Goal: Task Accomplishment & Management: Manage account settings

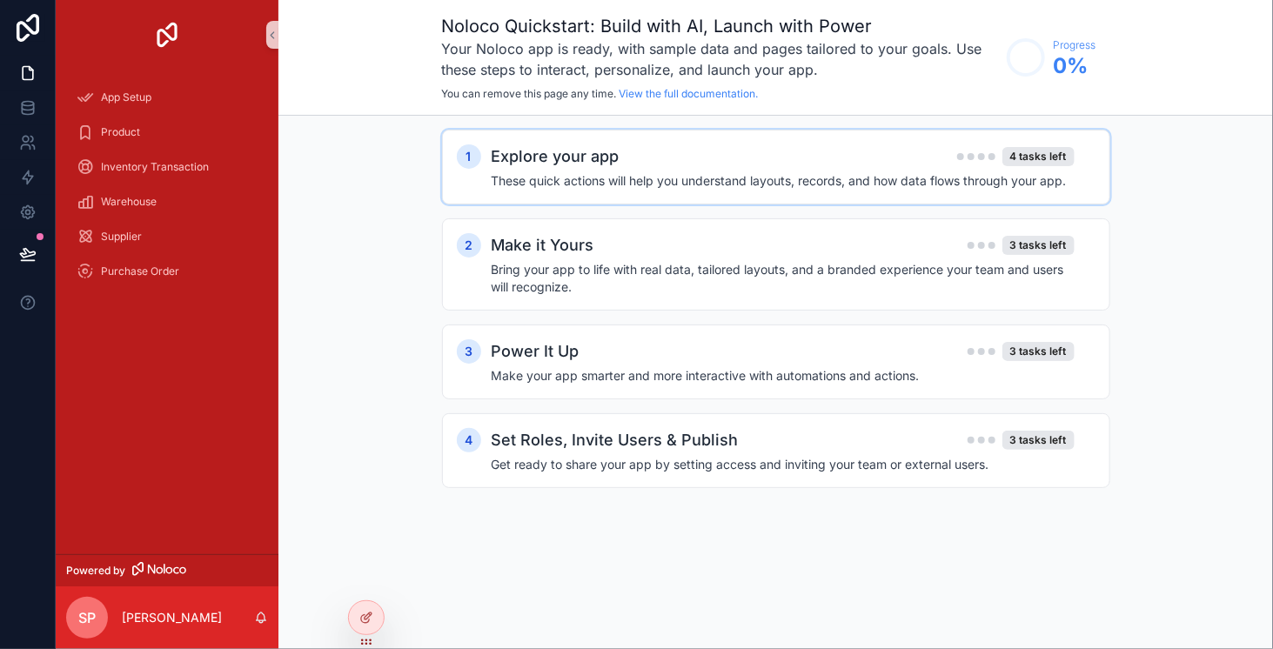
click at [721, 169] on div "Explore your app 4 tasks left These quick actions will help you understand layo…" at bounding box center [794, 166] width 604 height 45
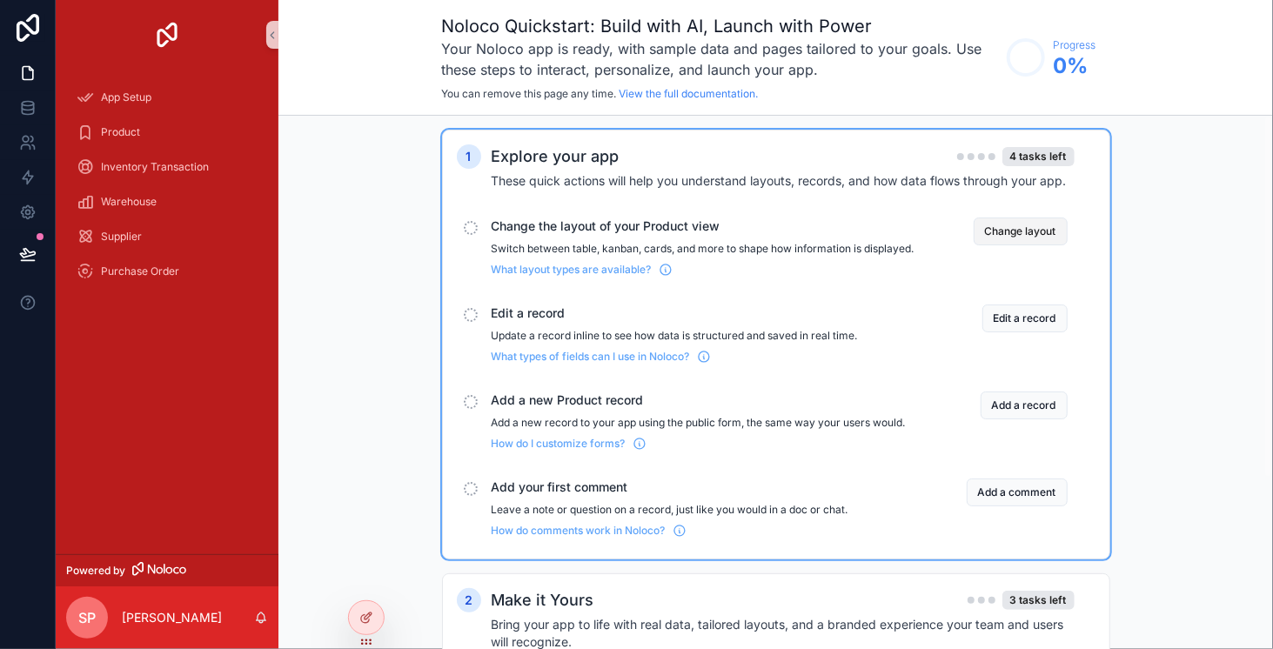
click at [1007, 231] on button "Change layout" at bounding box center [1020, 231] width 94 height 28
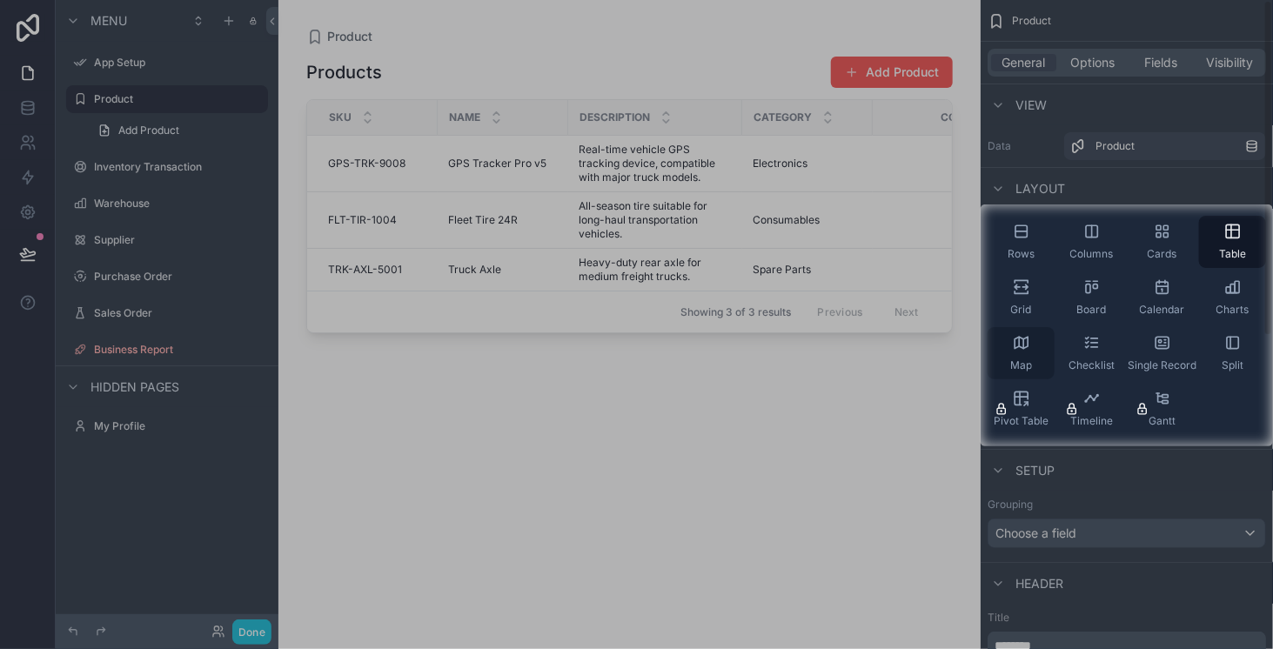
click at [1023, 345] on icon "scrollable content" at bounding box center [1023, 344] width 0 height 10
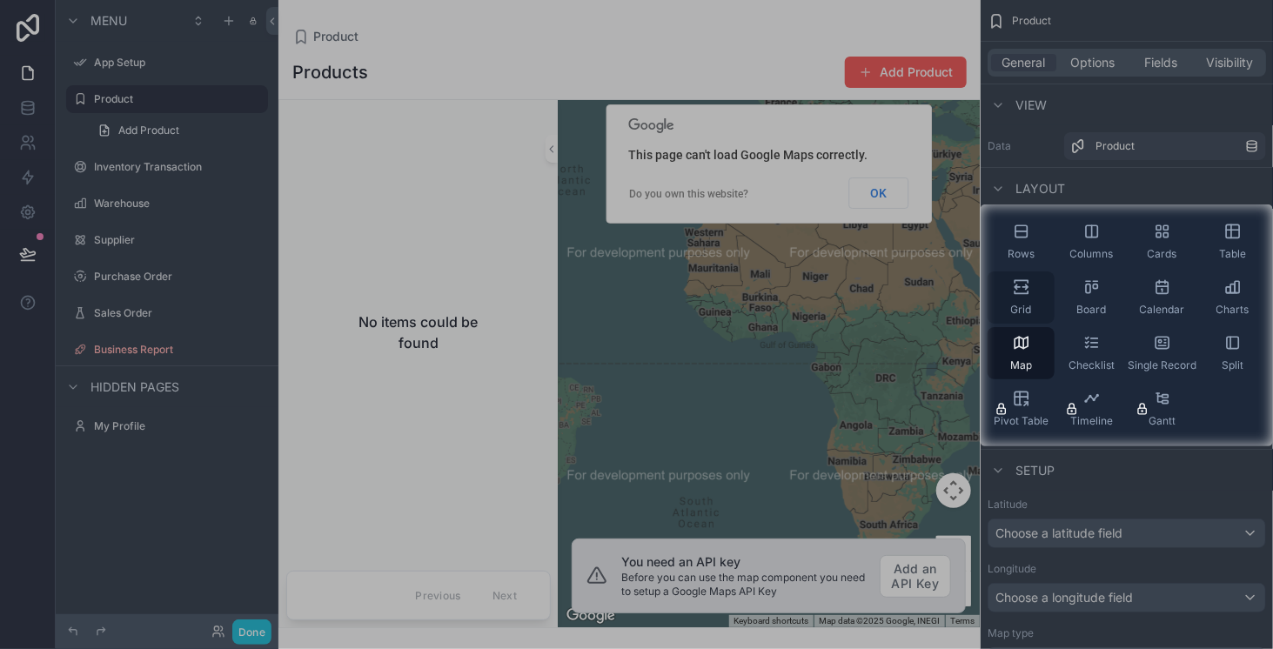
click at [1035, 279] on div "Grid" at bounding box center [1020, 297] width 67 height 52
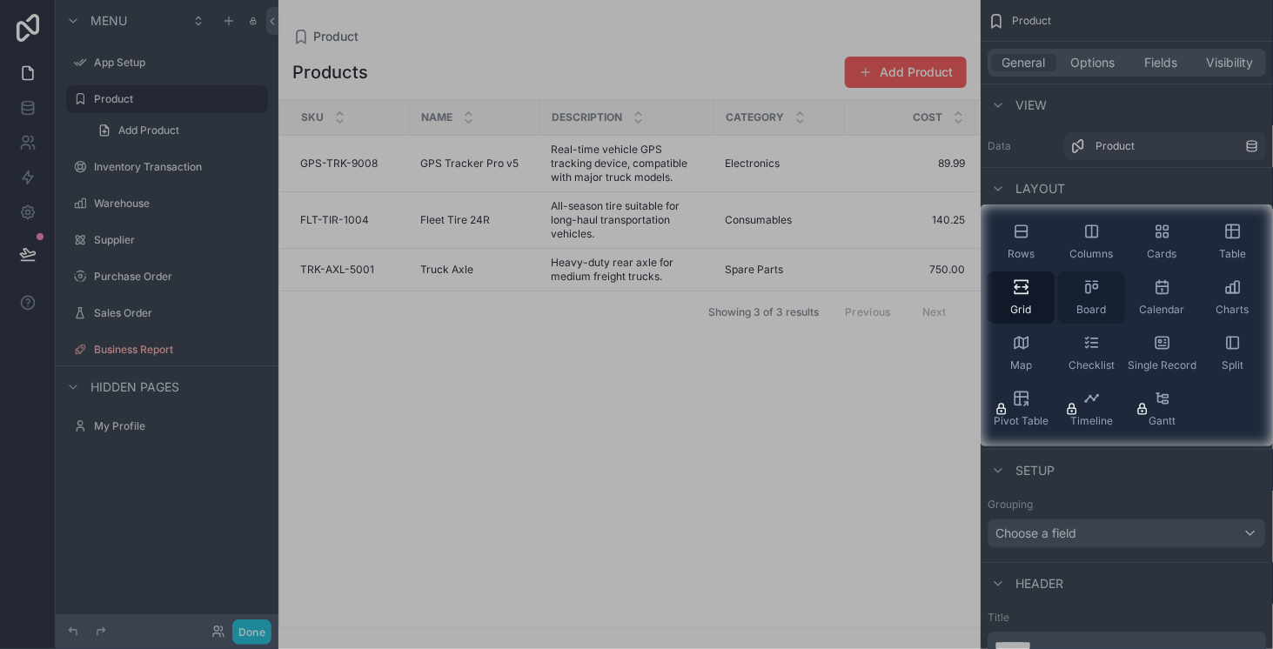
click at [1078, 300] on div "Board" at bounding box center [1091, 297] width 67 height 52
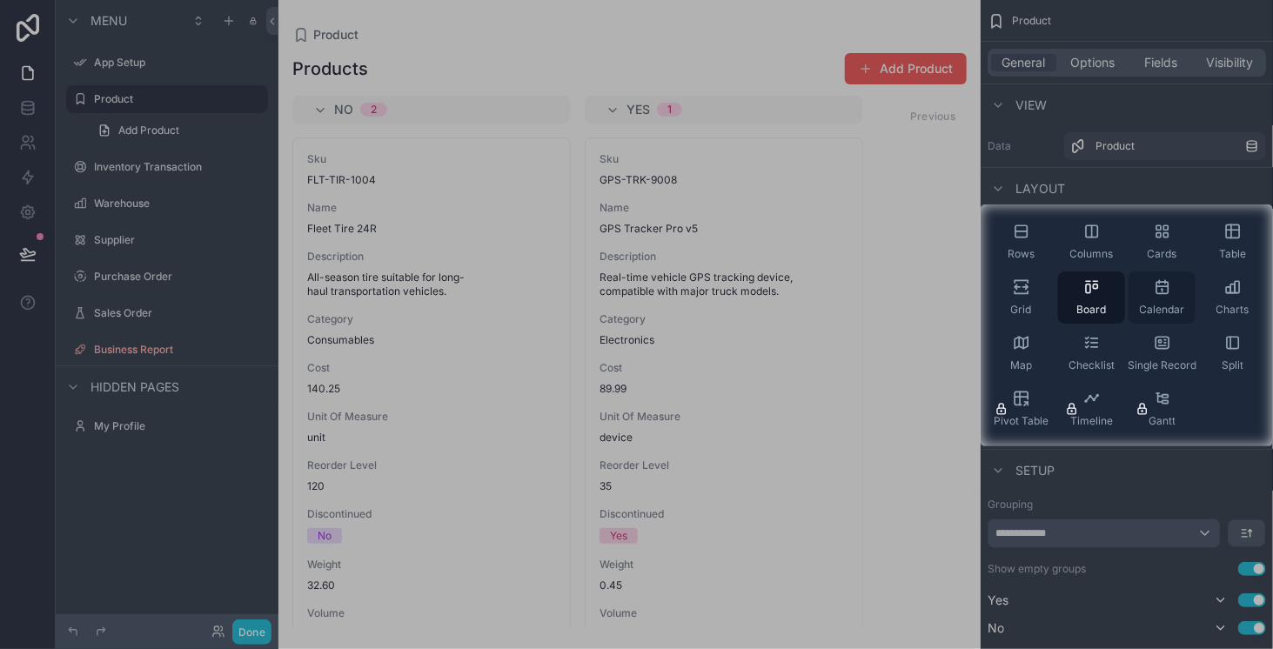
click at [1143, 305] on span "Calendar" at bounding box center [1162, 310] width 45 height 14
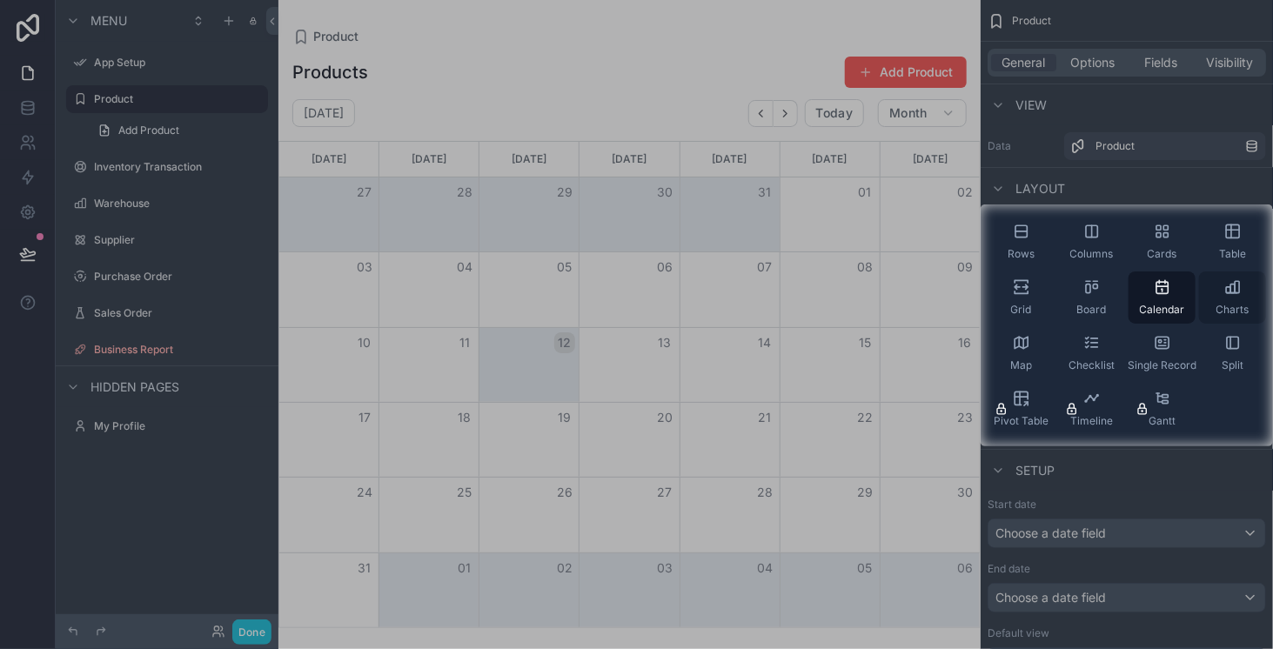
click at [1230, 302] on div "Charts" at bounding box center [1232, 297] width 67 height 52
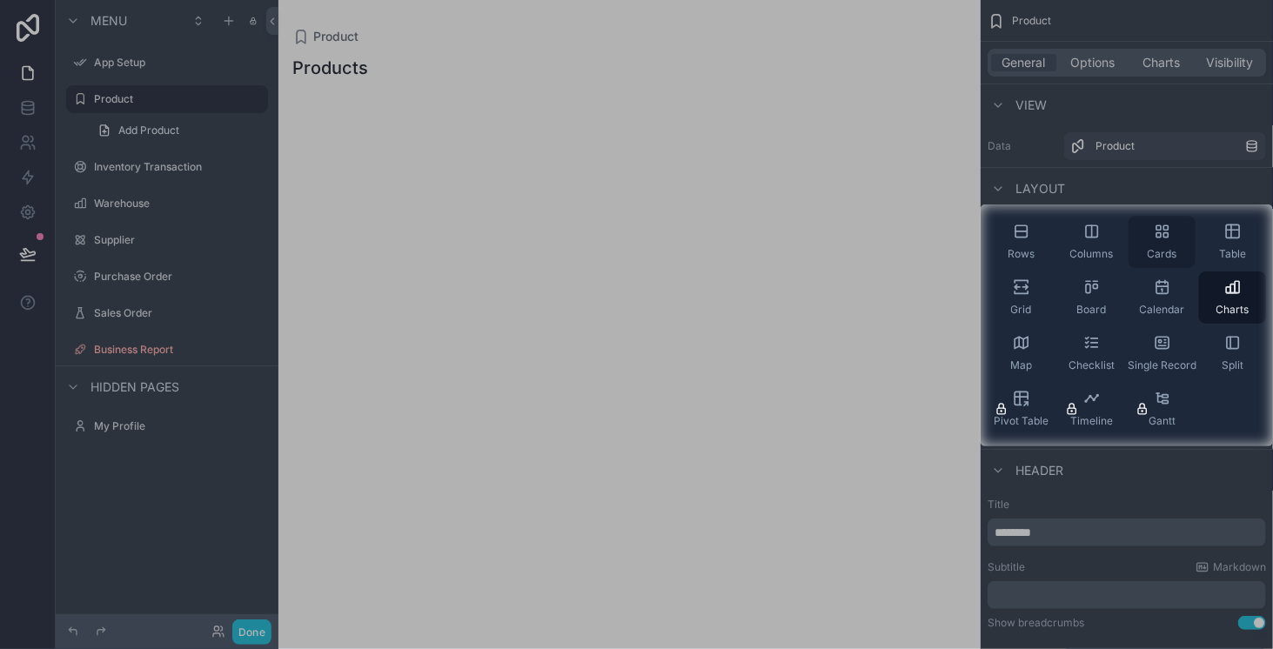
click at [1173, 239] on div "Cards" at bounding box center [1161, 242] width 67 height 52
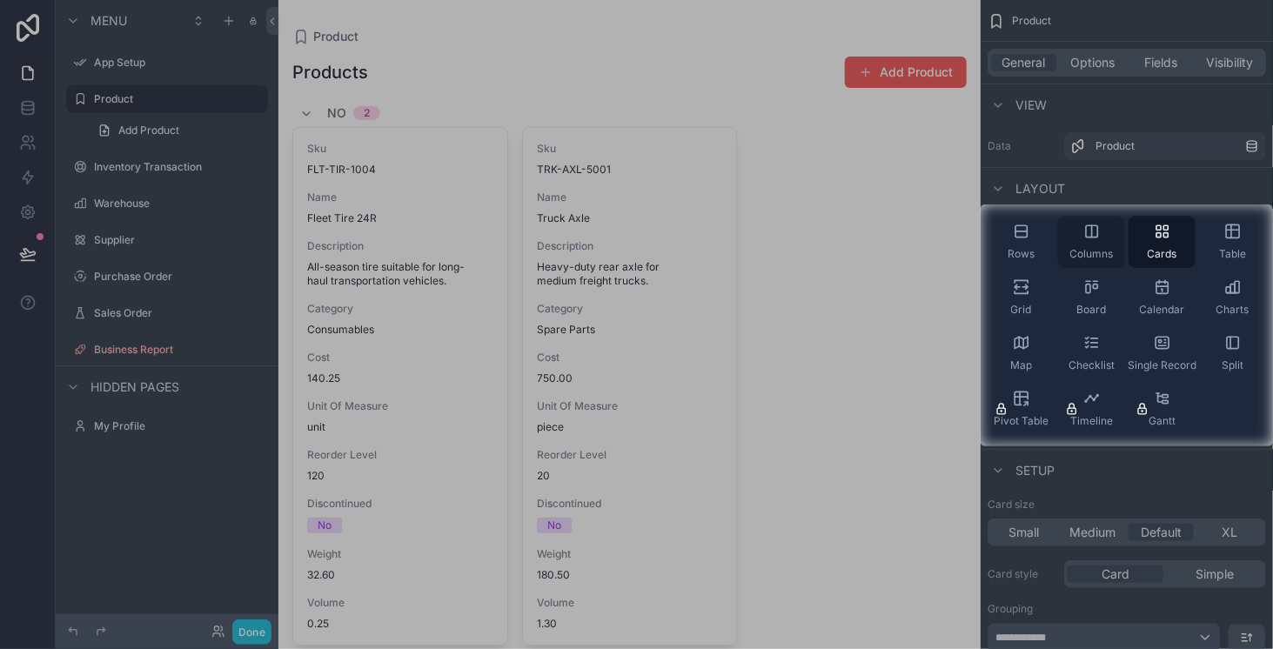
click at [1108, 238] on div "Columns" at bounding box center [1091, 242] width 67 height 52
click at [1030, 243] on div "Rows" at bounding box center [1020, 242] width 67 height 52
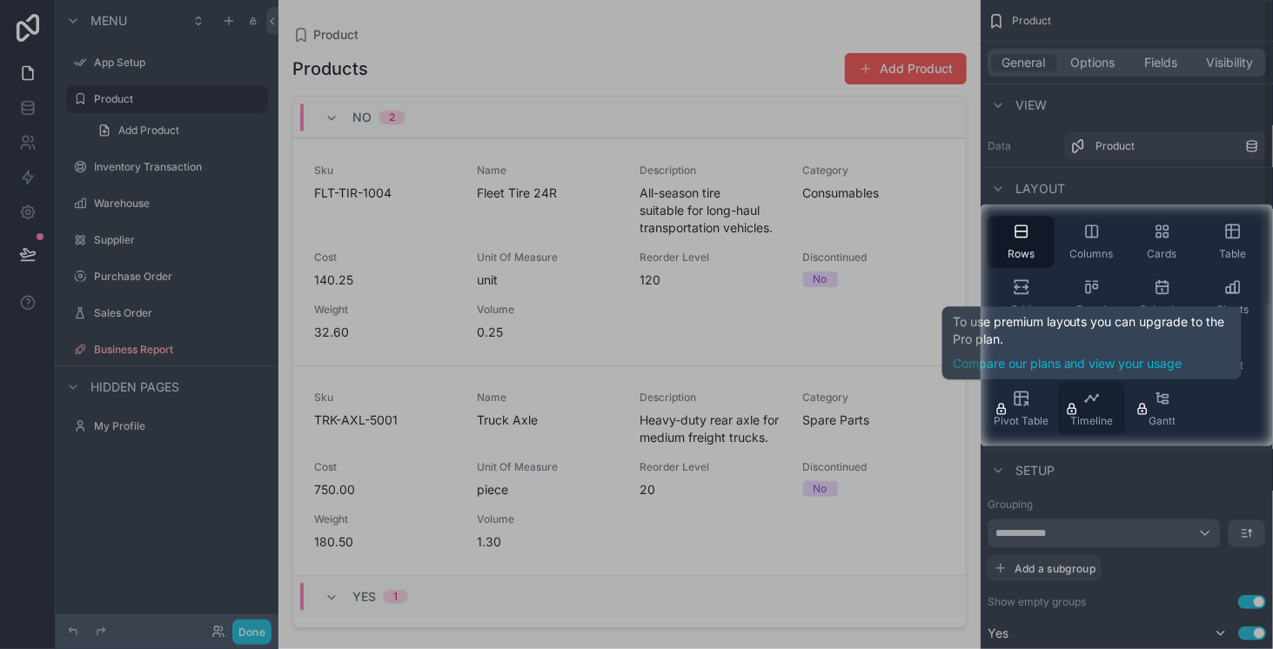
click at [1098, 404] on icon "scrollable content" at bounding box center [1091, 398] width 17 height 17
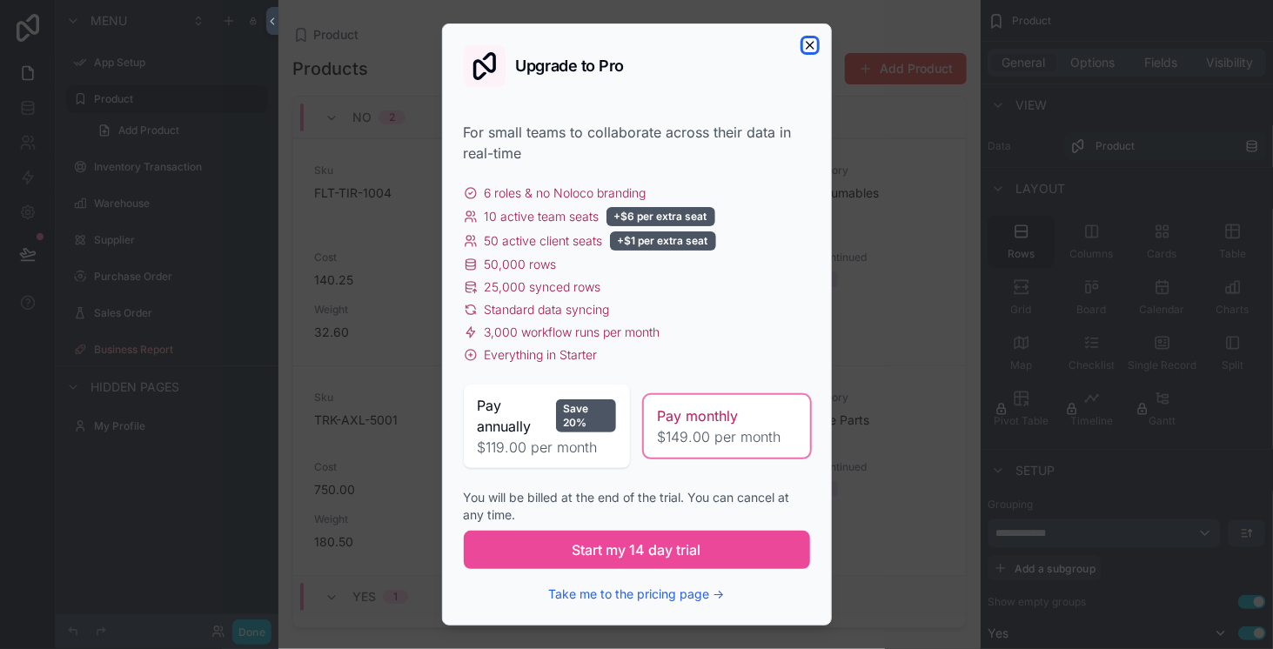
click at [809, 46] on icon "button" at bounding box center [809, 45] width 7 height 7
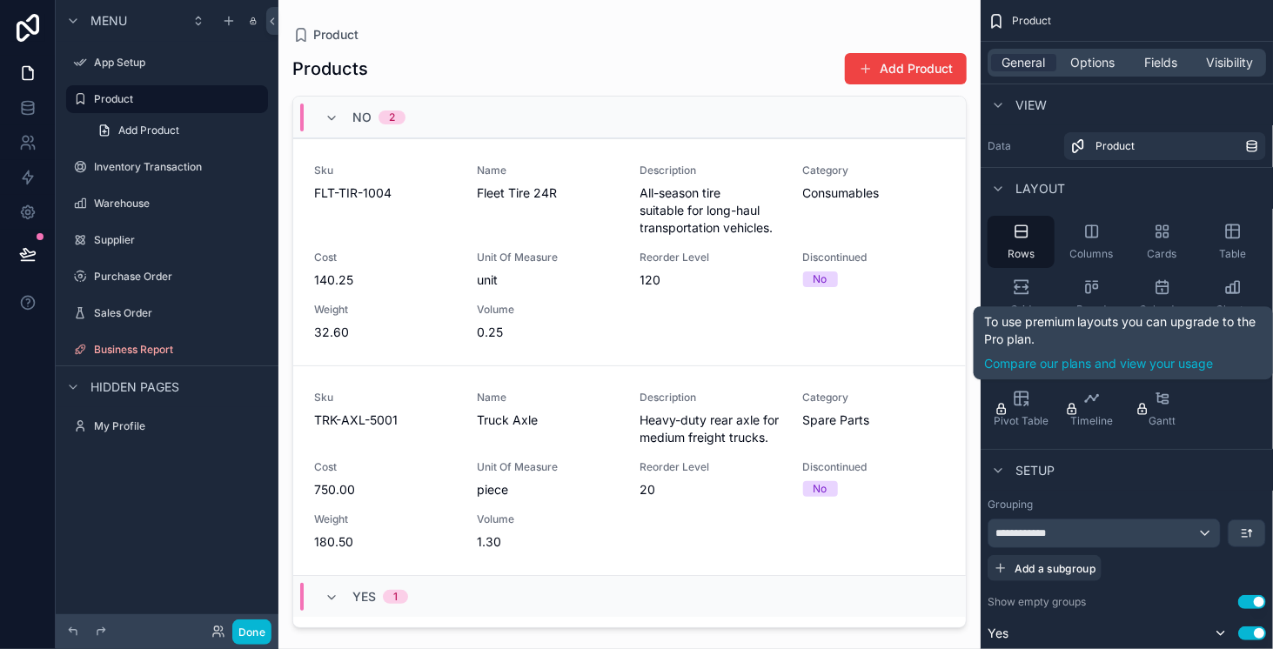
click at [1223, 408] on div "Rows Columns Cards Table Grid Board Calendar Charts Map Checklist Single Record…" at bounding box center [1126, 325] width 292 height 233
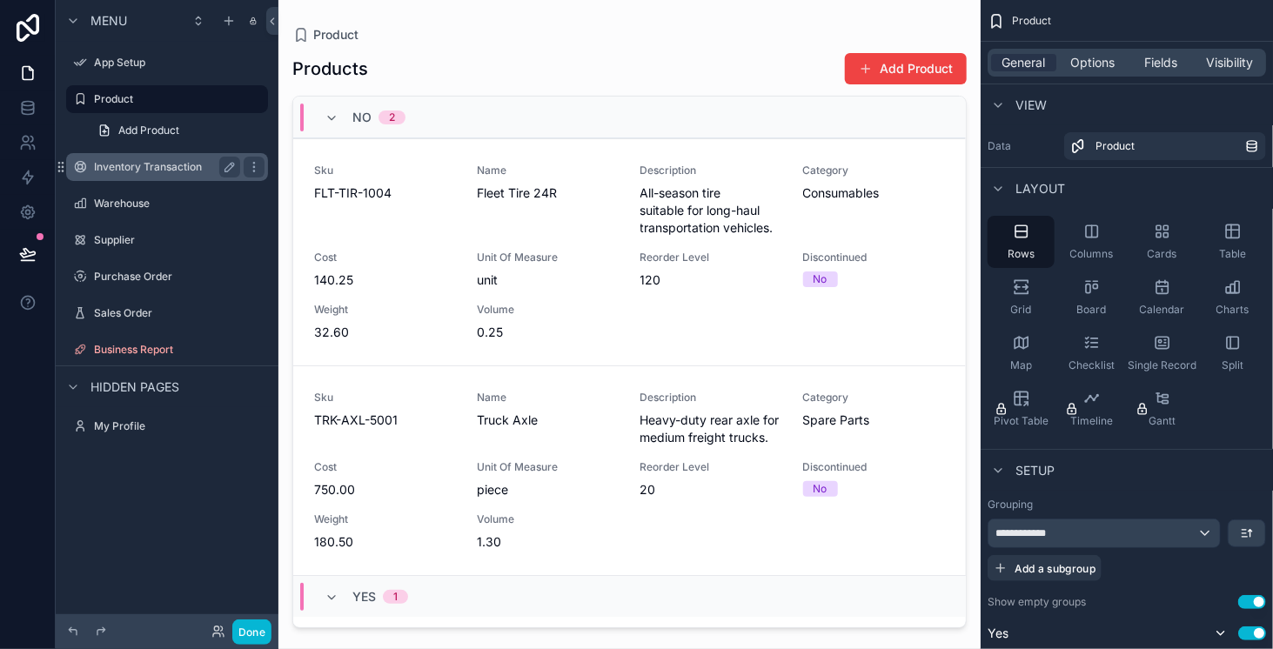
click at [155, 163] on label "Inventory Transaction" at bounding box center [163, 167] width 139 height 14
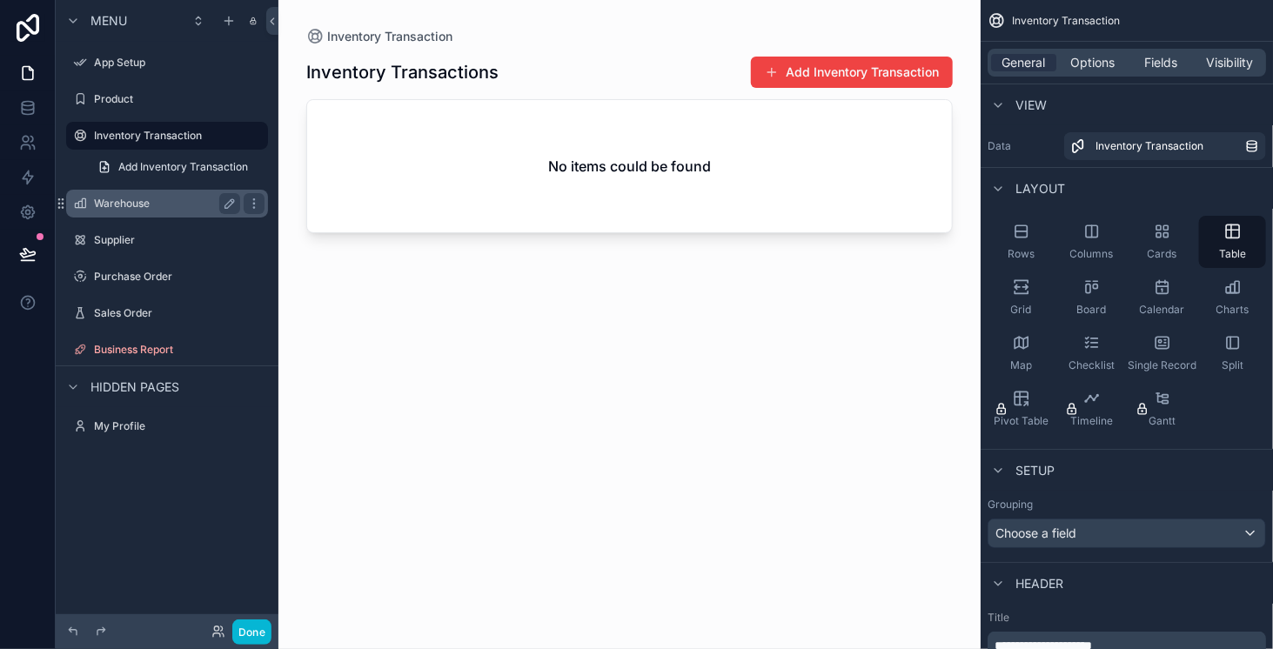
click at [156, 202] on label "Warehouse" at bounding box center [163, 204] width 139 height 14
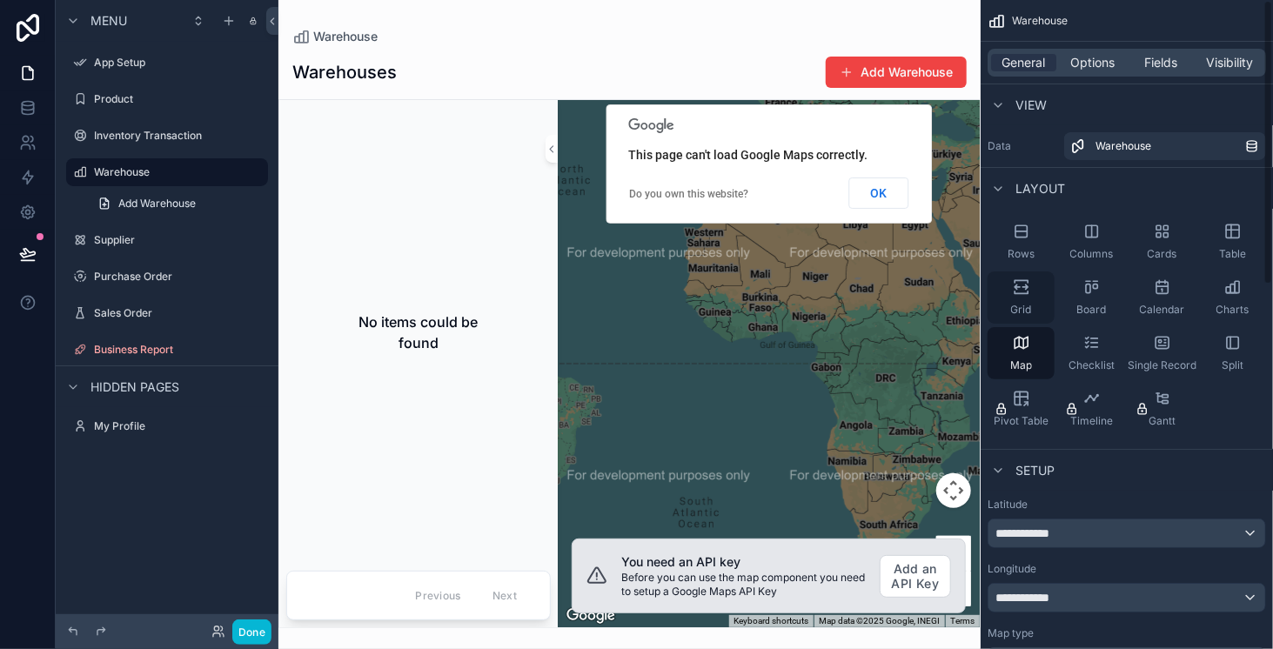
click at [1030, 297] on div "Grid" at bounding box center [1020, 297] width 67 height 52
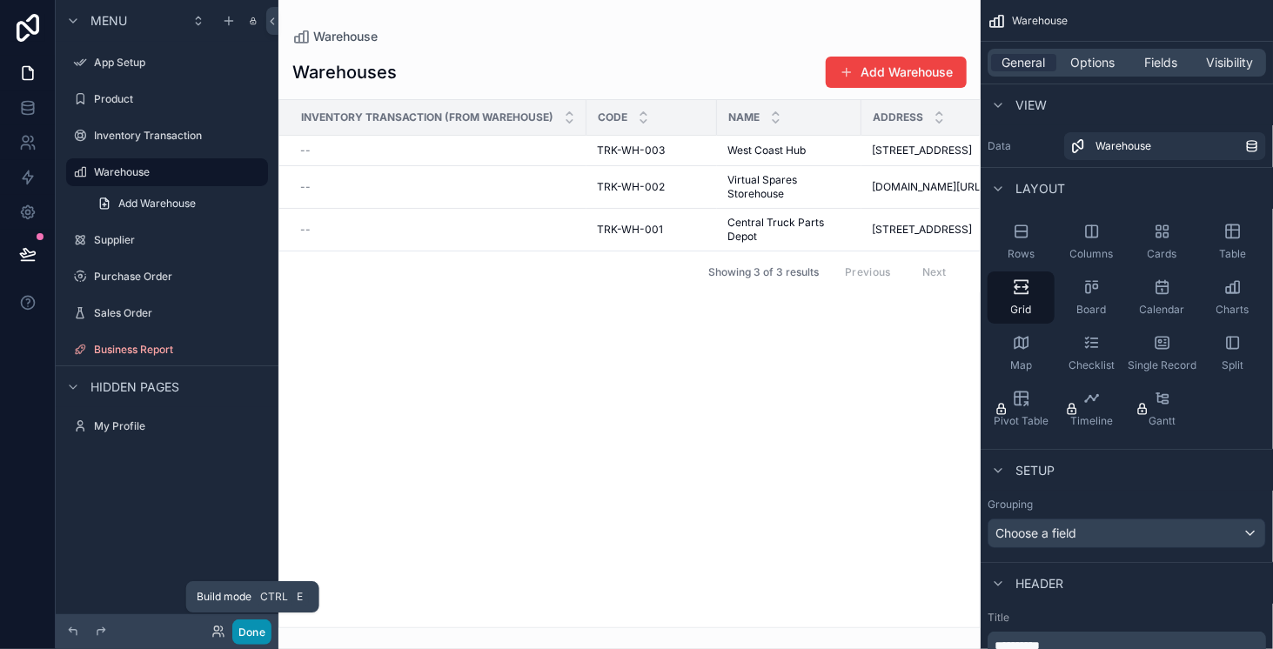
click at [247, 631] on button "Done" at bounding box center [251, 631] width 39 height 25
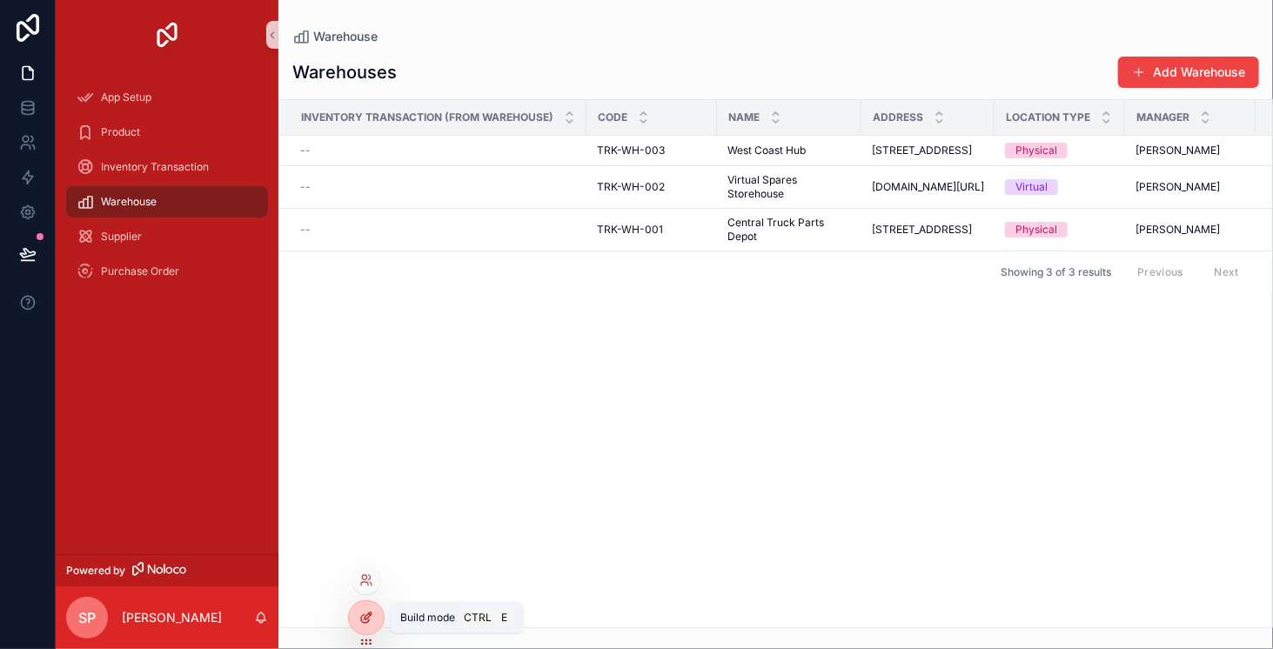
click at [371, 615] on icon at bounding box center [368, 615] width 7 height 7
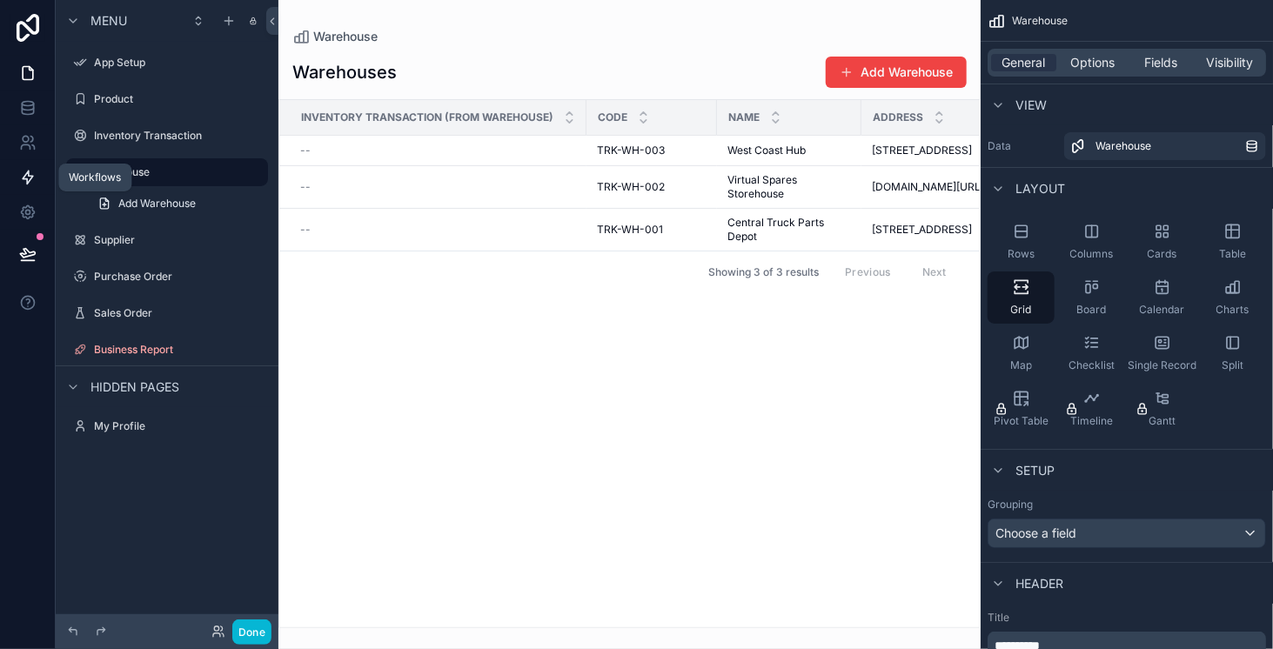
click at [26, 180] on icon at bounding box center [28, 177] width 10 height 13
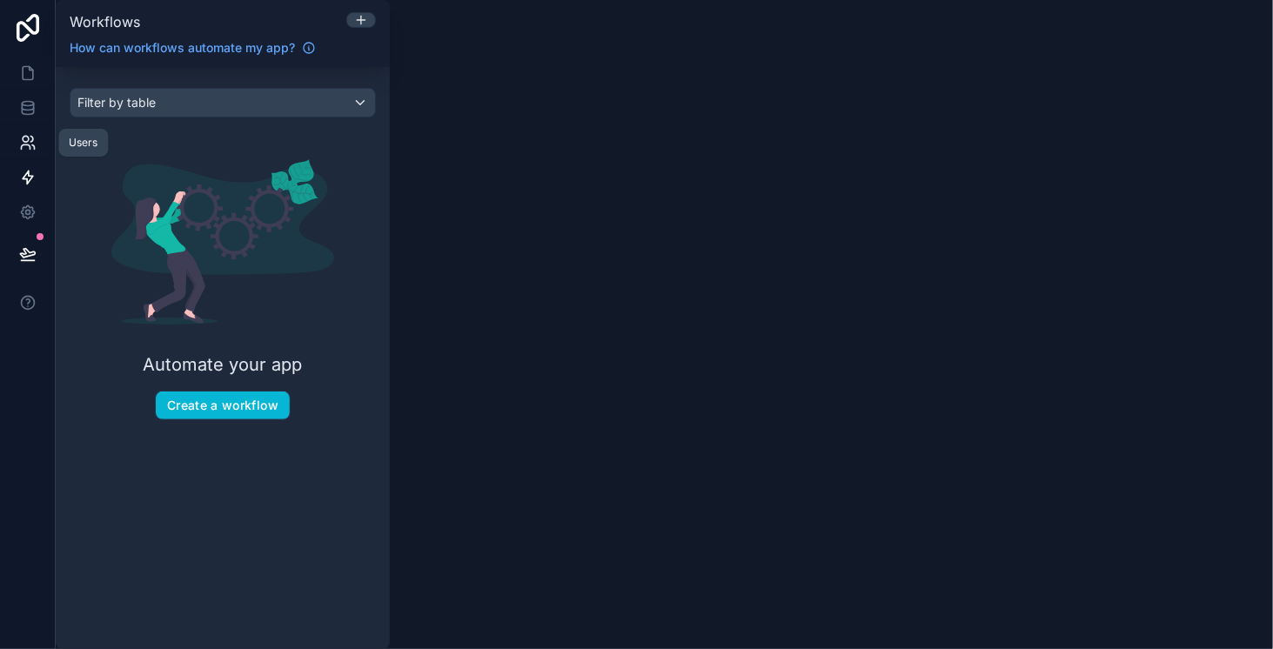
click at [24, 139] on icon at bounding box center [27, 142] width 17 height 17
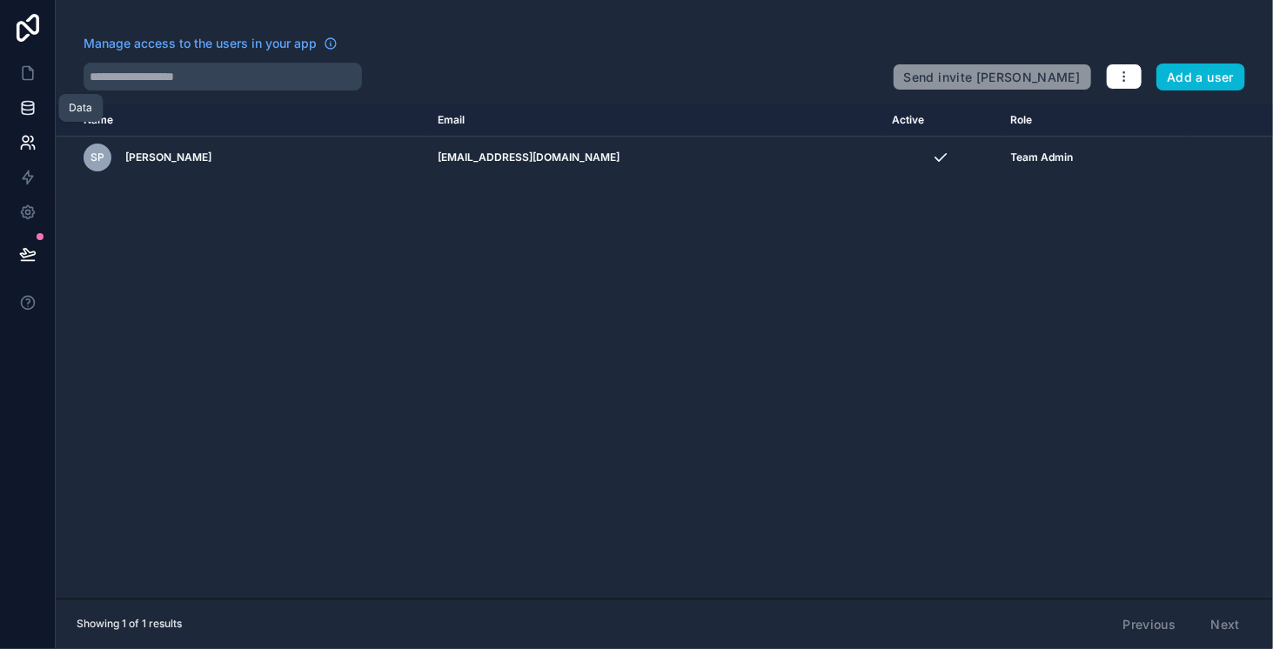
click at [32, 109] on icon at bounding box center [27, 111] width 11 height 7
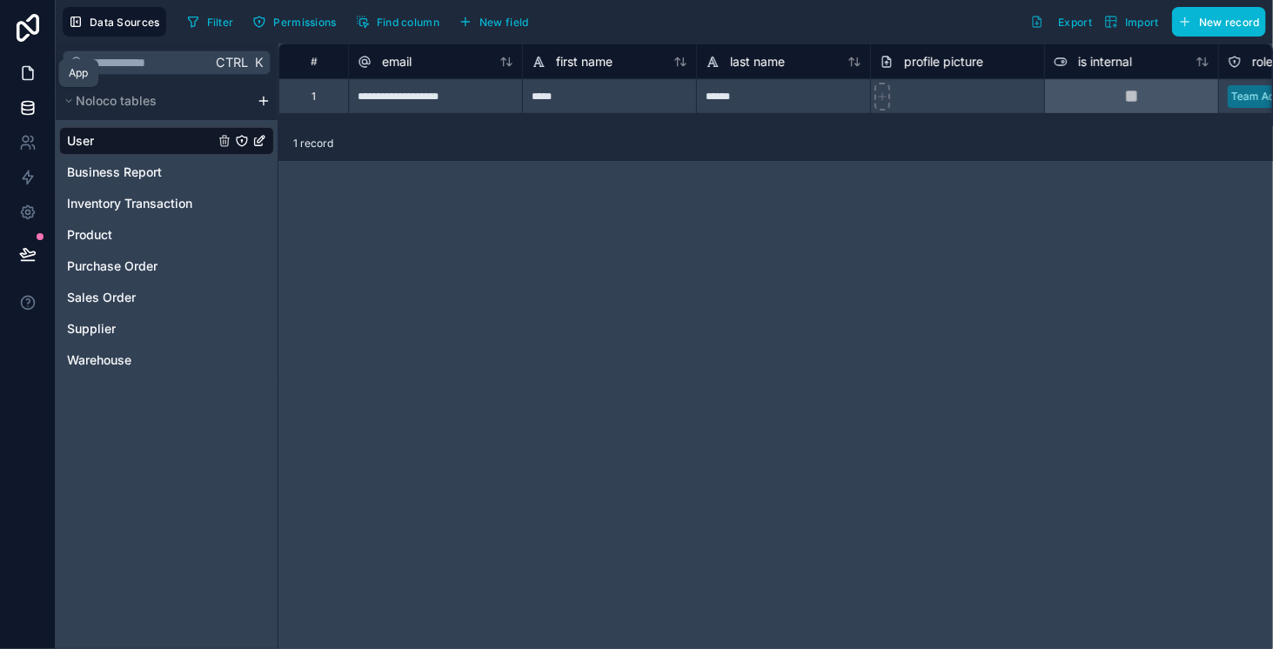
click at [26, 76] on icon at bounding box center [27, 72] width 17 height 17
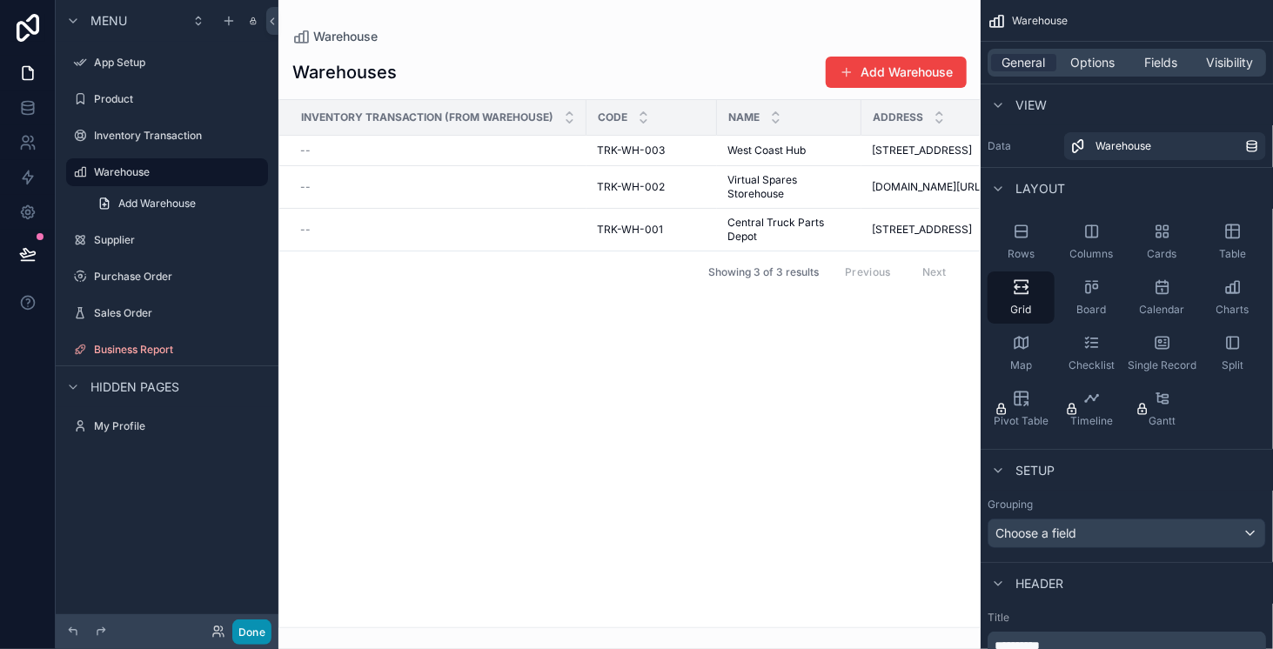
click at [245, 635] on button "Done" at bounding box center [251, 631] width 39 height 25
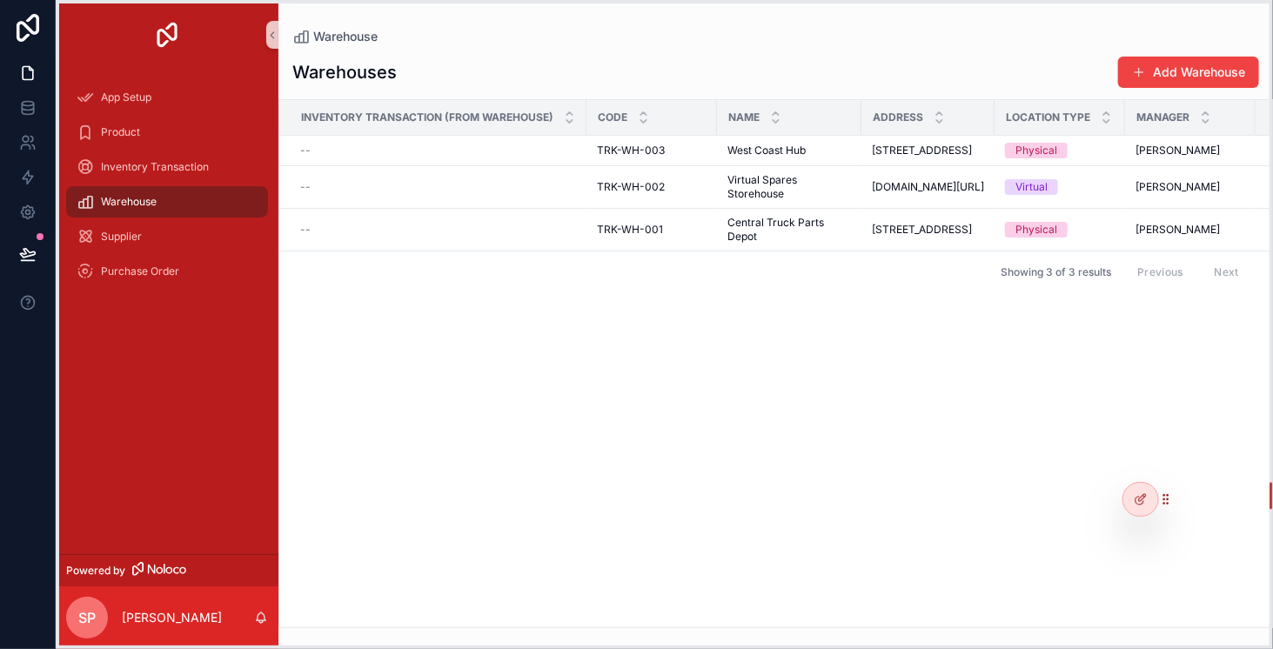
drag, startPoint x: 367, startPoint y: 639, endPoint x: 1141, endPoint y: 522, distance: 783.1
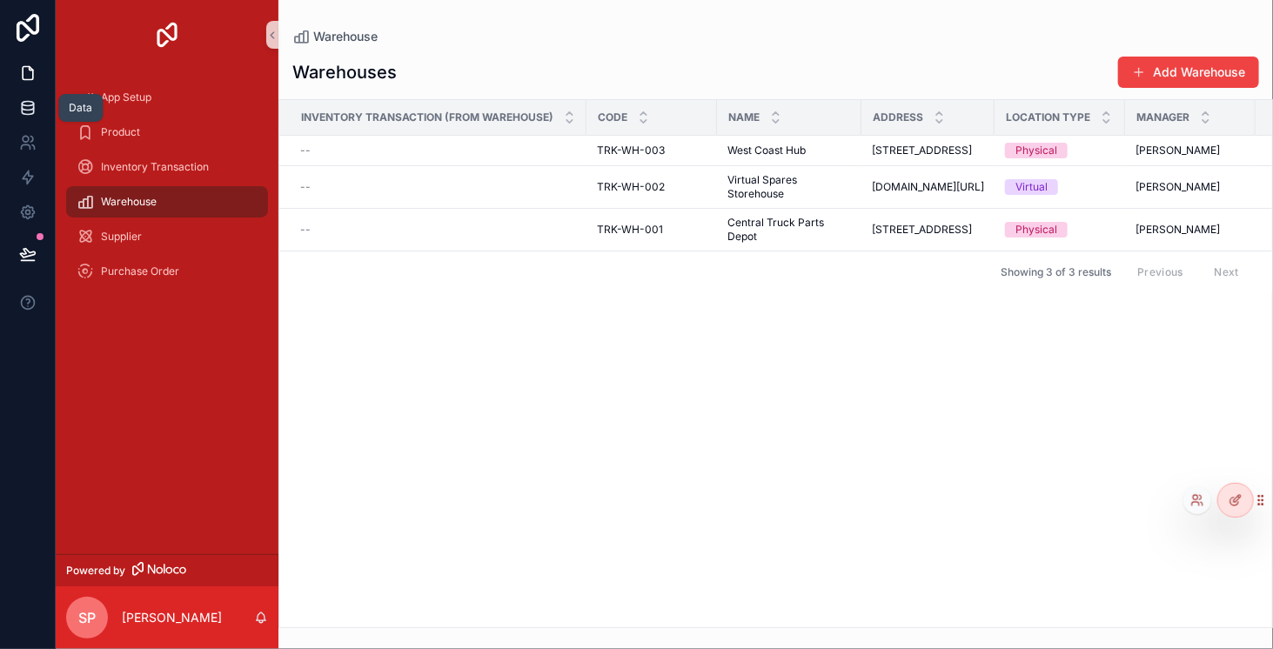
click at [30, 112] on icon at bounding box center [27, 107] width 17 height 17
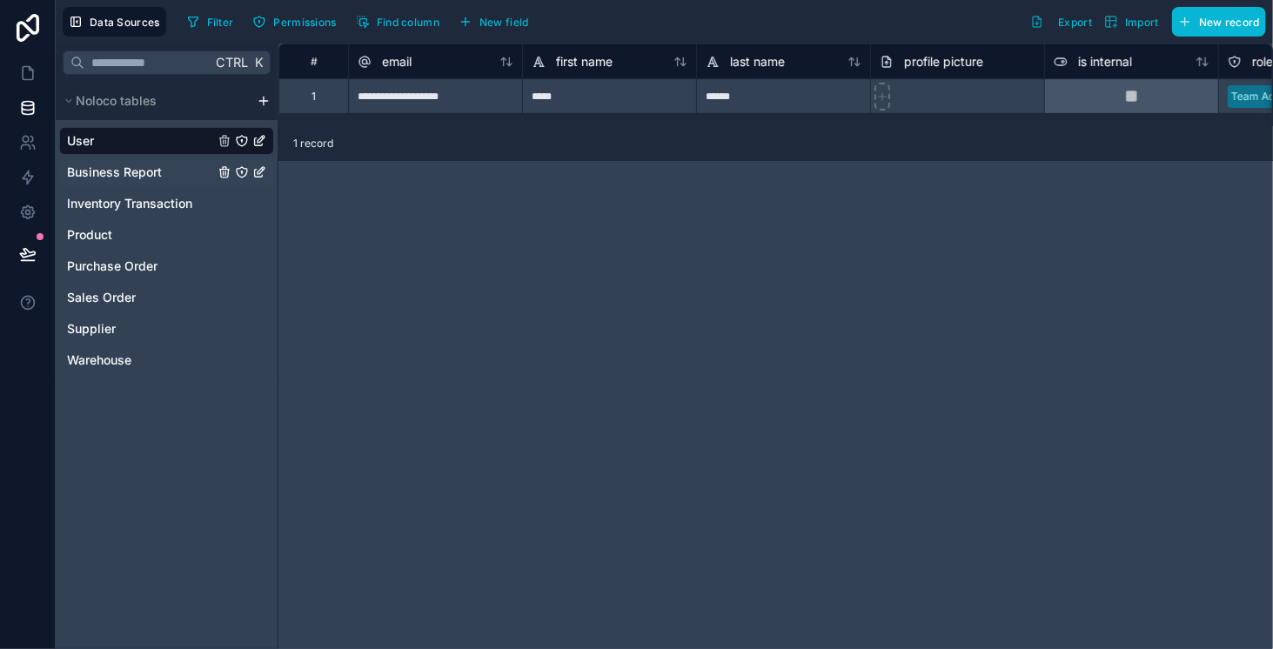
click at [146, 182] on div "Business Report" at bounding box center [166, 172] width 215 height 28
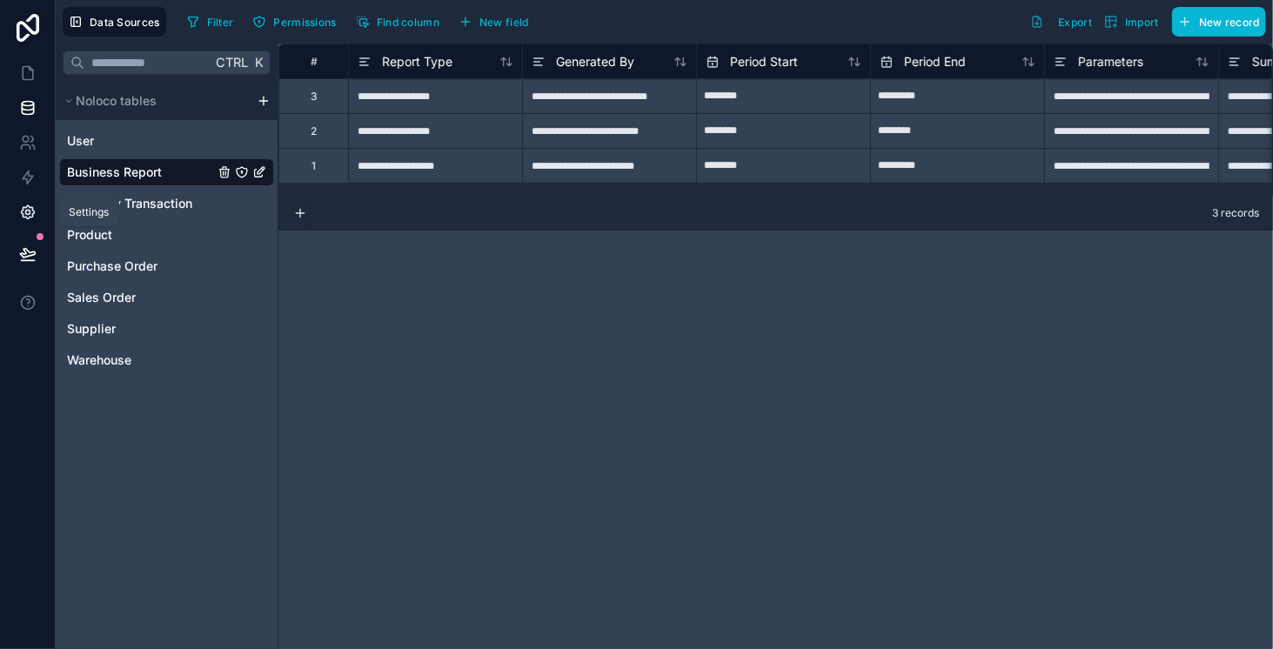
click at [35, 212] on icon at bounding box center [27, 212] width 17 height 17
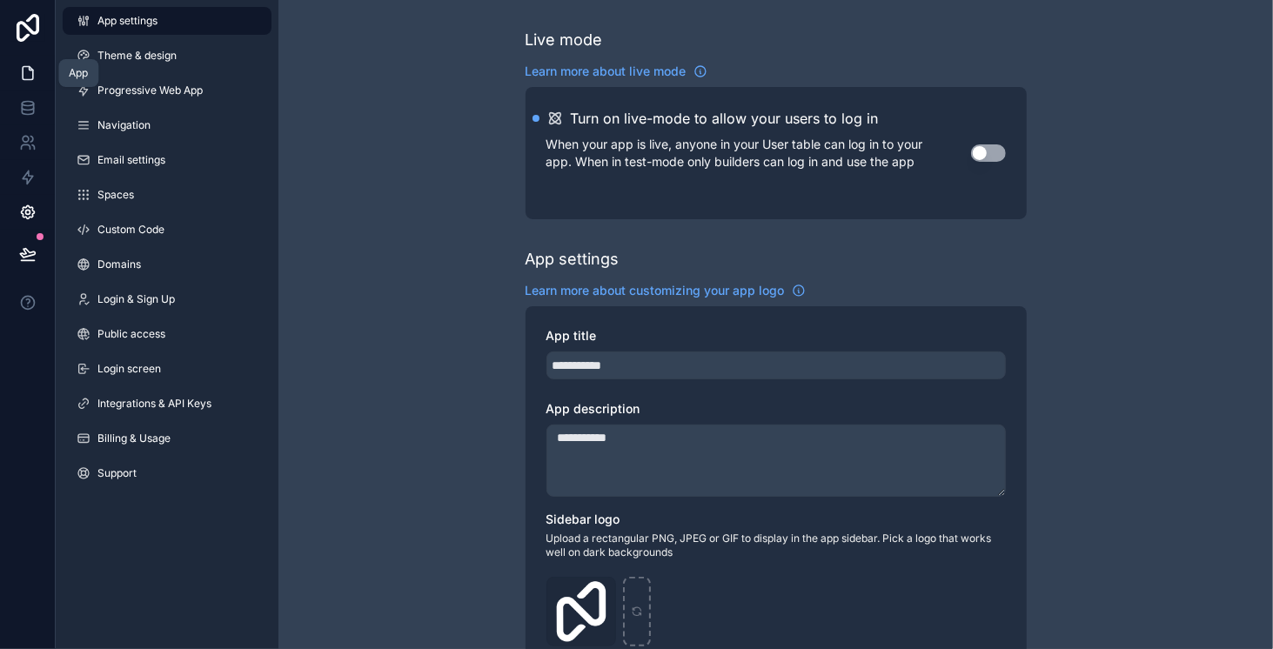
click at [33, 73] on icon at bounding box center [28, 73] width 10 height 13
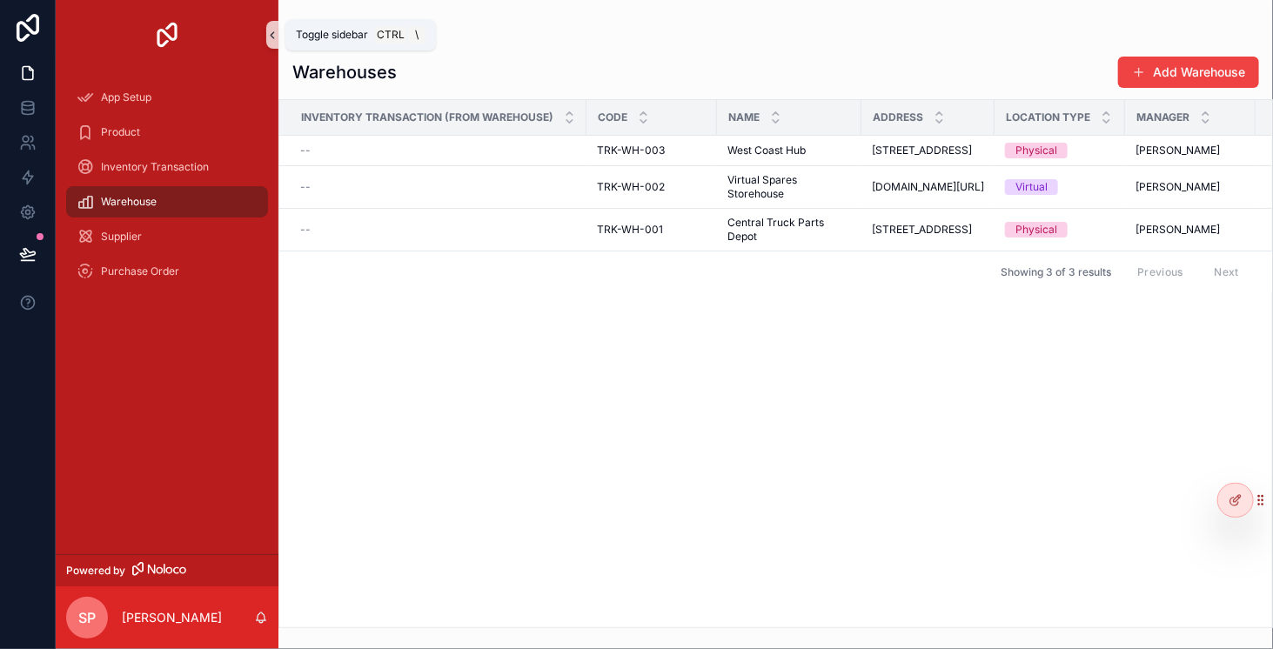
click at [272, 33] on icon "scrollable content" at bounding box center [272, 35] width 3 height 6
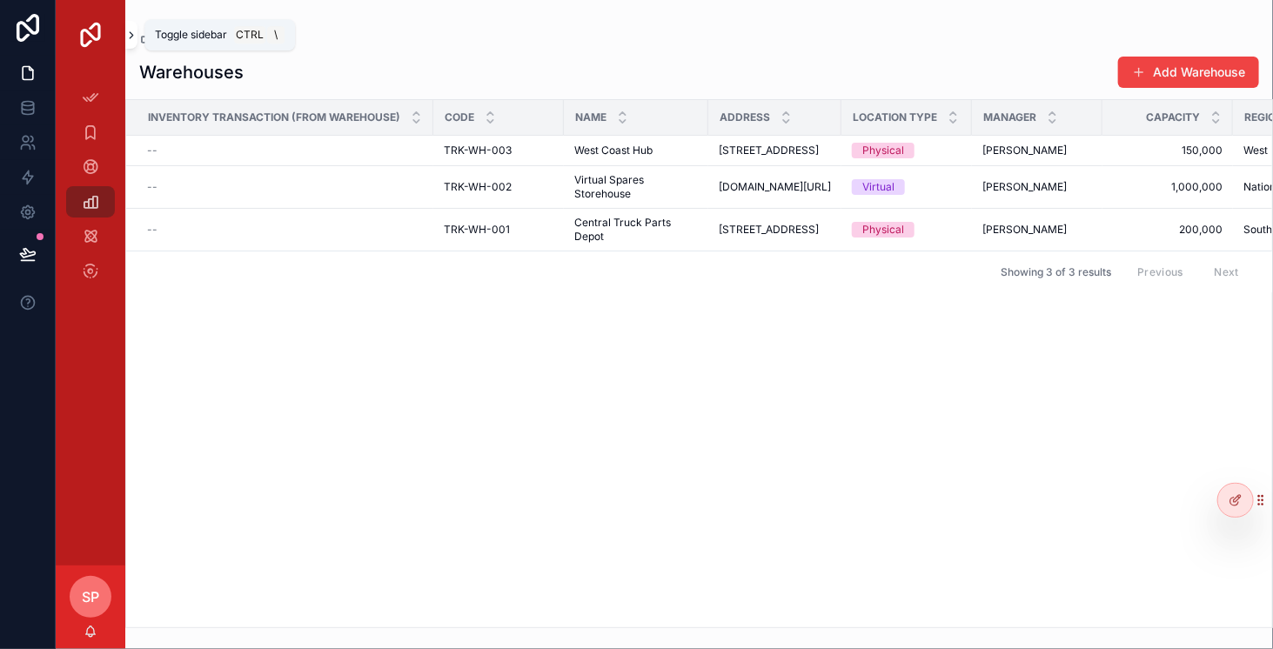
click at [134, 32] on icon "scrollable content" at bounding box center [131, 35] width 12 height 13
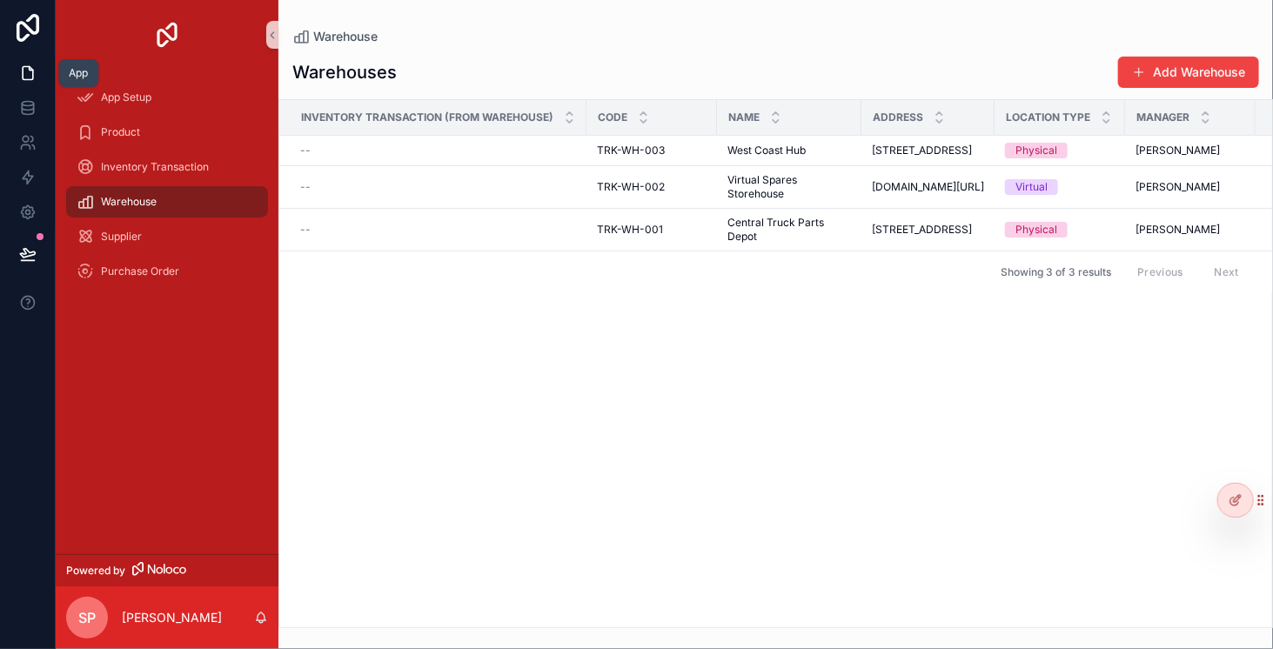
click at [30, 73] on icon at bounding box center [27, 72] width 17 height 17
click at [271, 30] on icon "scrollable content" at bounding box center [272, 35] width 12 height 13
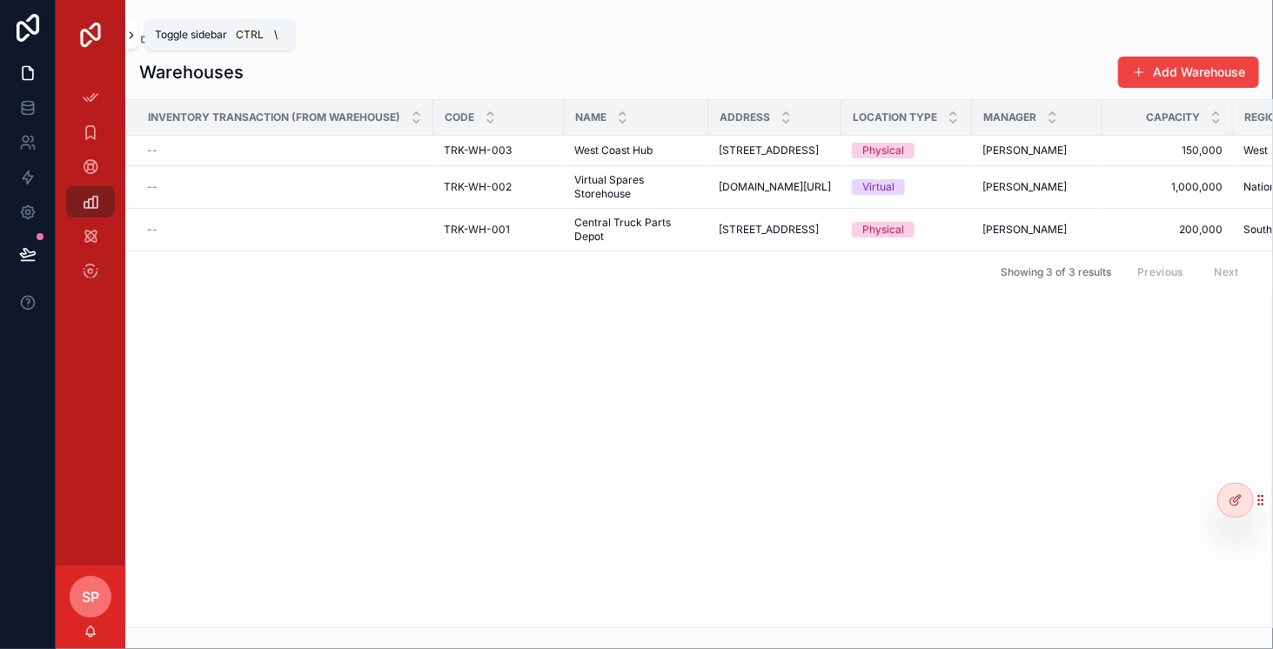
click at [133, 33] on icon "scrollable content" at bounding box center [131, 35] width 12 height 13
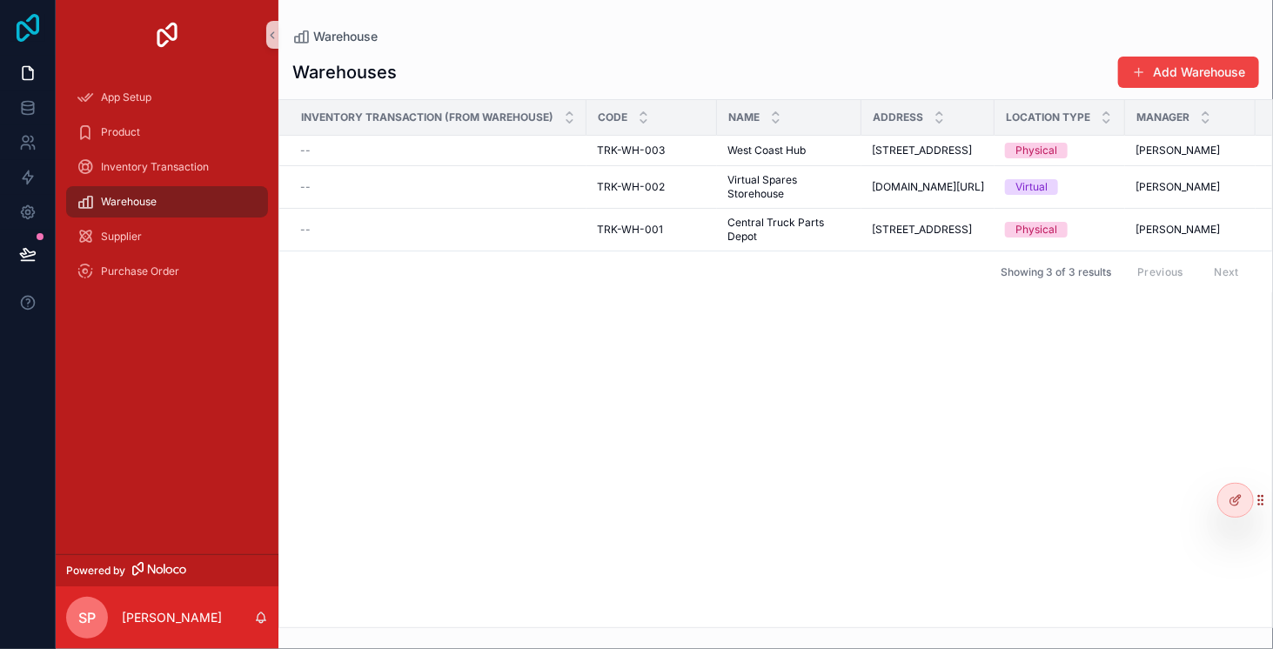
click at [32, 35] on icon at bounding box center [27, 28] width 35 height 28
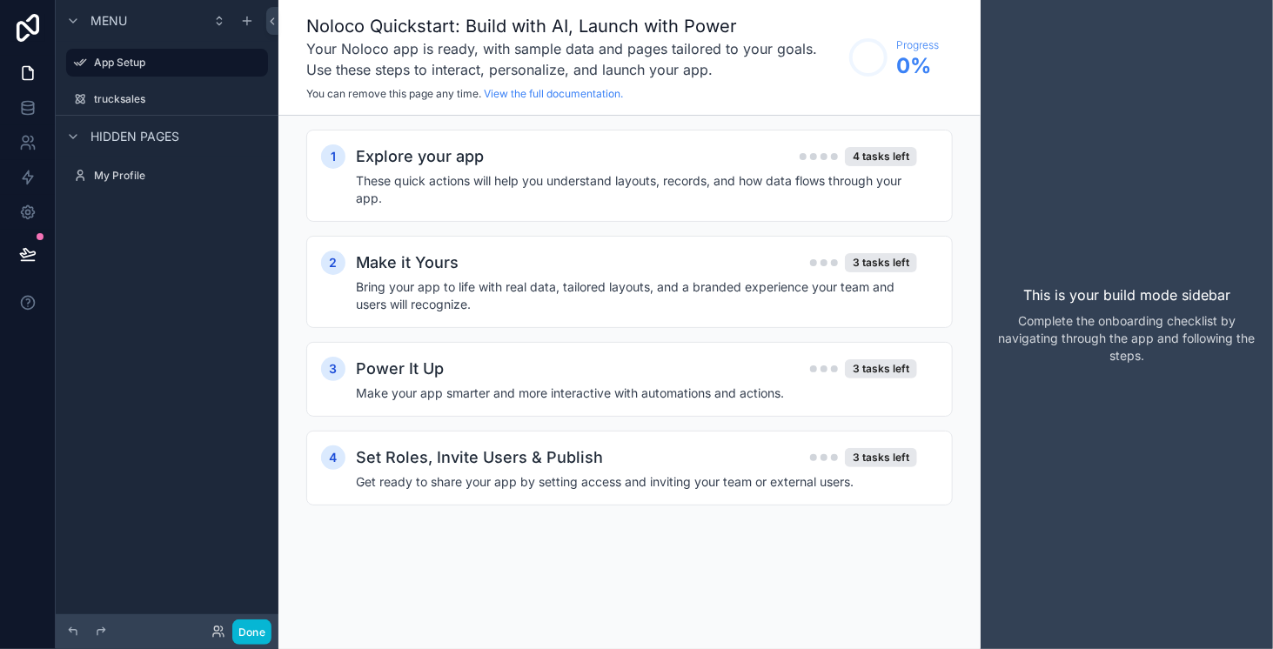
click at [251, 405] on div "Menu App Setup trucksales Hidden pages My Profile" at bounding box center [167, 314] width 223 height 628
click at [605, 178] on h4 "These quick actions will help you understand layouts, records, and how data flo…" at bounding box center [636, 189] width 561 height 35
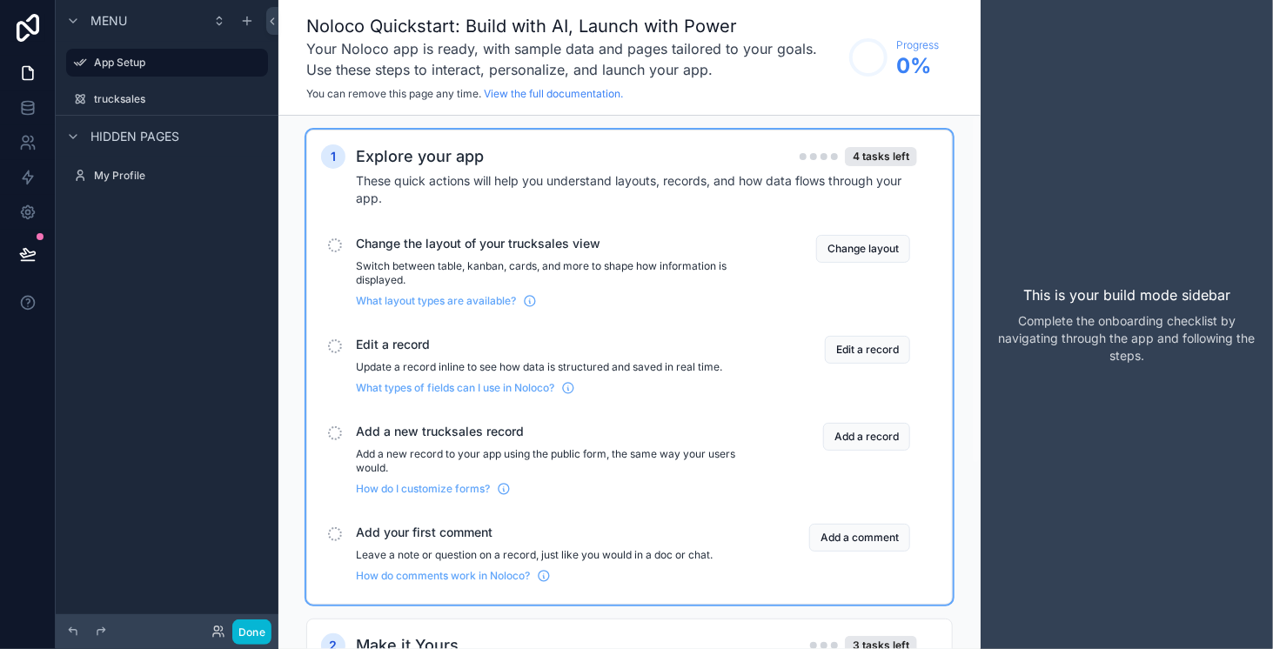
click at [238, 224] on div "Menu App Setup trucksales Hidden pages My Profile" at bounding box center [167, 314] width 223 height 628
click at [275, 25] on icon at bounding box center [272, 21] width 12 height 13
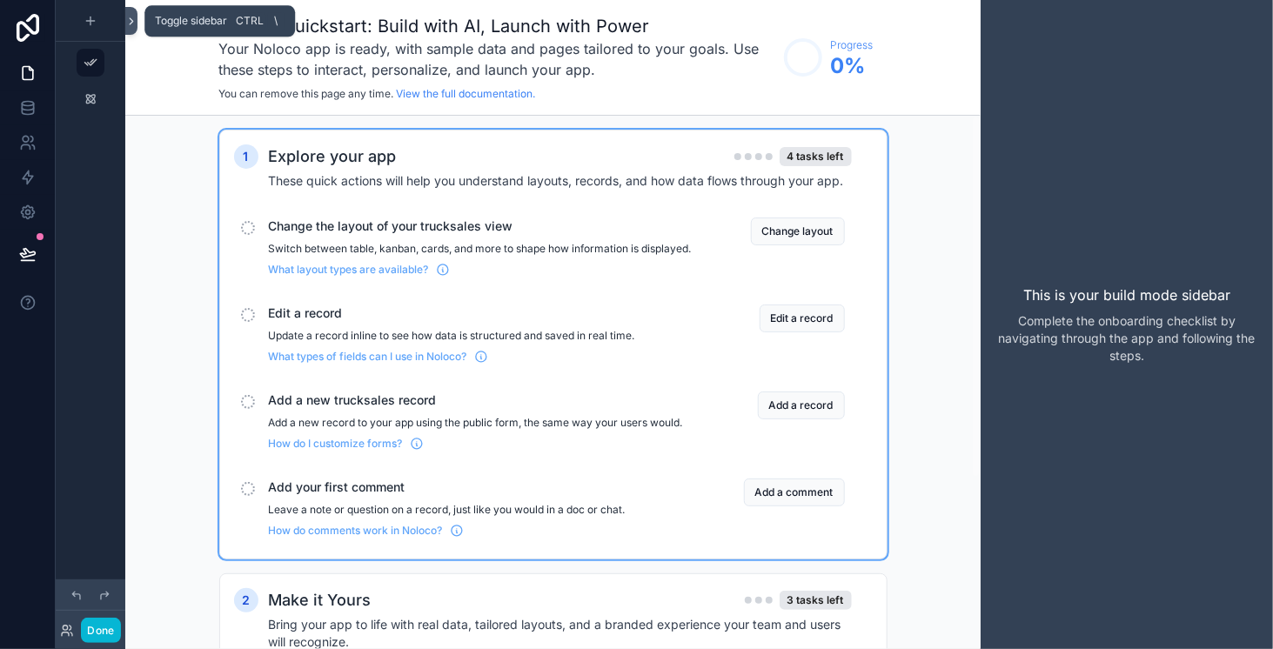
click at [131, 26] on icon at bounding box center [131, 21] width 12 height 13
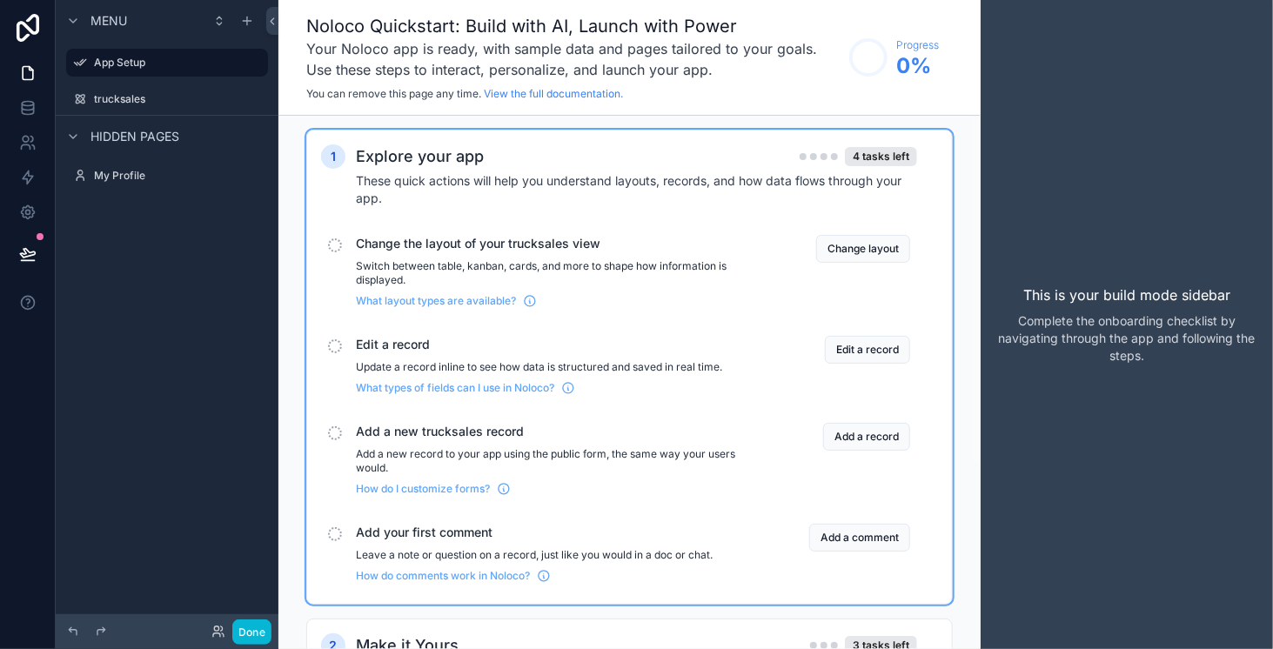
click at [938, 186] on div "Explore your app 4 tasks left These quick actions will help you understand layo…" at bounding box center [647, 175] width 582 height 63
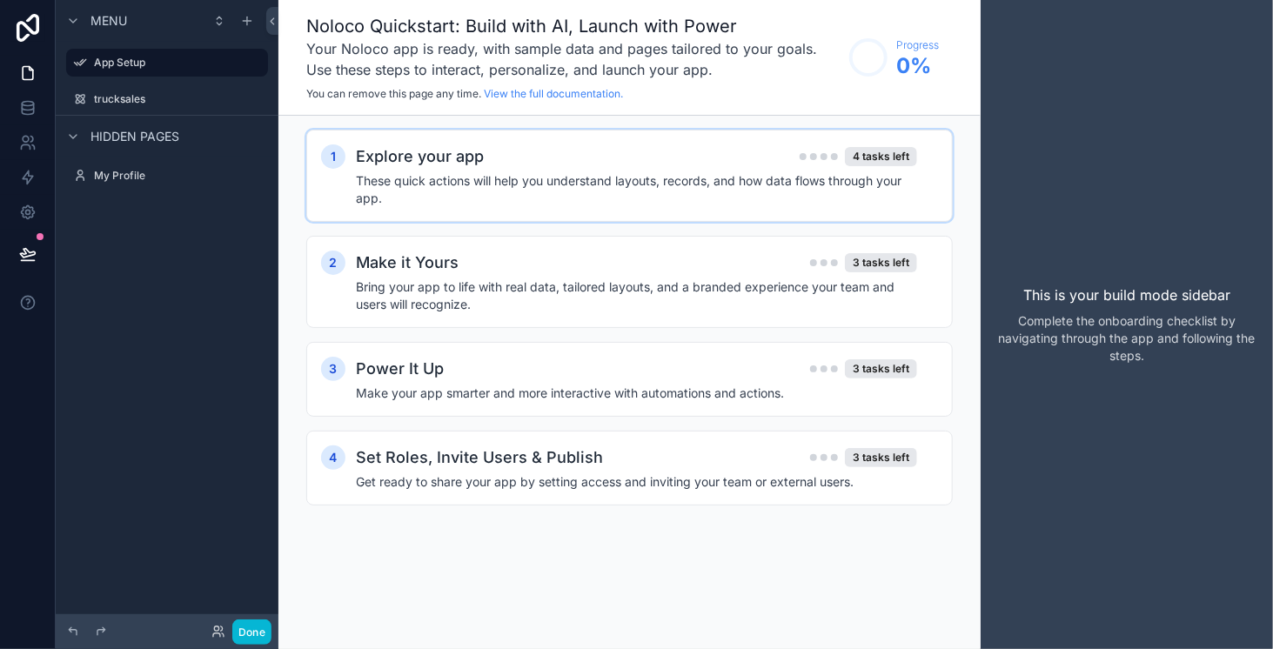
click at [720, 187] on h4 "These quick actions will help you understand layouts, records, and how data flo…" at bounding box center [636, 189] width 561 height 35
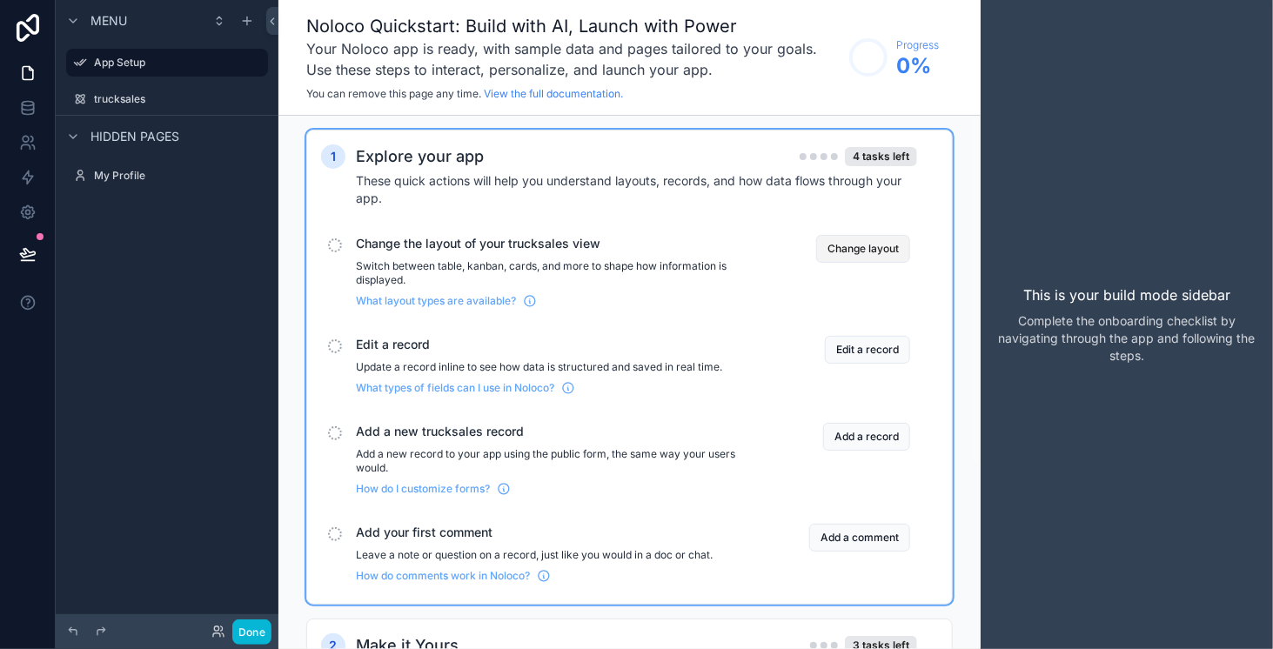
click at [869, 244] on button "Change layout" at bounding box center [863, 249] width 94 height 28
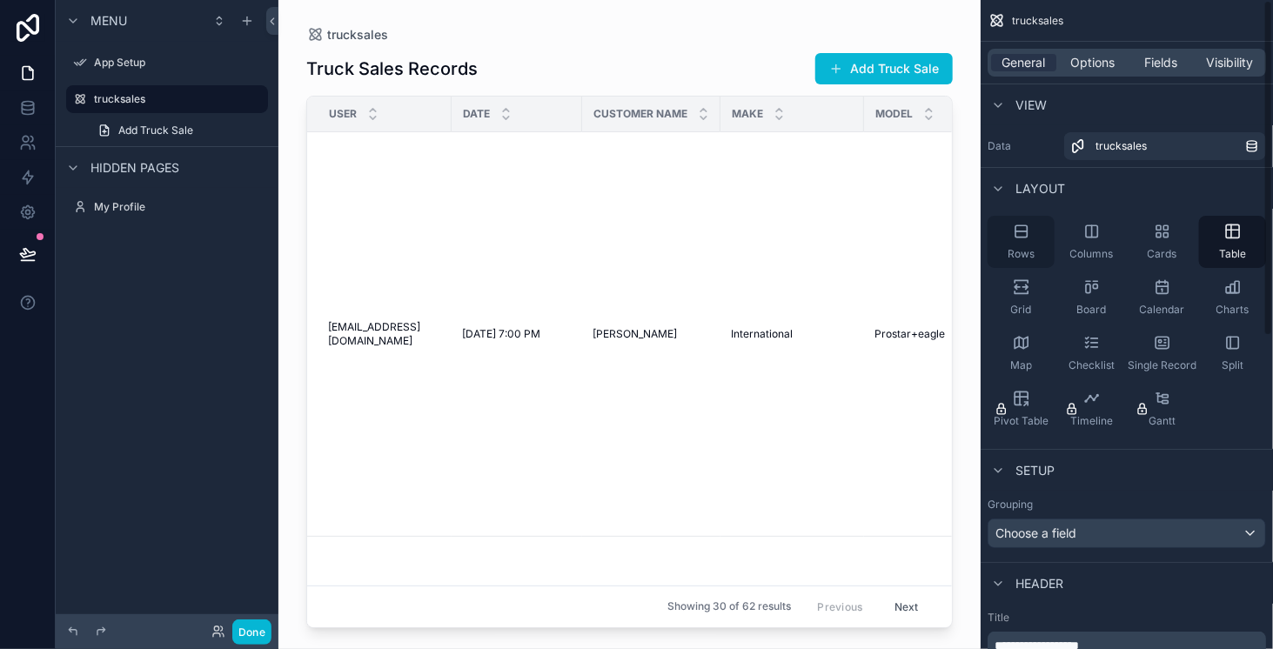
click at [1017, 236] on icon "scrollable content" at bounding box center [1021, 231] width 17 height 17
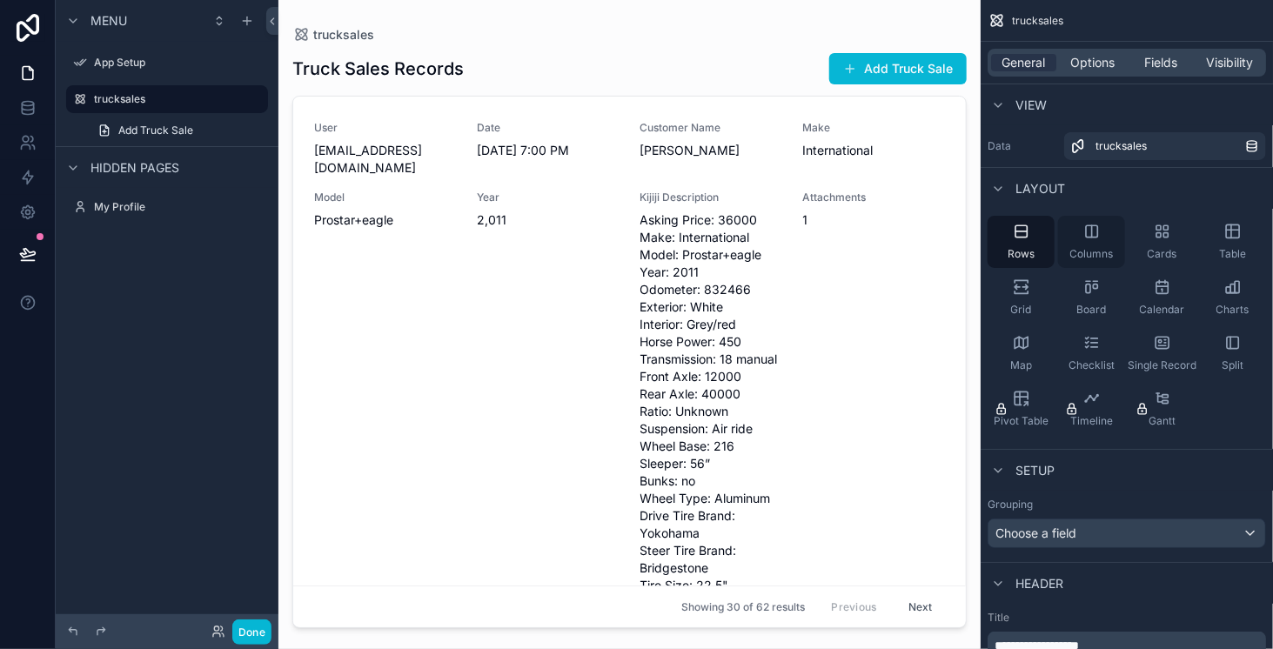
click at [1067, 243] on div "Columns" at bounding box center [1091, 242] width 67 height 52
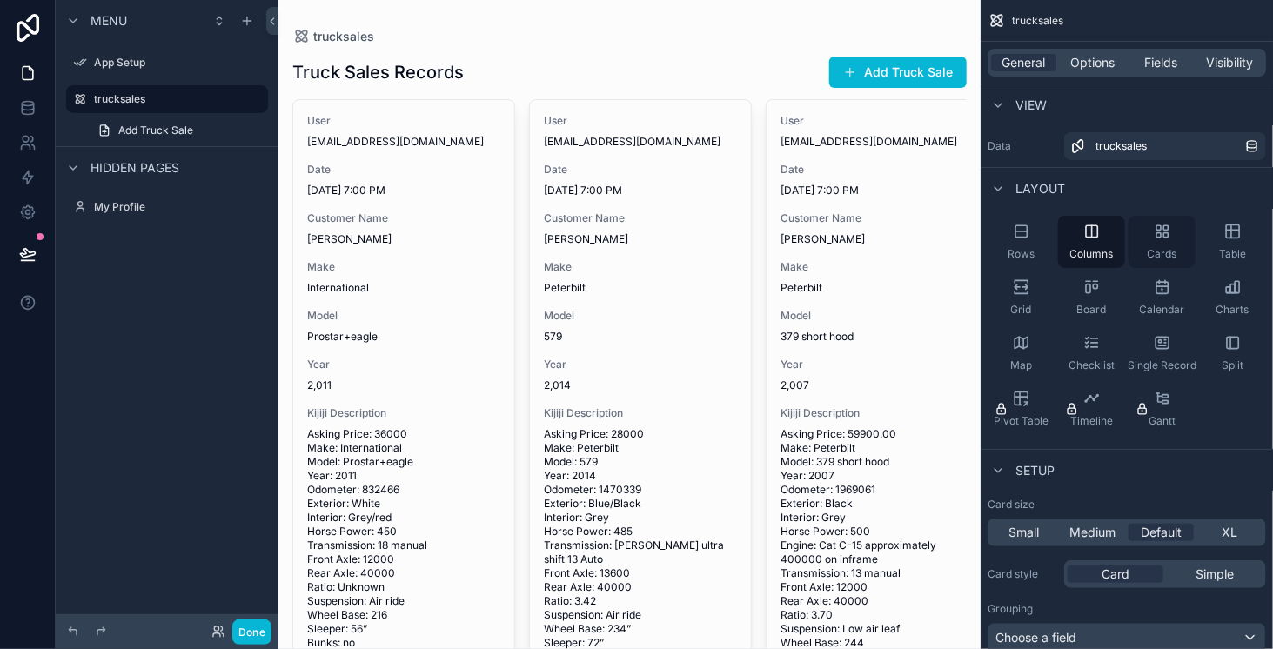
click at [1157, 244] on div "Cards" at bounding box center [1161, 242] width 67 height 52
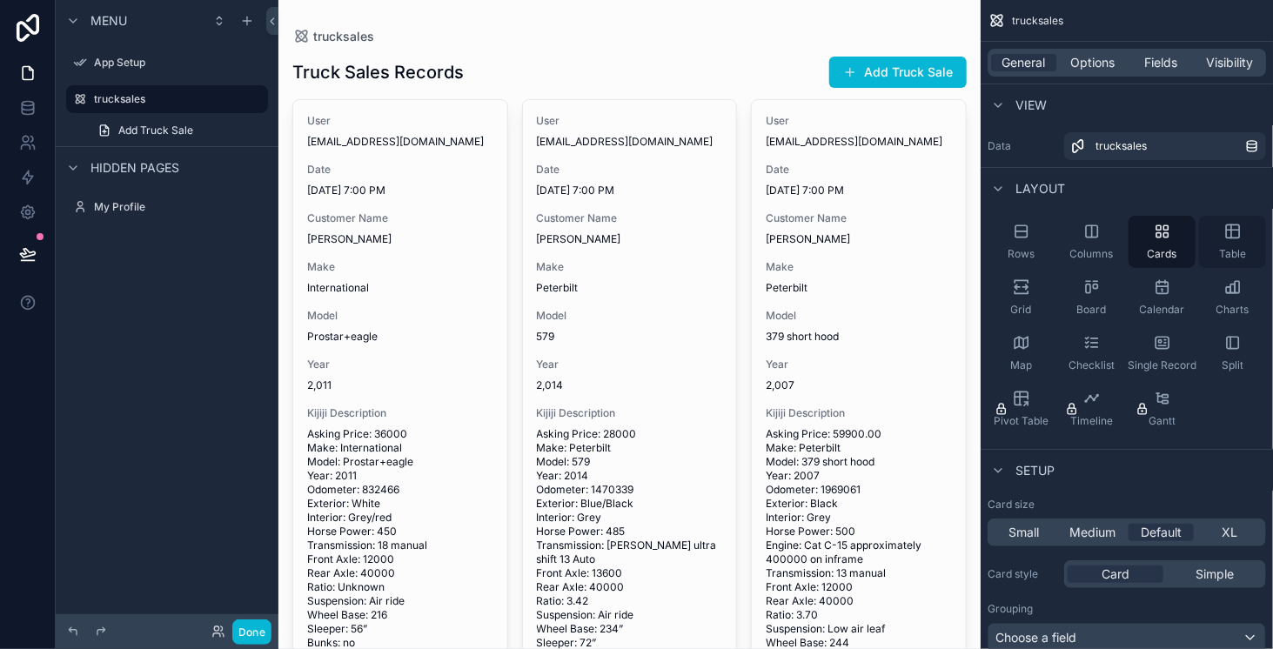
click at [1231, 238] on icon "scrollable content" at bounding box center [1231, 231] width 0 height 13
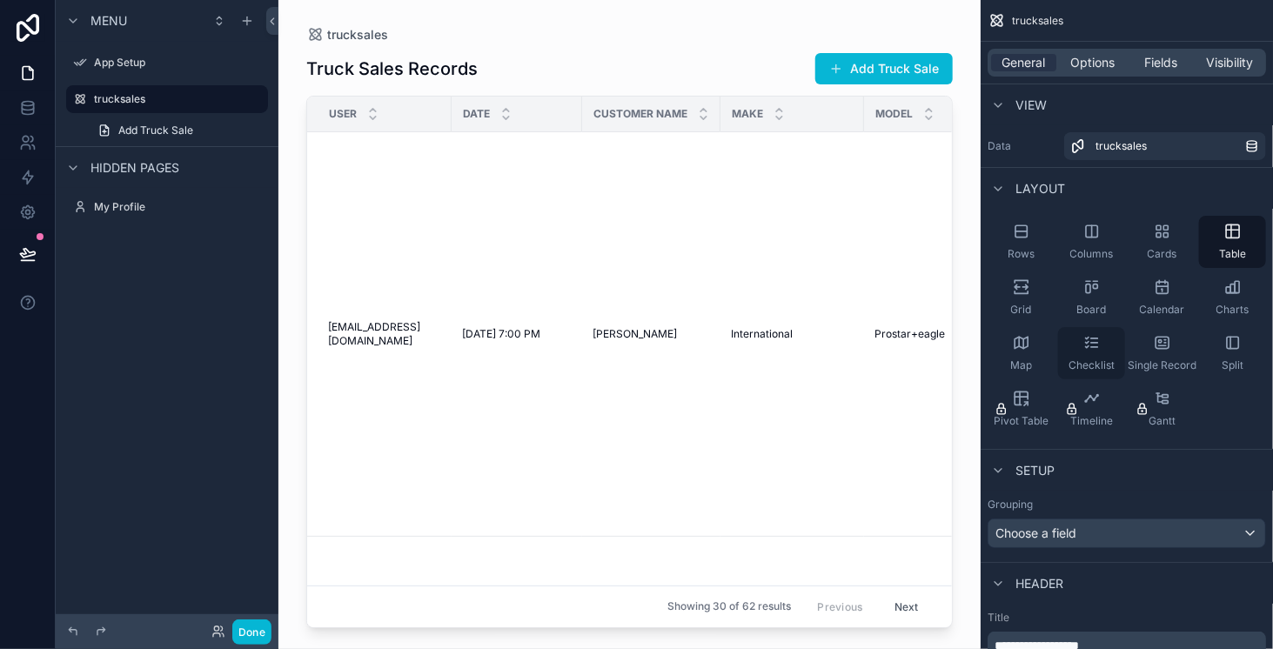
click at [1093, 347] on icon "scrollable content" at bounding box center [1094, 347] width 7 height 0
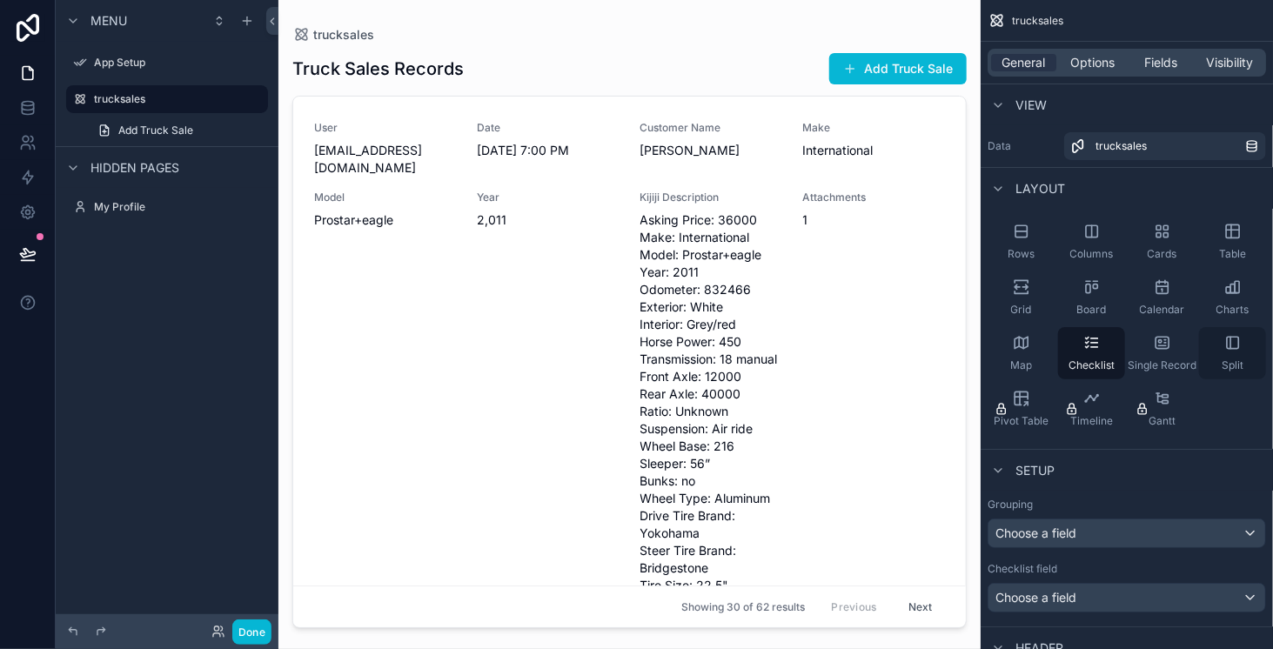
click at [1232, 353] on div "Split" at bounding box center [1232, 353] width 67 height 52
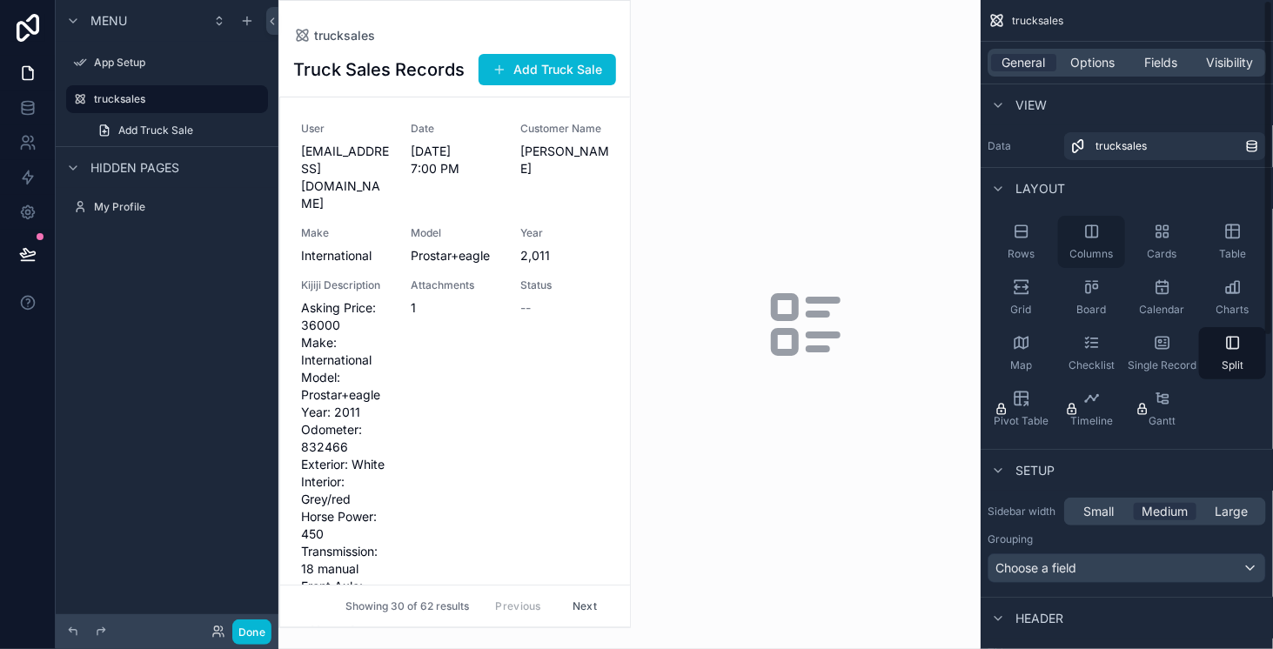
click at [1087, 243] on div "Columns" at bounding box center [1091, 242] width 67 height 52
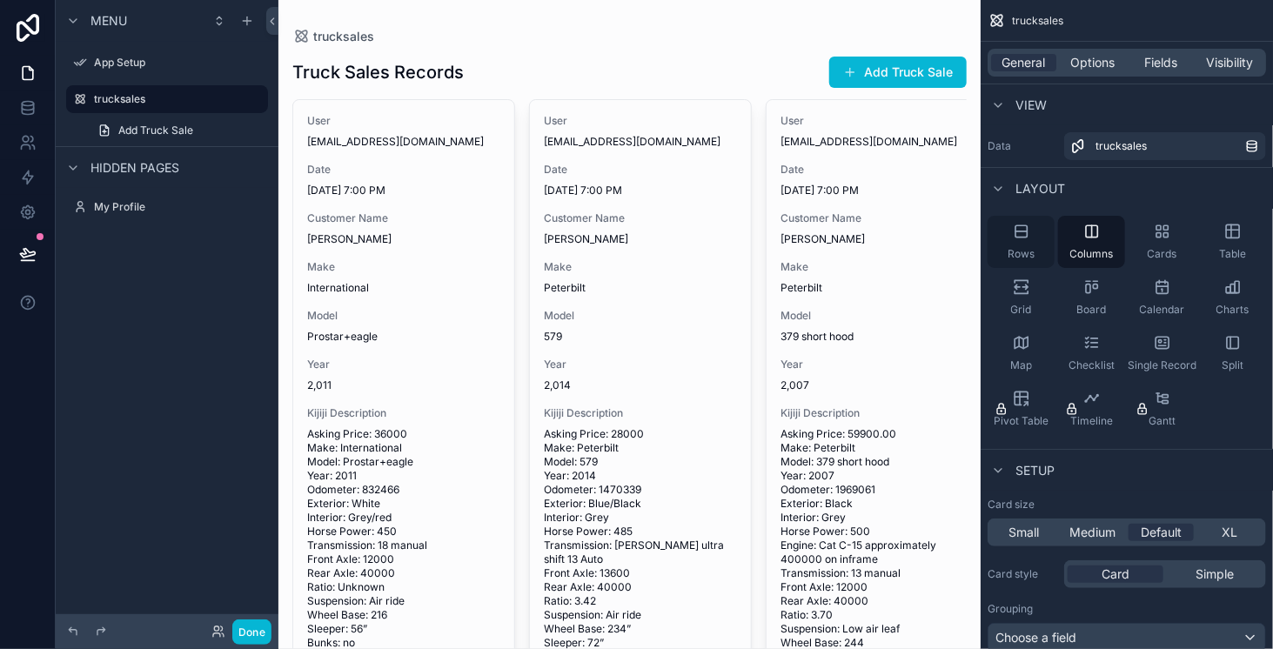
click at [1026, 242] on div "Rows" at bounding box center [1020, 242] width 67 height 52
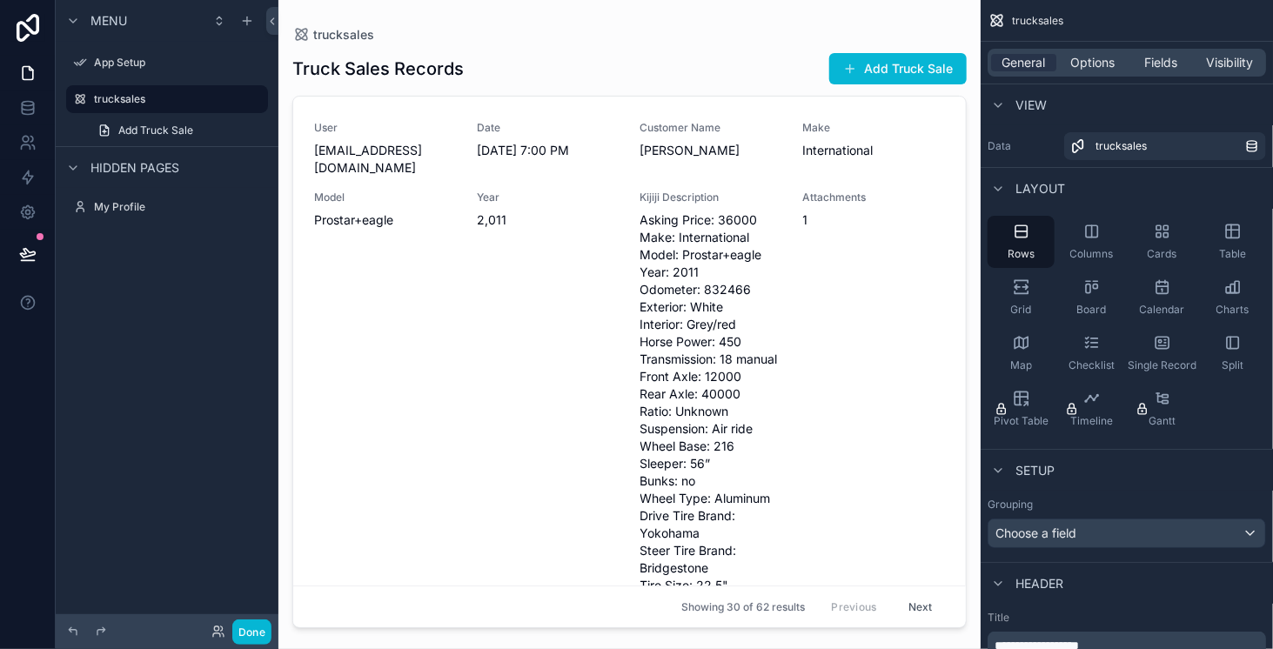
click at [1087, 77] on div "General Options Fields Visibility" at bounding box center [1126, 63] width 292 height 42
click at [1089, 68] on span "Options" at bounding box center [1092, 62] width 44 height 17
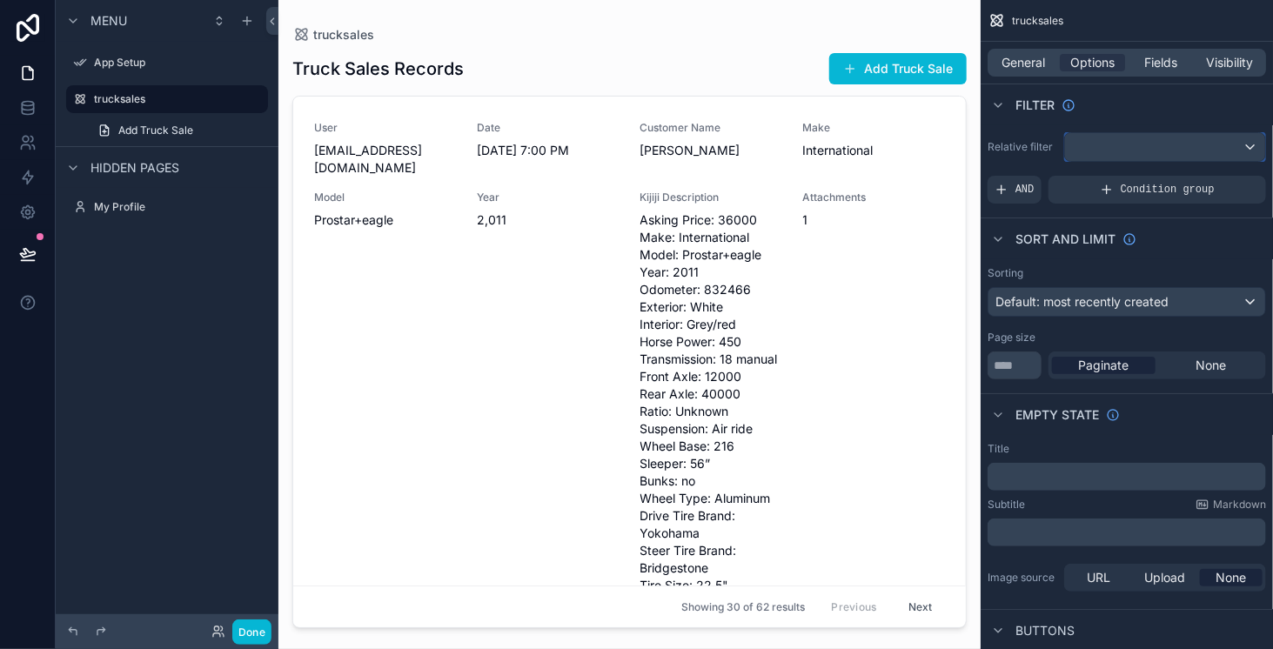
click at [1207, 151] on div "scrollable content" at bounding box center [1165, 147] width 200 height 28
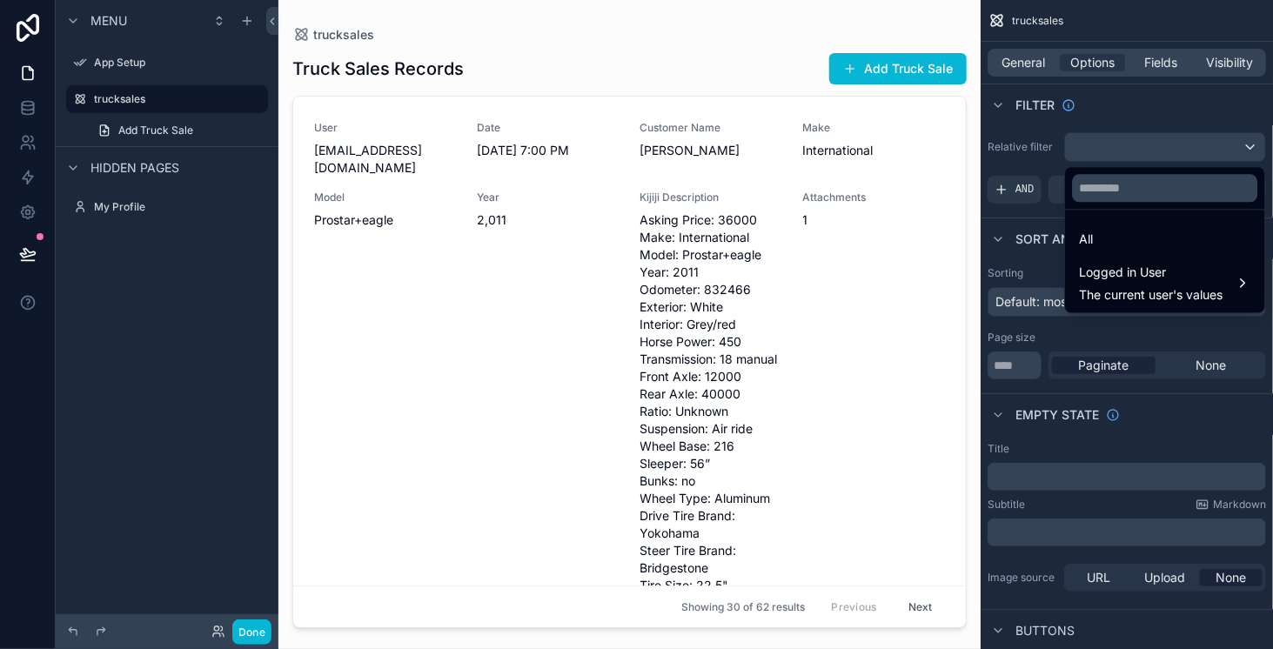
click at [1207, 151] on div "scrollable content" at bounding box center [636, 324] width 1273 height 649
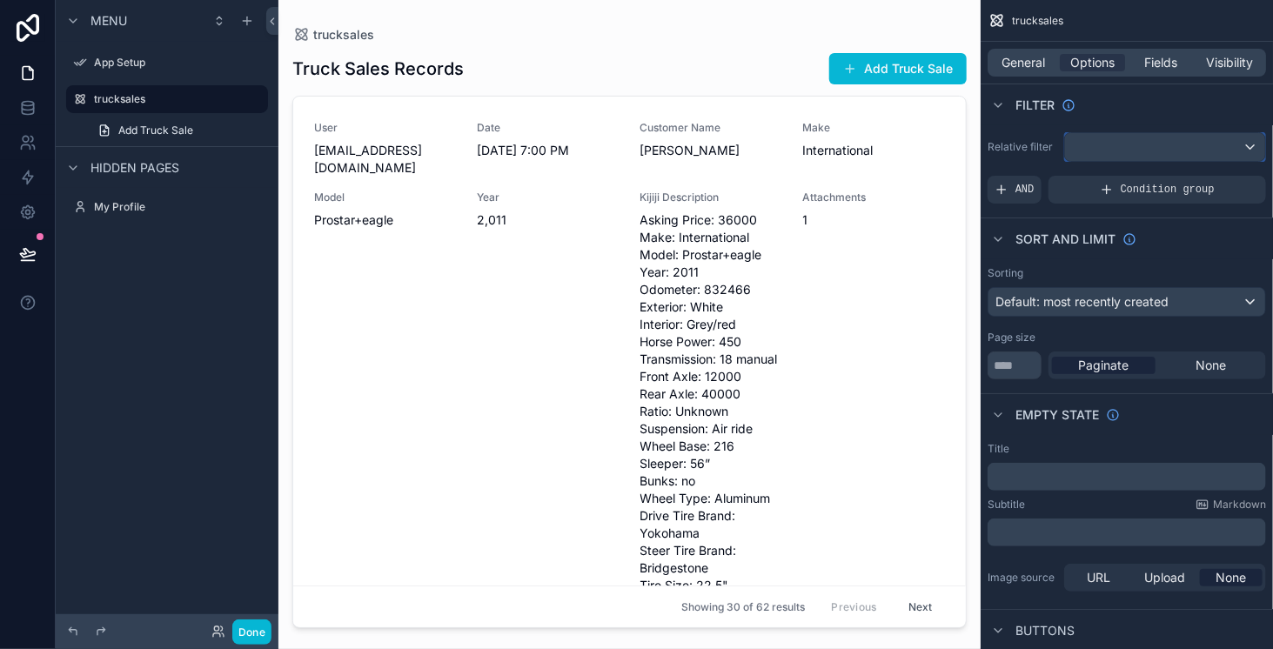
click at [1184, 146] on div "scrollable content" at bounding box center [1165, 147] width 200 height 28
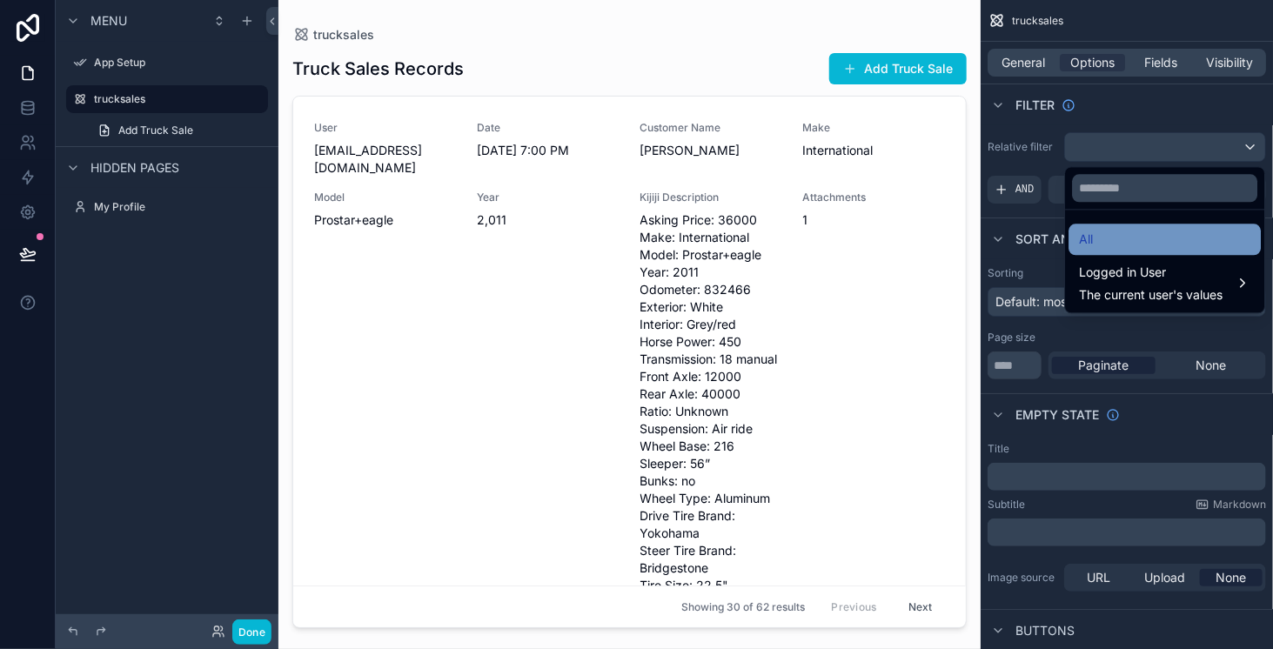
click at [1103, 240] on div "All" at bounding box center [1164, 239] width 171 height 21
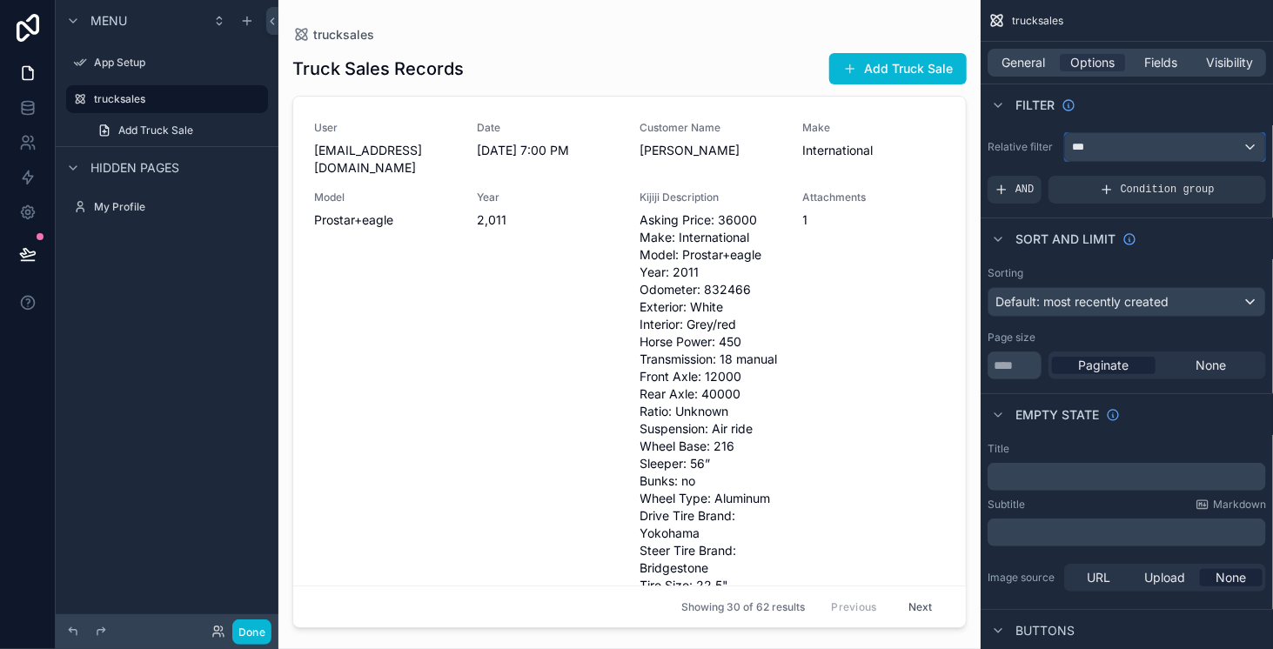
click at [1132, 145] on div "***" at bounding box center [1165, 147] width 200 height 28
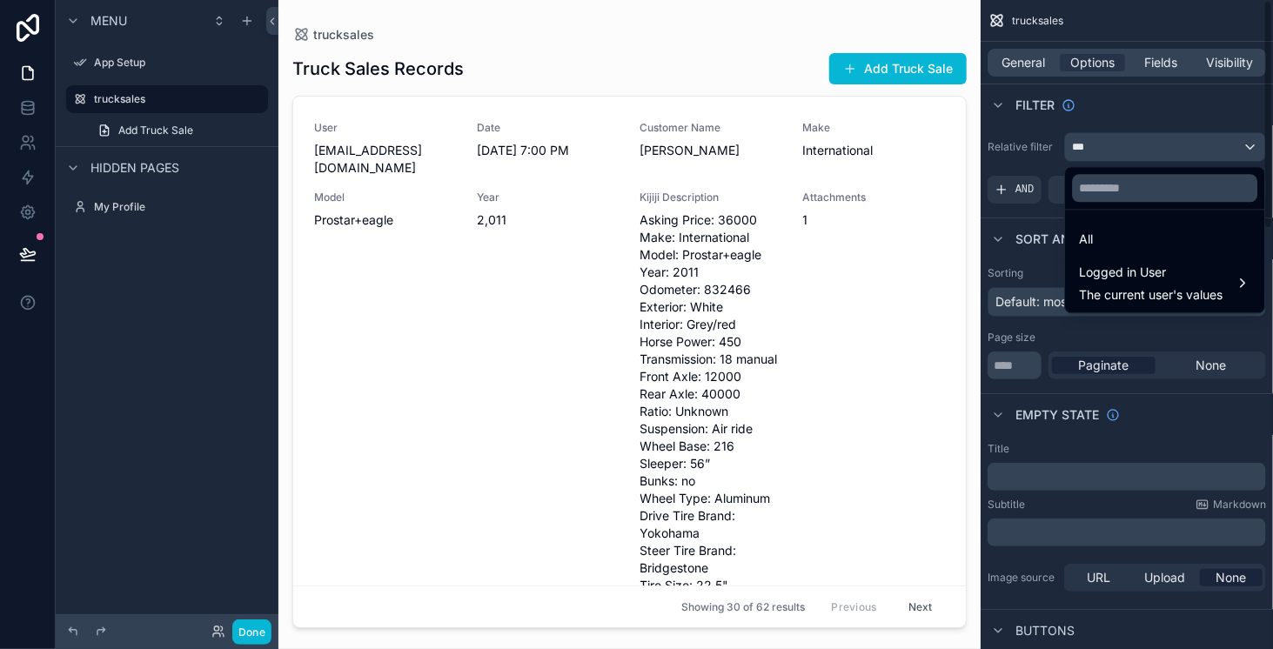
click at [1122, 116] on div "scrollable content" at bounding box center [636, 324] width 1273 height 649
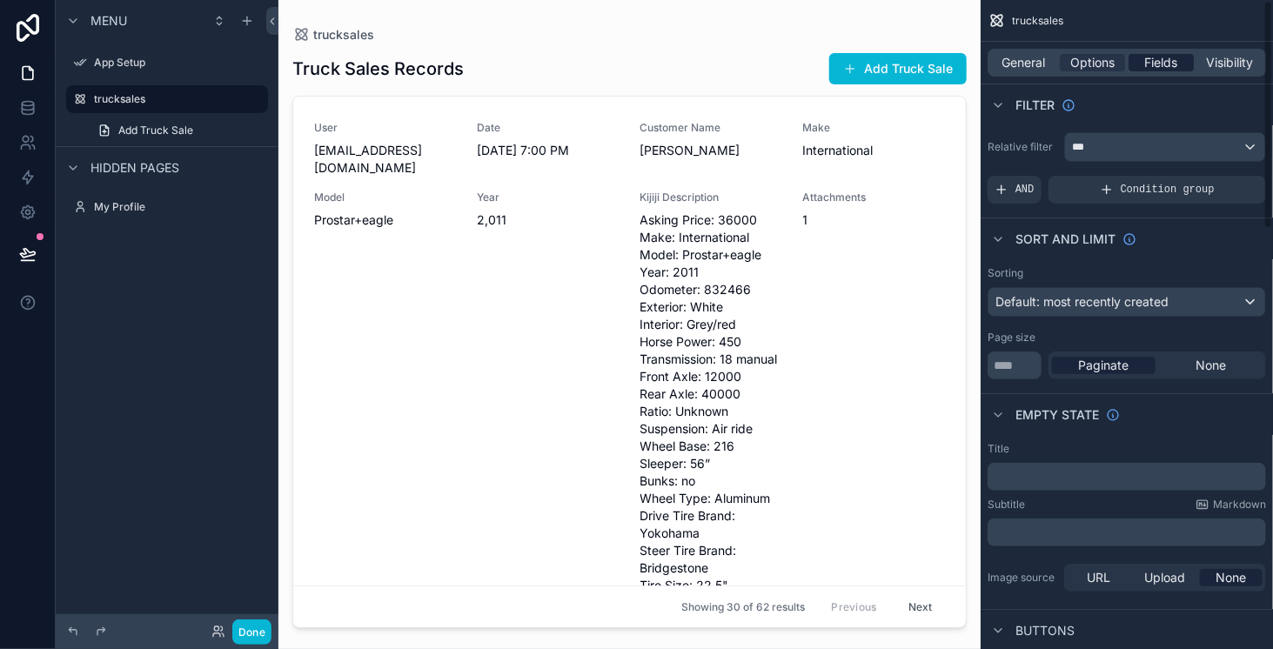
click at [1155, 57] on span "Fields" at bounding box center [1161, 62] width 33 height 17
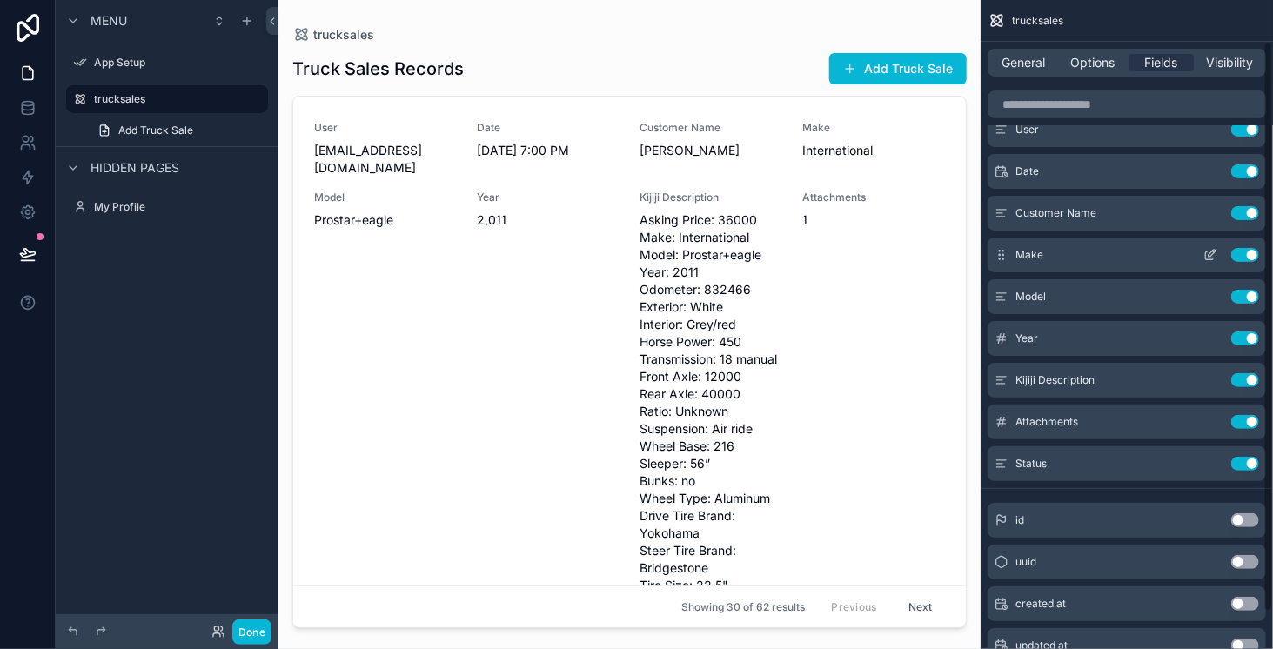
scroll to position [89, 0]
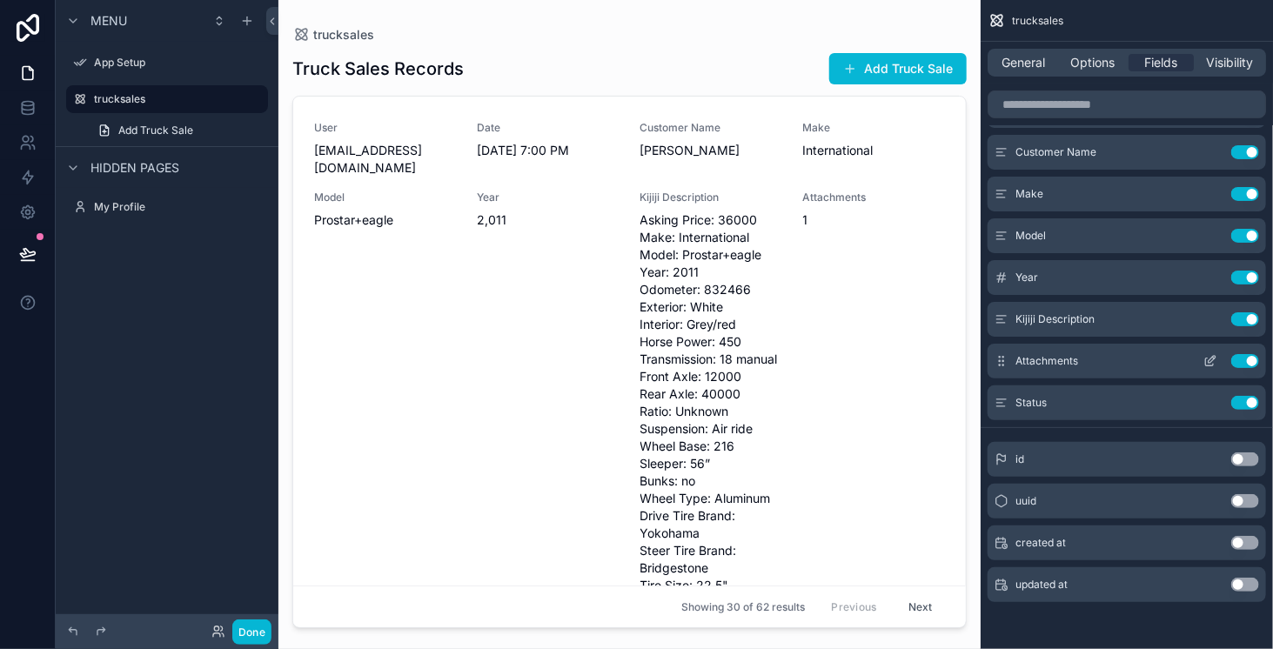
click at [1246, 357] on button "Use setting" at bounding box center [1245, 361] width 28 height 14
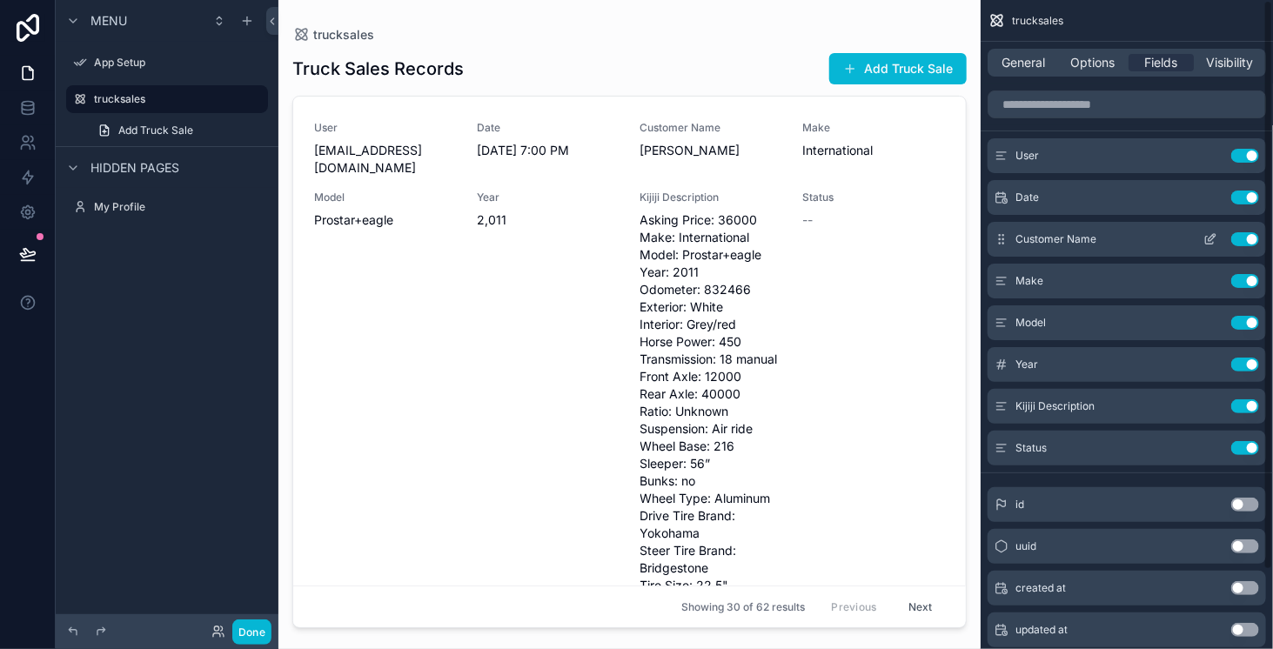
scroll to position [0, 0]
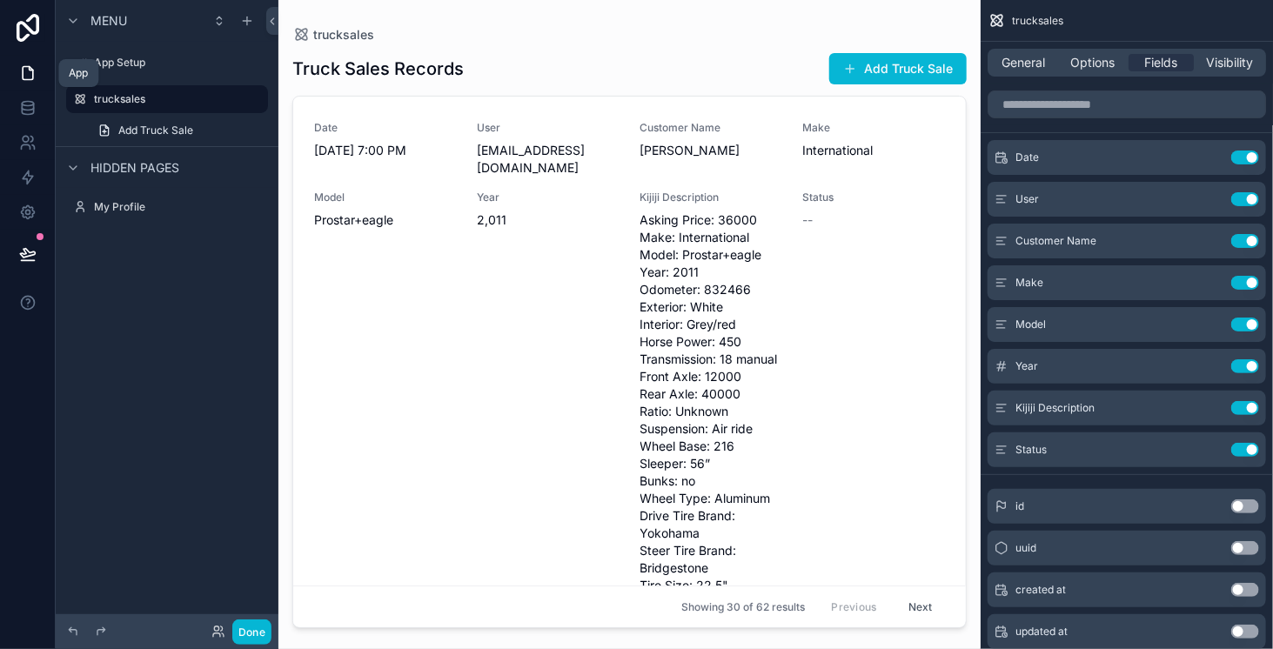
click at [23, 71] on icon at bounding box center [27, 72] width 17 height 17
click at [255, 632] on button "Done" at bounding box center [251, 631] width 39 height 25
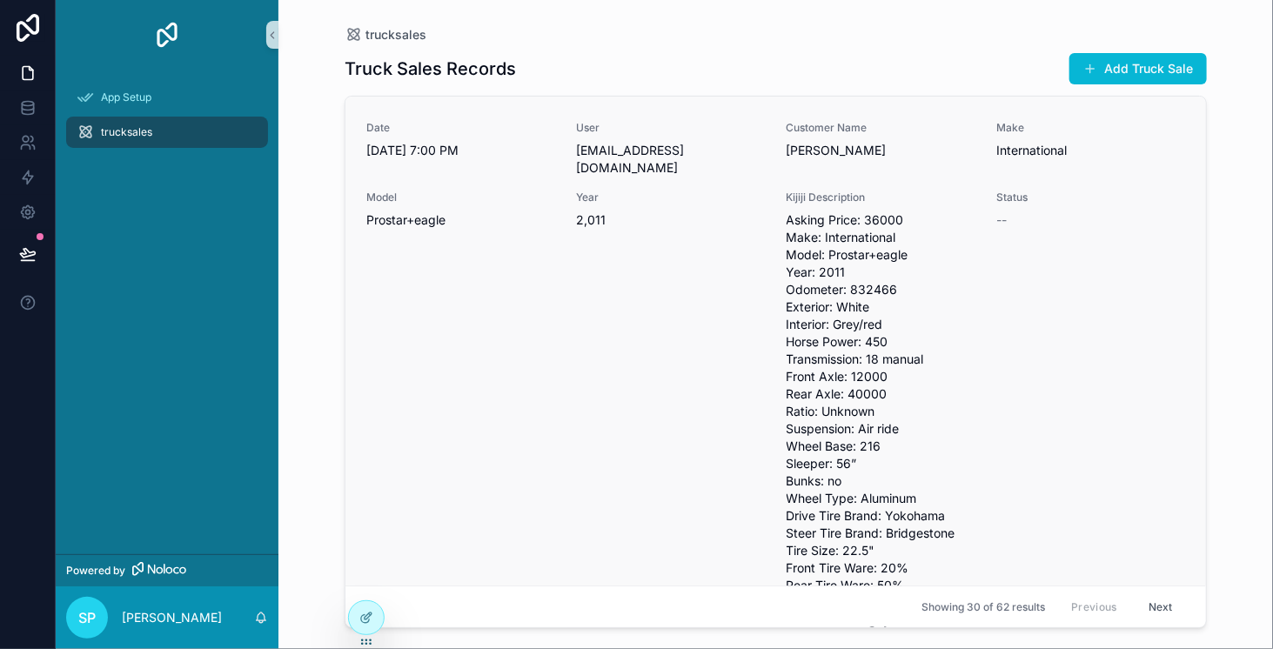
click at [999, 211] on div "--" at bounding box center [1090, 219] width 189 height 17
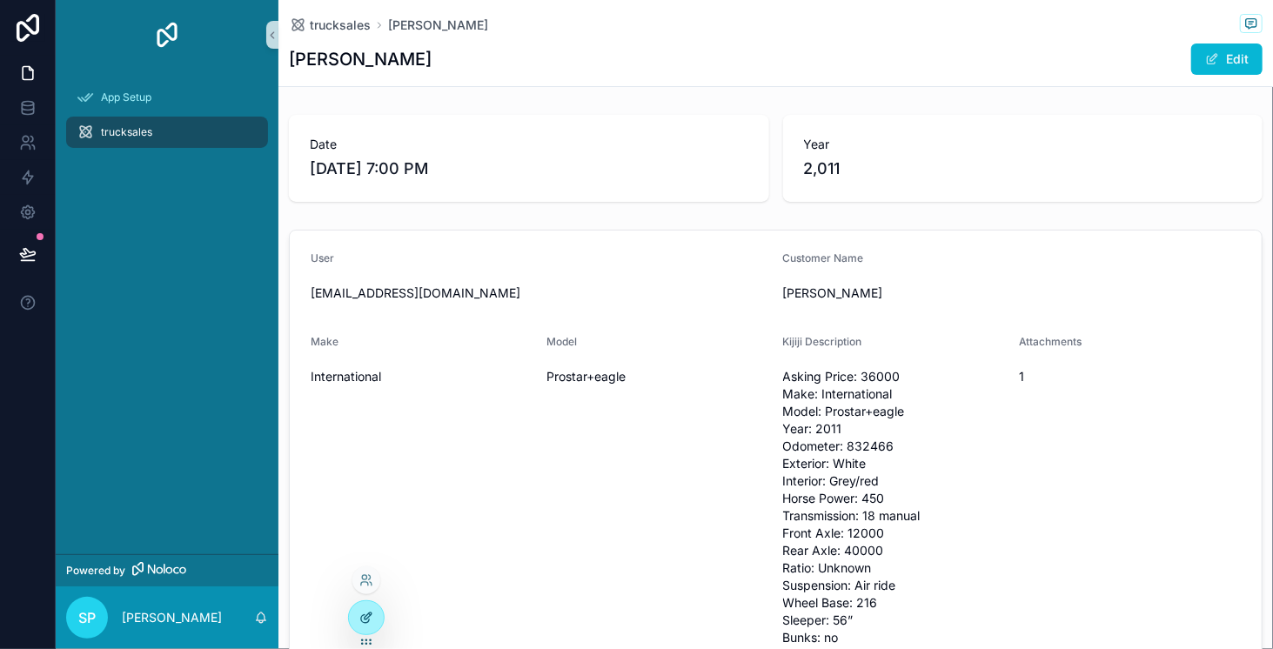
click at [367, 616] on icon at bounding box center [366, 618] width 14 height 14
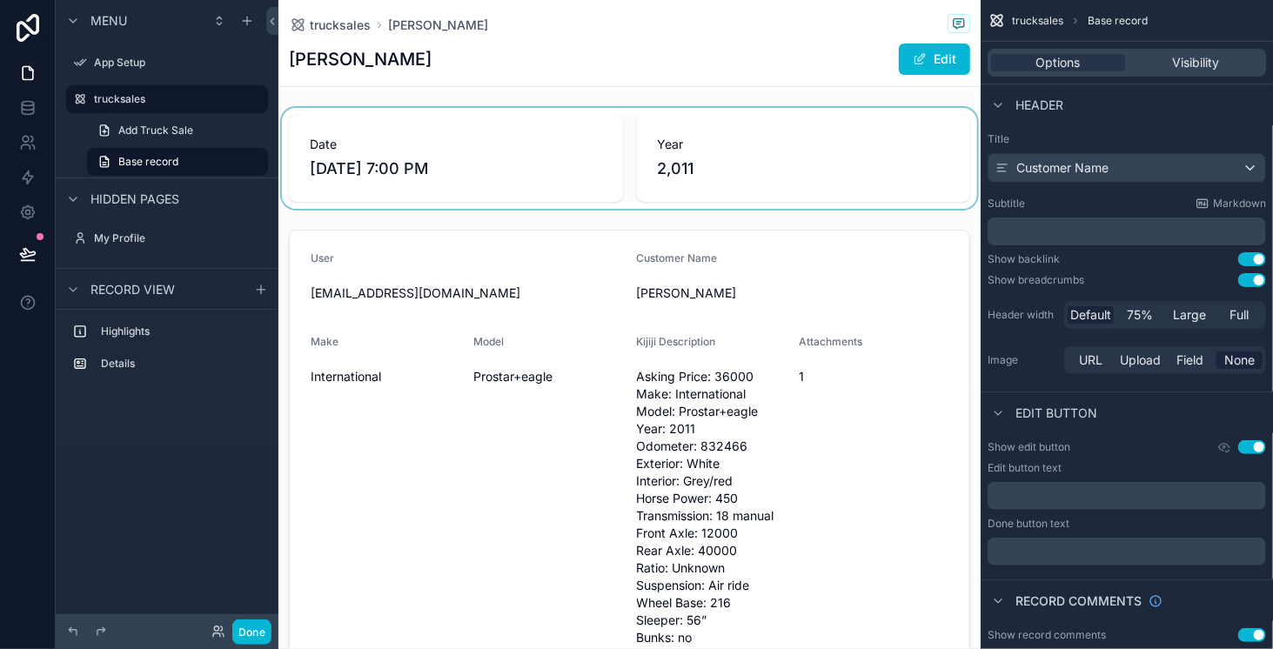
click at [694, 170] on div "scrollable content" at bounding box center [629, 158] width 702 height 101
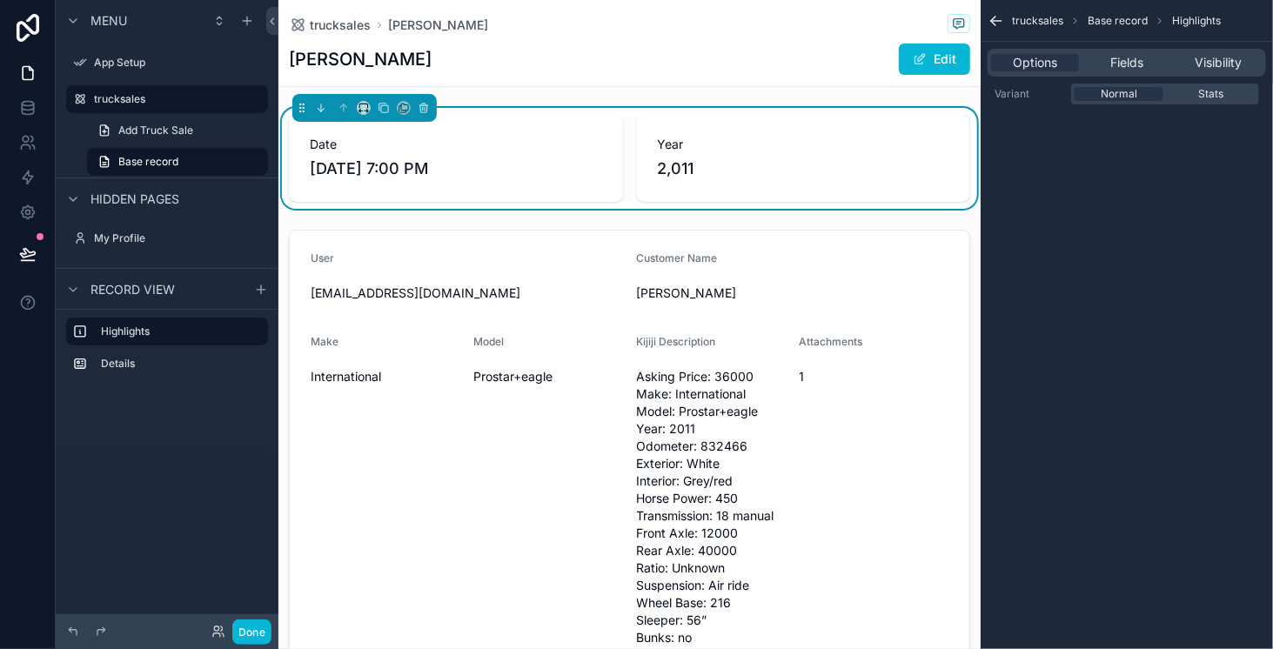
click at [408, 180] on span "7/26/2021 7:00 PM" at bounding box center [456, 169] width 292 height 24
click at [698, 163] on span "2,011" at bounding box center [804, 169] width 292 height 24
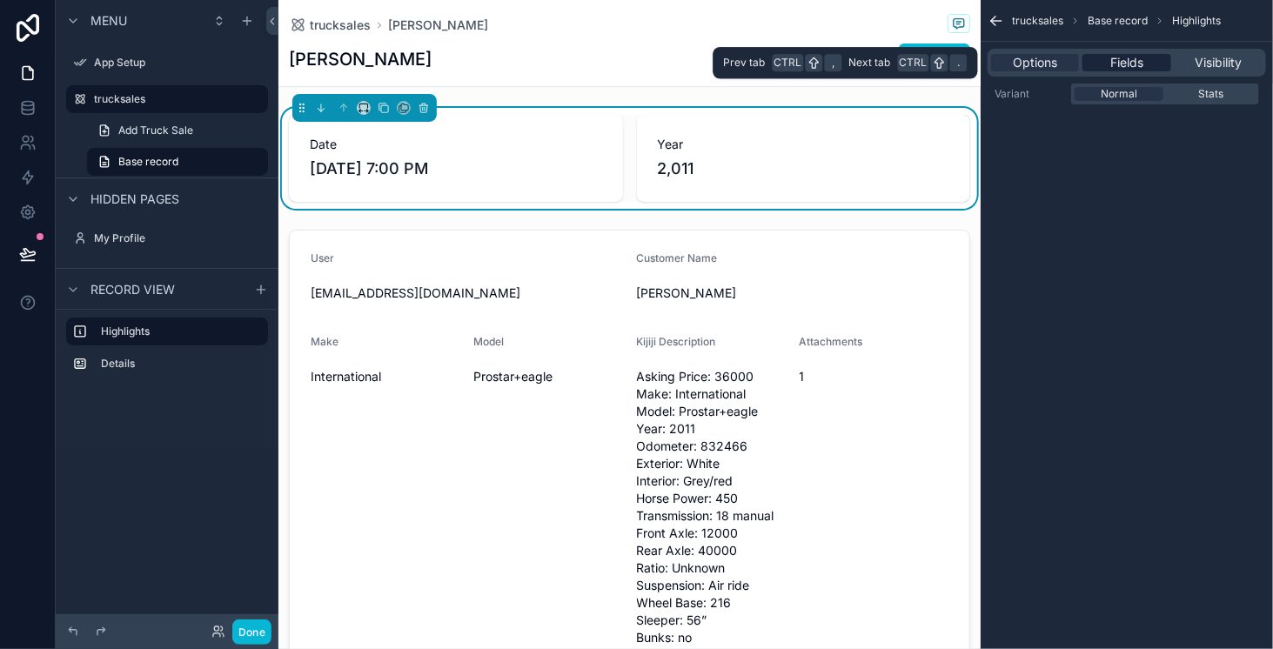
click at [1136, 66] on span "Fields" at bounding box center [1126, 62] width 33 height 17
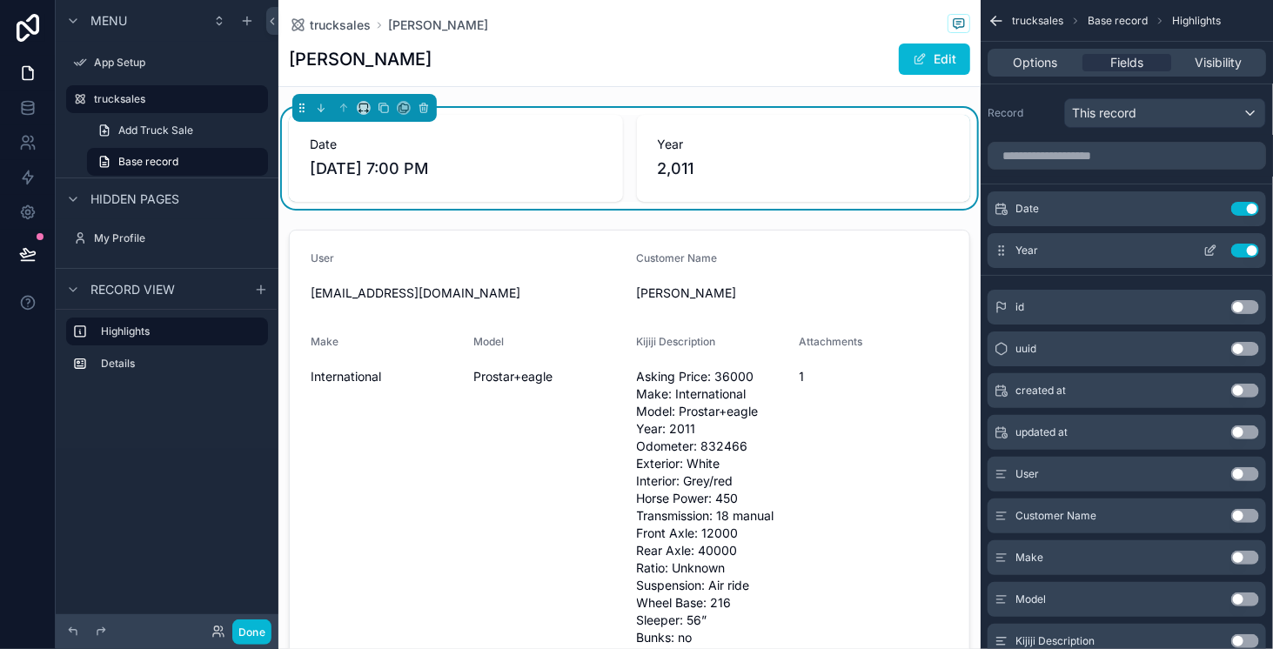
click at [1208, 250] on icon "scrollable content" at bounding box center [1210, 251] width 14 height 14
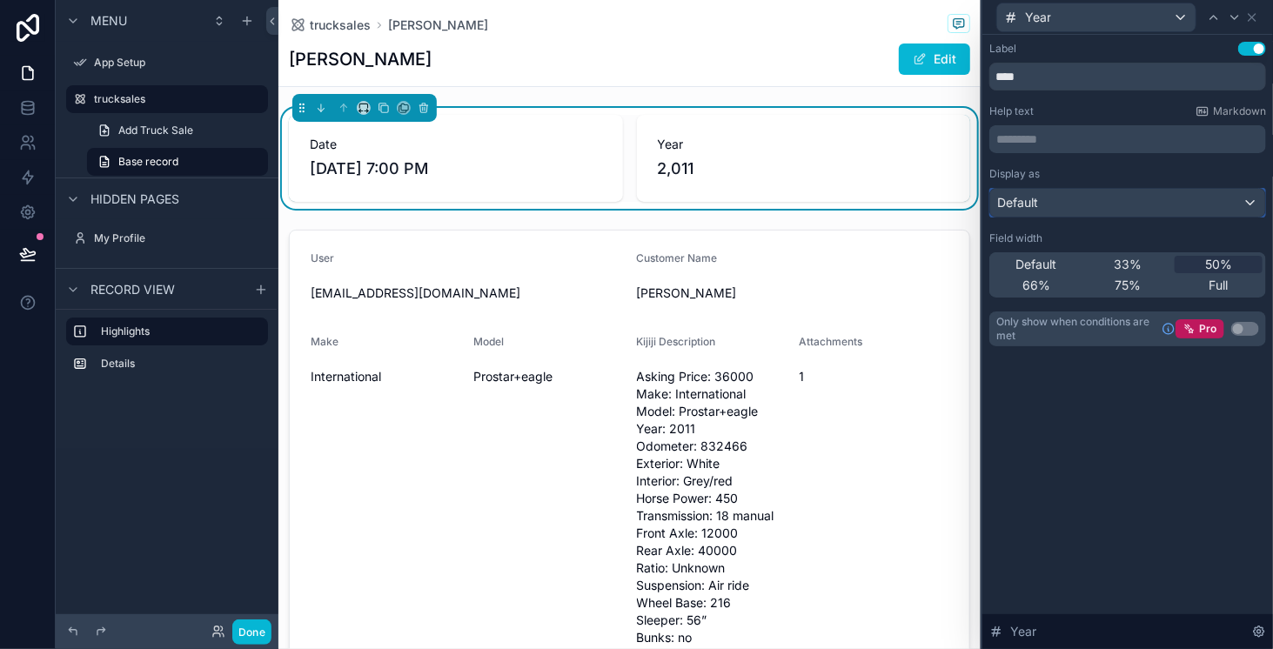
click at [1164, 204] on div "Default" at bounding box center [1127, 203] width 275 height 28
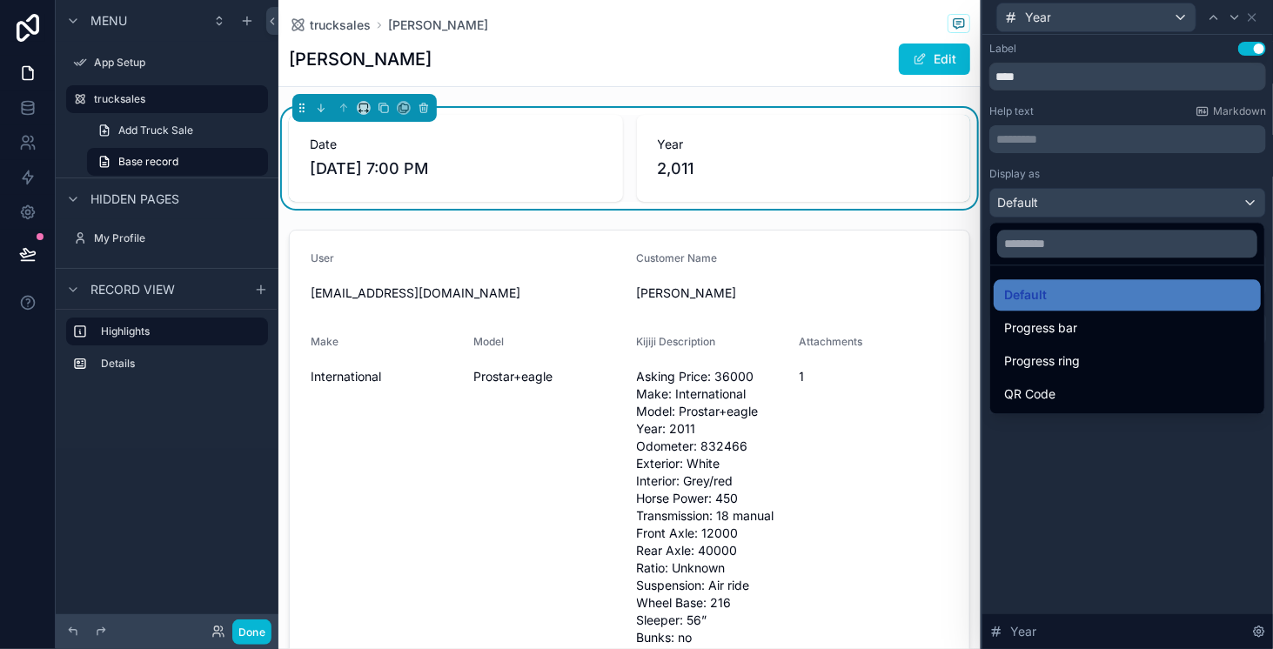
click at [1092, 492] on div at bounding box center [1127, 324] width 291 height 649
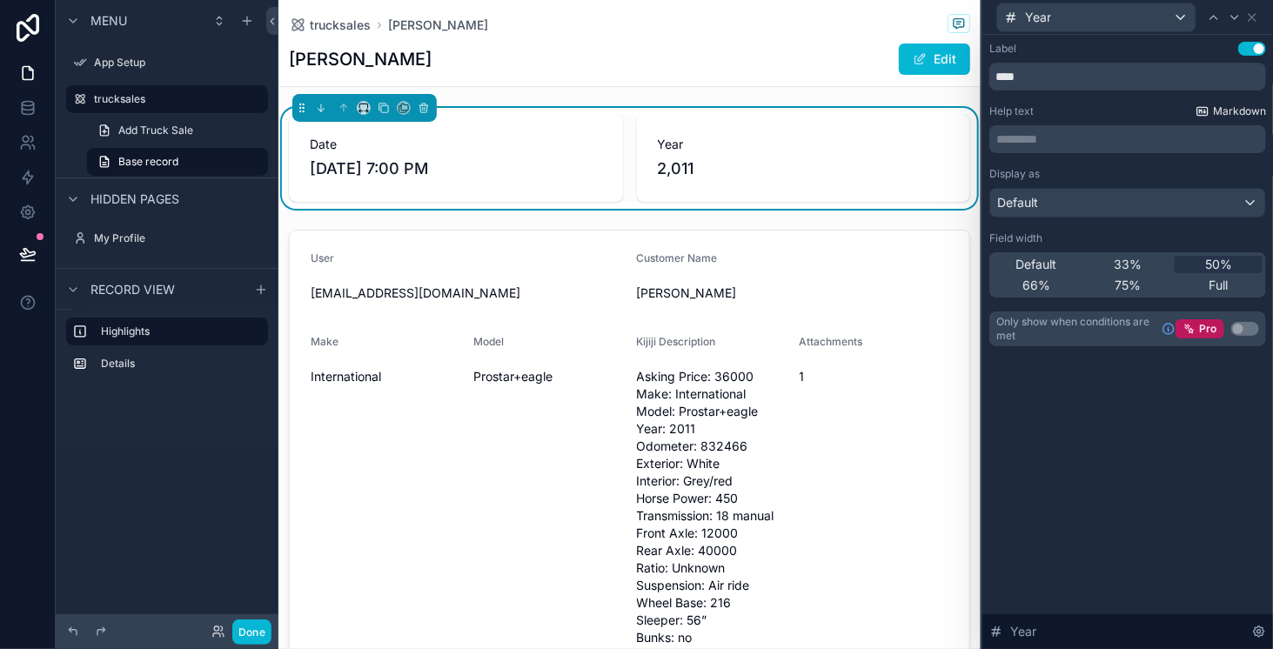
click at [1223, 113] on span "Markdown" at bounding box center [1239, 111] width 53 height 14
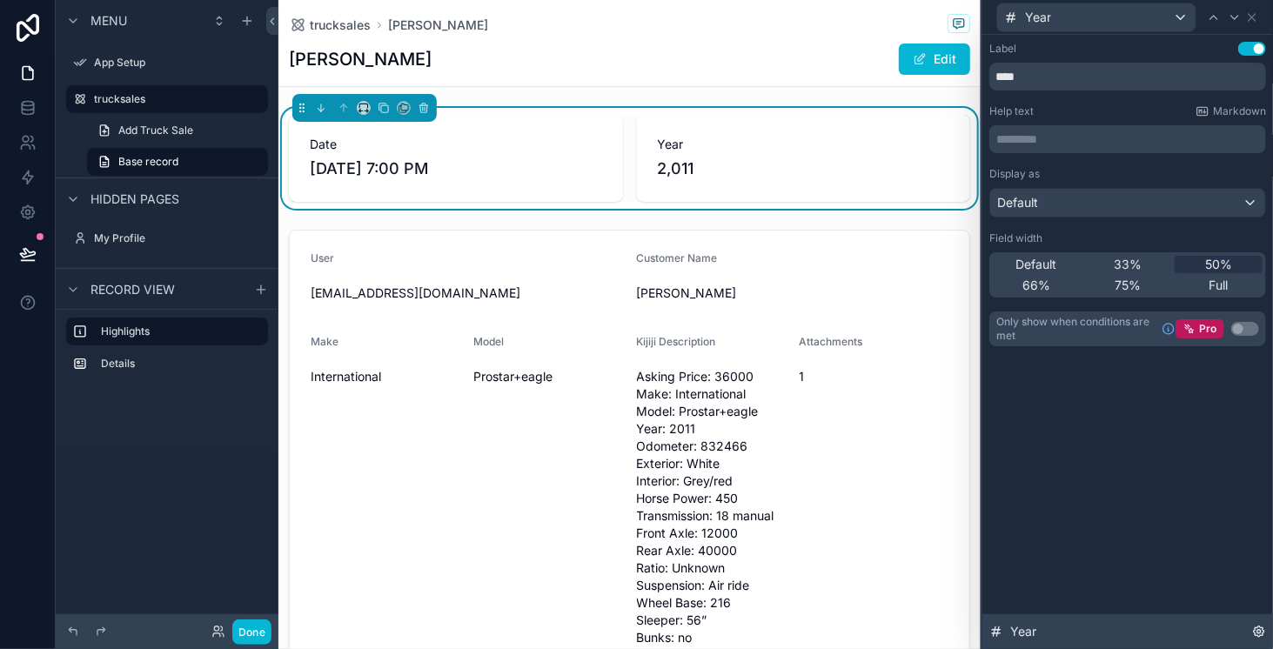
click at [1020, 631] on span "Year" at bounding box center [1023, 631] width 26 height 17
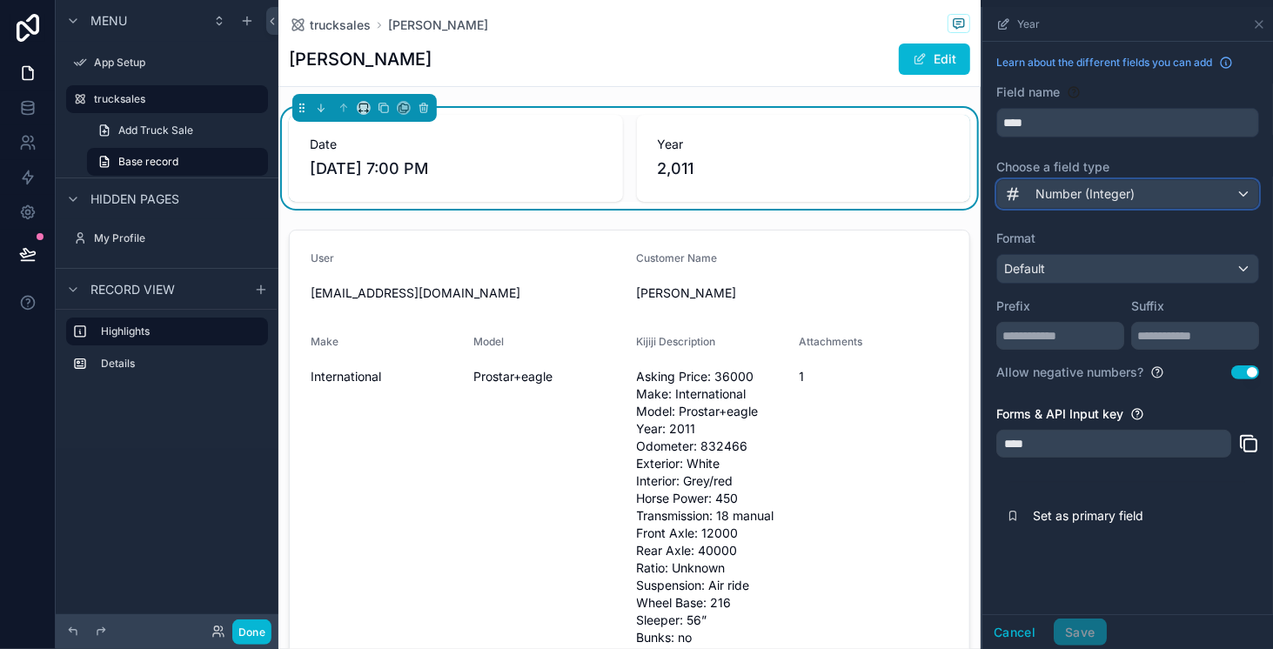
click at [1154, 193] on div "Number (Integer)" at bounding box center [1127, 194] width 261 height 28
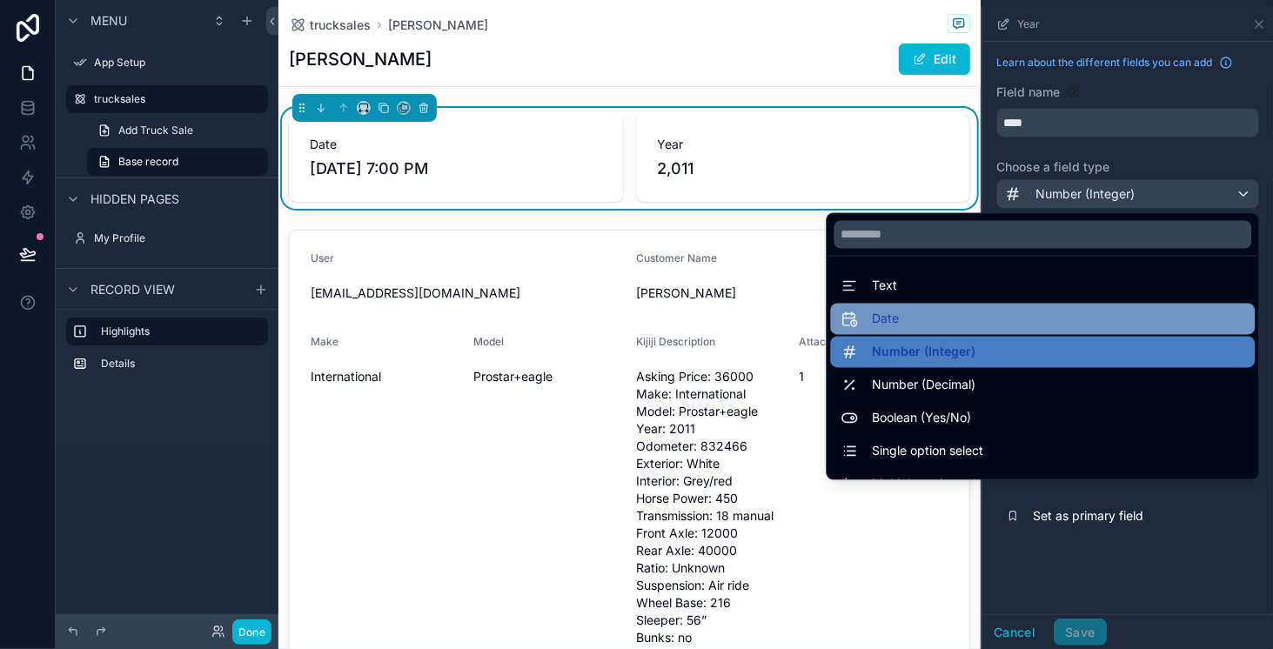
click at [894, 321] on div "Date" at bounding box center [1043, 319] width 404 height 21
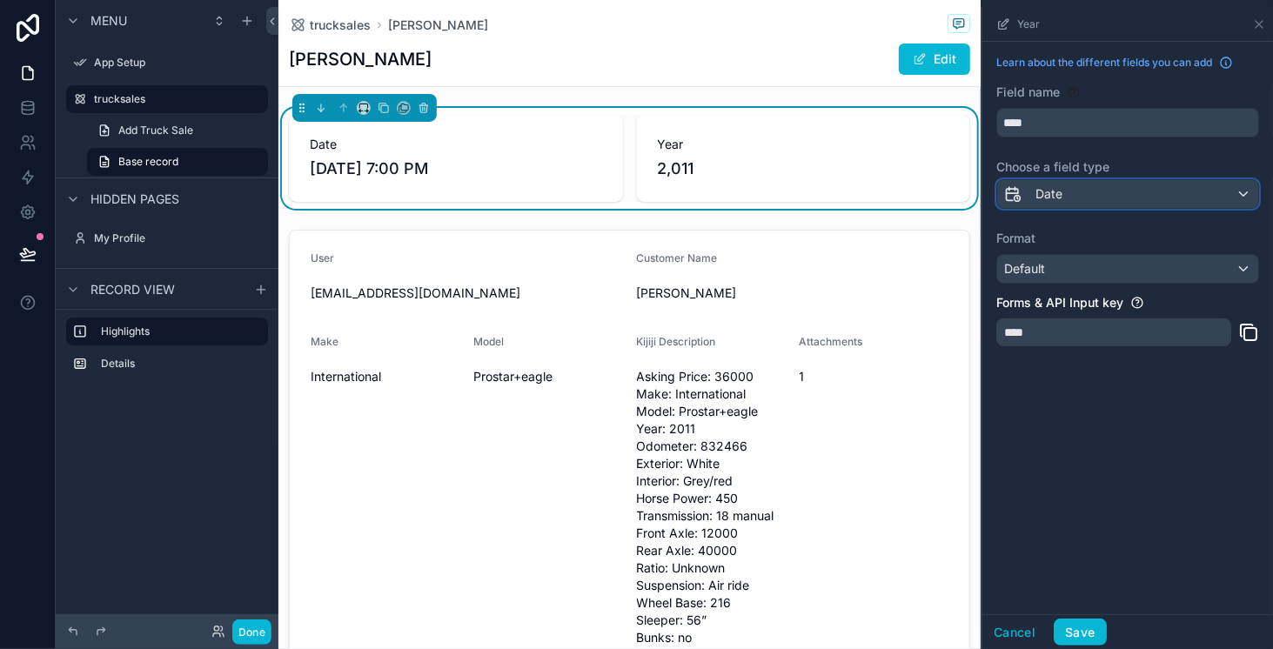
click at [1113, 191] on div "Date" at bounding box center [1127, 194] width 261 height 28
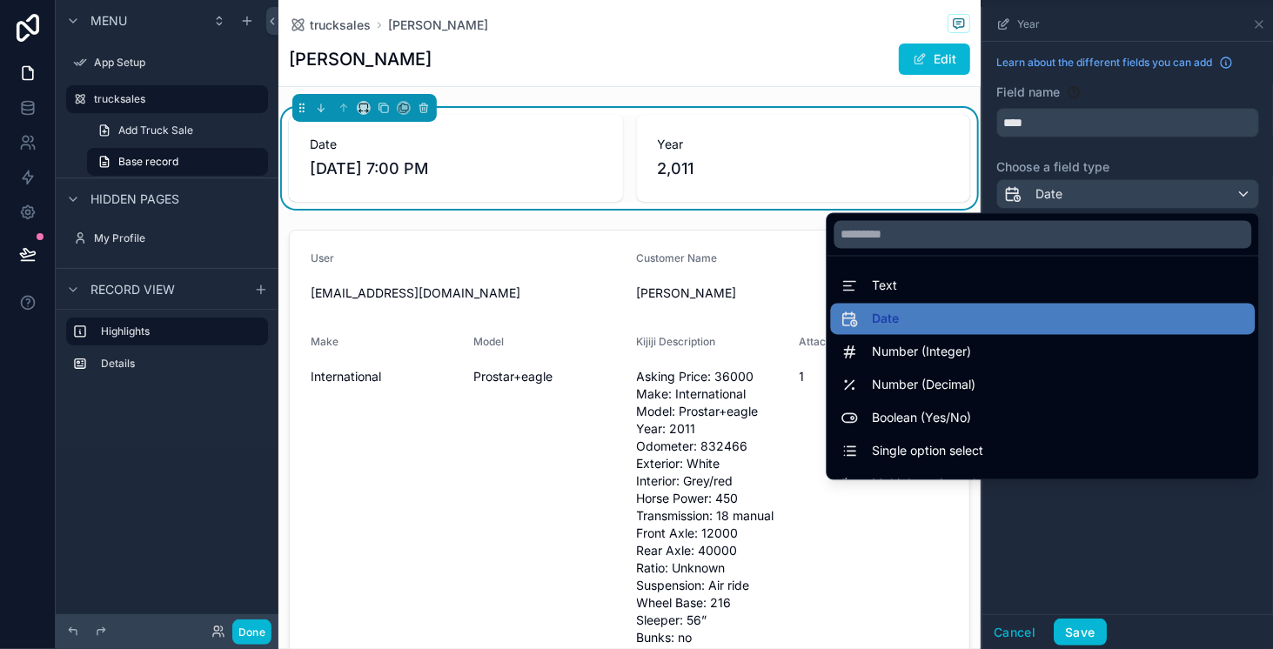
click at [1260, 27] on div "scrollable content" at bounding box center [1127, 328] width 291 height 642
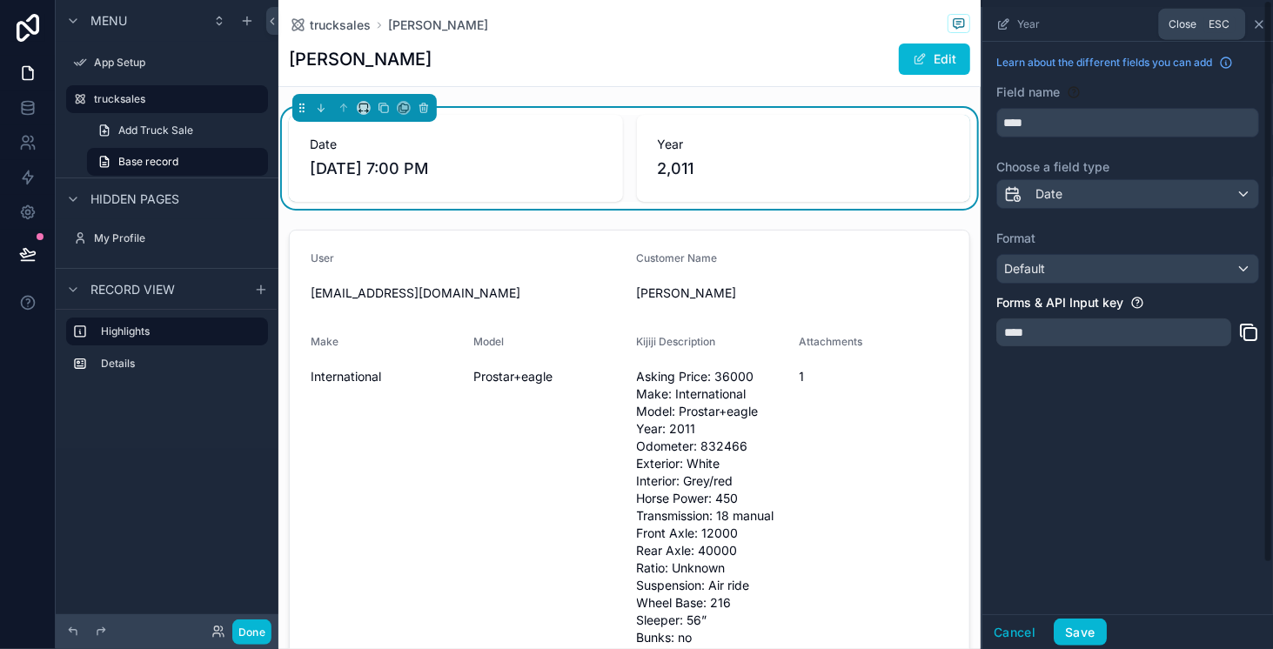
click at [1260, 23] on icon "scrollable content" at bounding box center [1258, 24] width 7 height 7
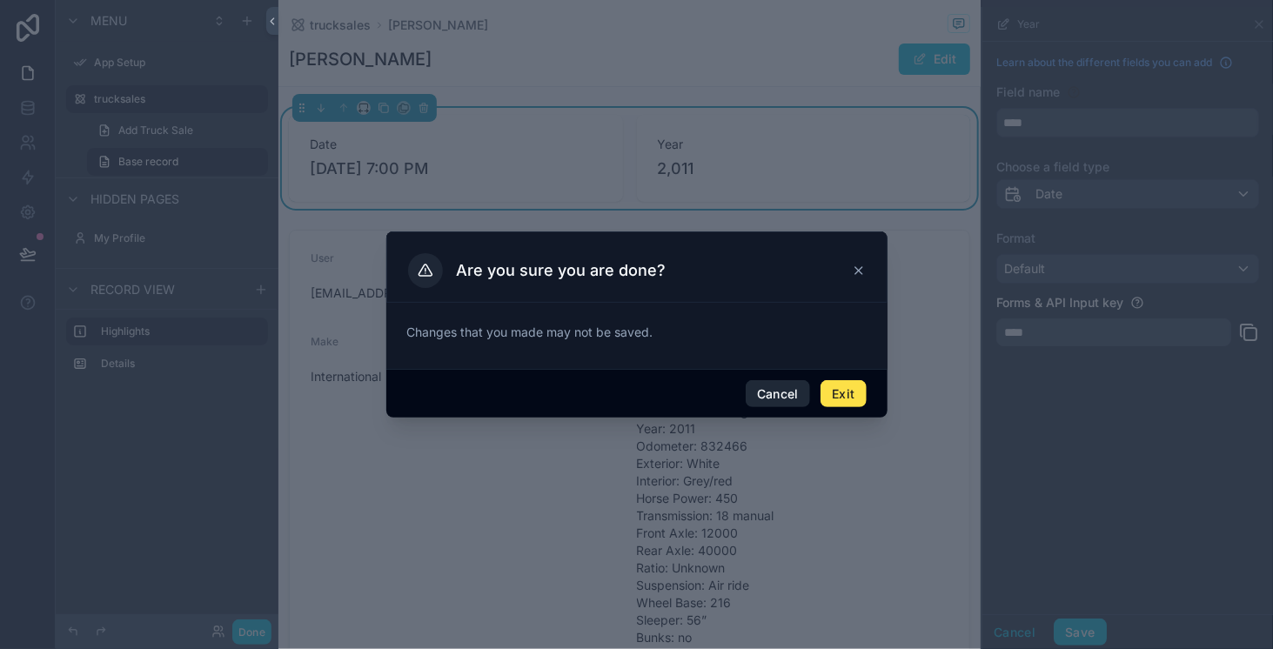
click at [783, 401] on button "Cancel" at bounding box center [778, 394] width 64 height 28
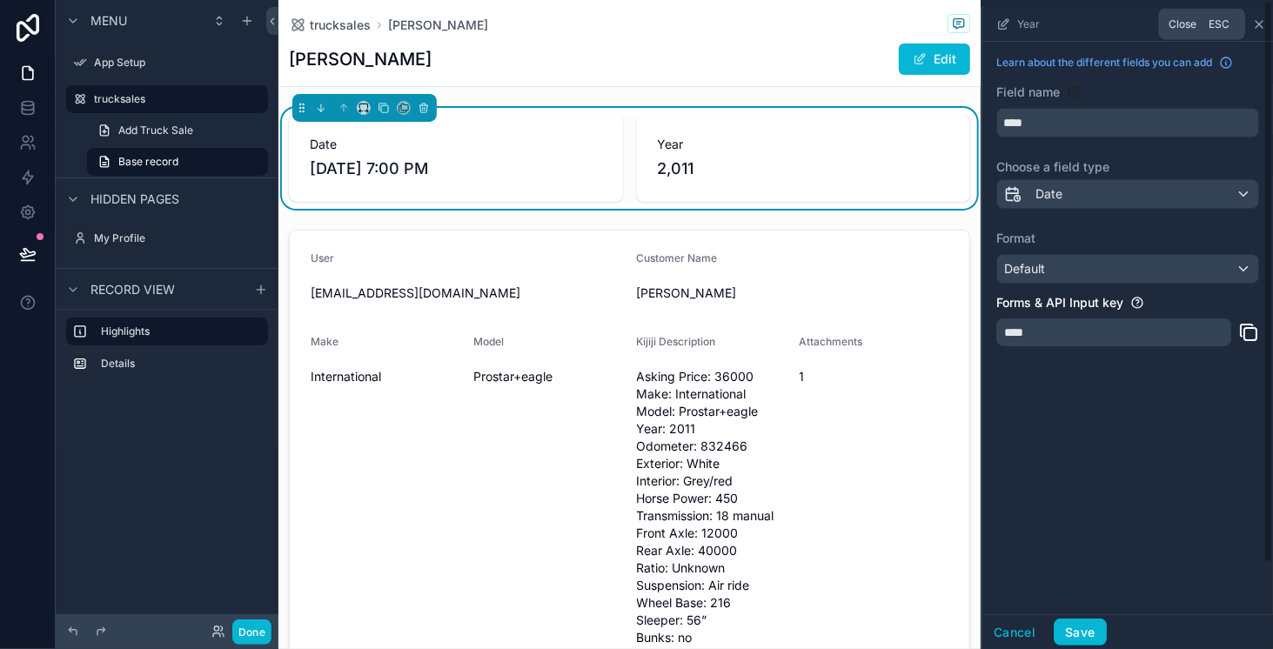
click at [1257, 22] on icon "scrollable content" at bounding box center [1259, 24] width 14 height 14
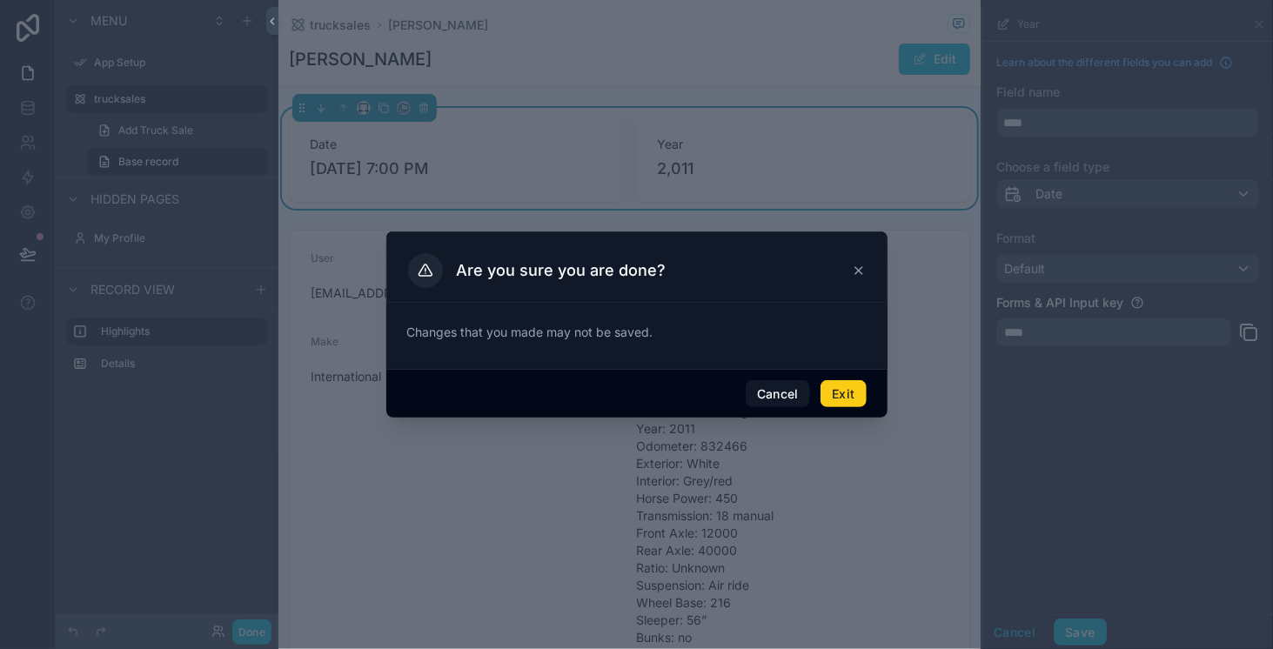
click at [846, 394] on button "Exit" at bounding box center [842, 394] width 45 height 28
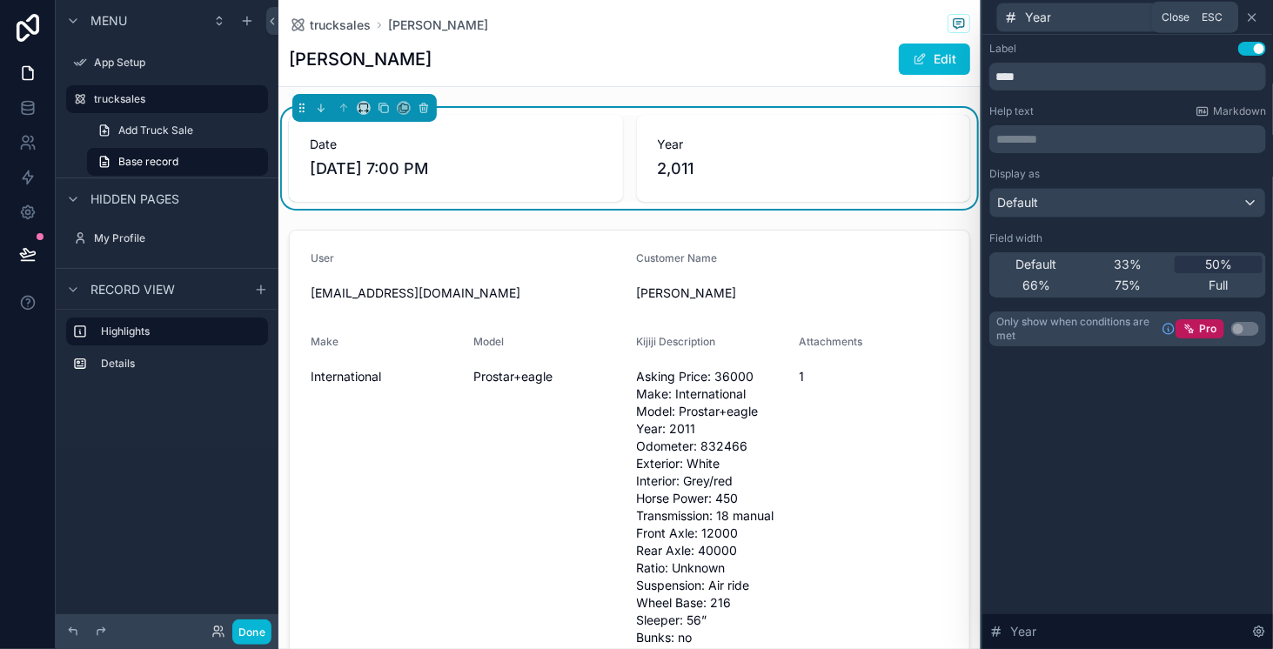
click at [1247, 15] on icon at bounding box center [1252, 17] width 14 height 14
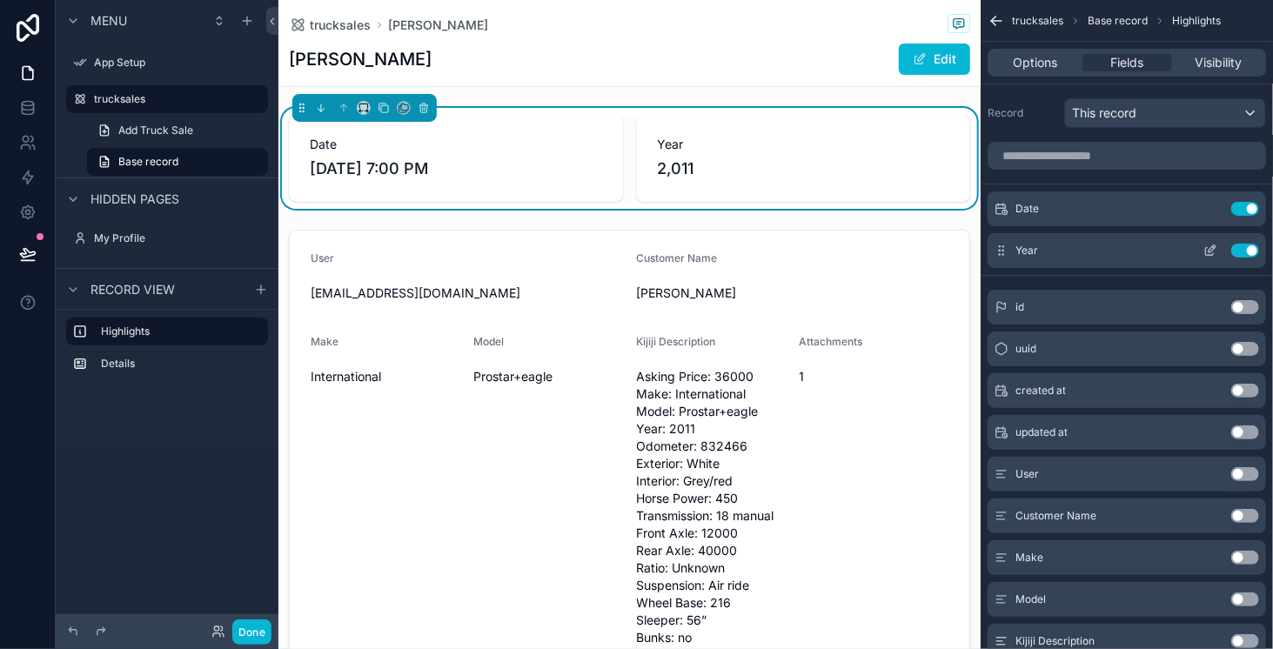
click at [1246, 248] on button "Use setting" at bounding box center [1245, 251] width 28 height 14
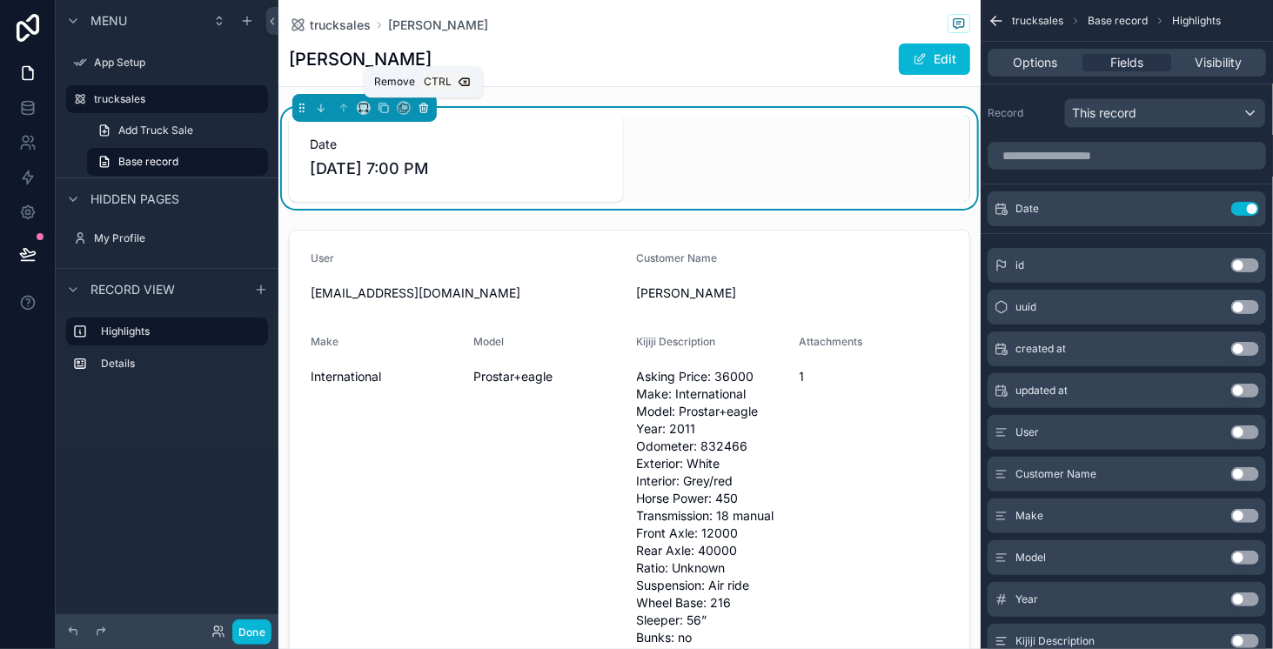
click at [423, 111] on icon "scrollable content" at bounding box center [423, 108] width 7 height 7
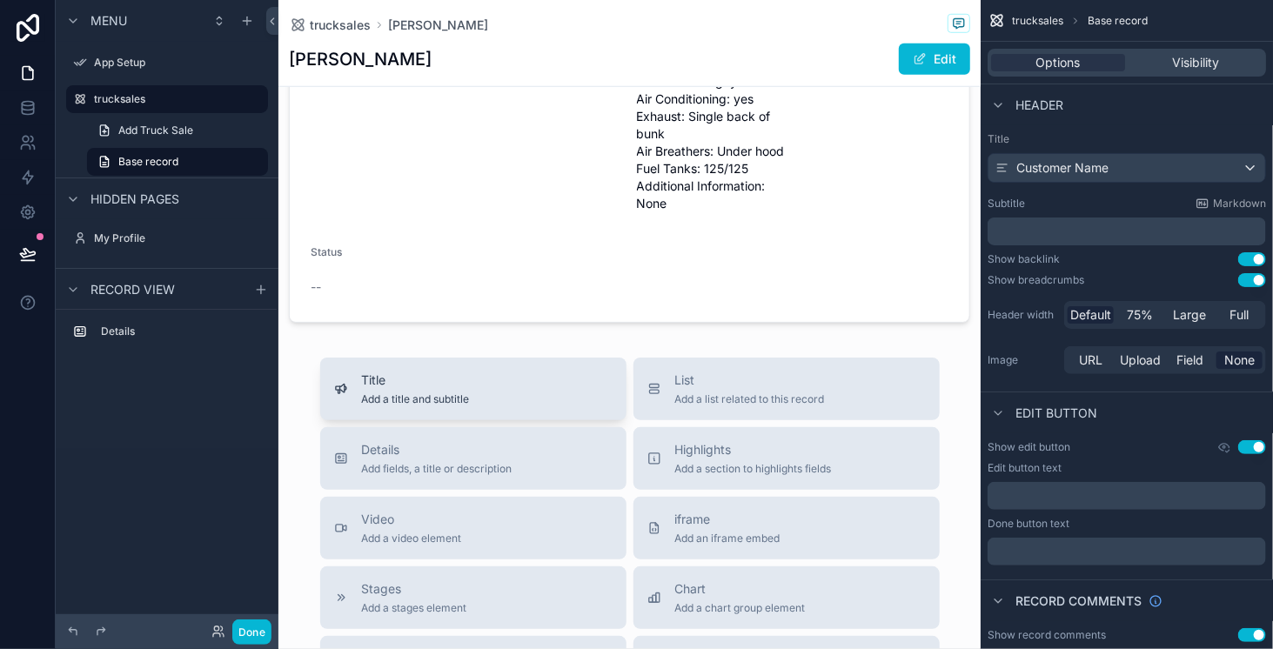
scroll to position [609, 0]
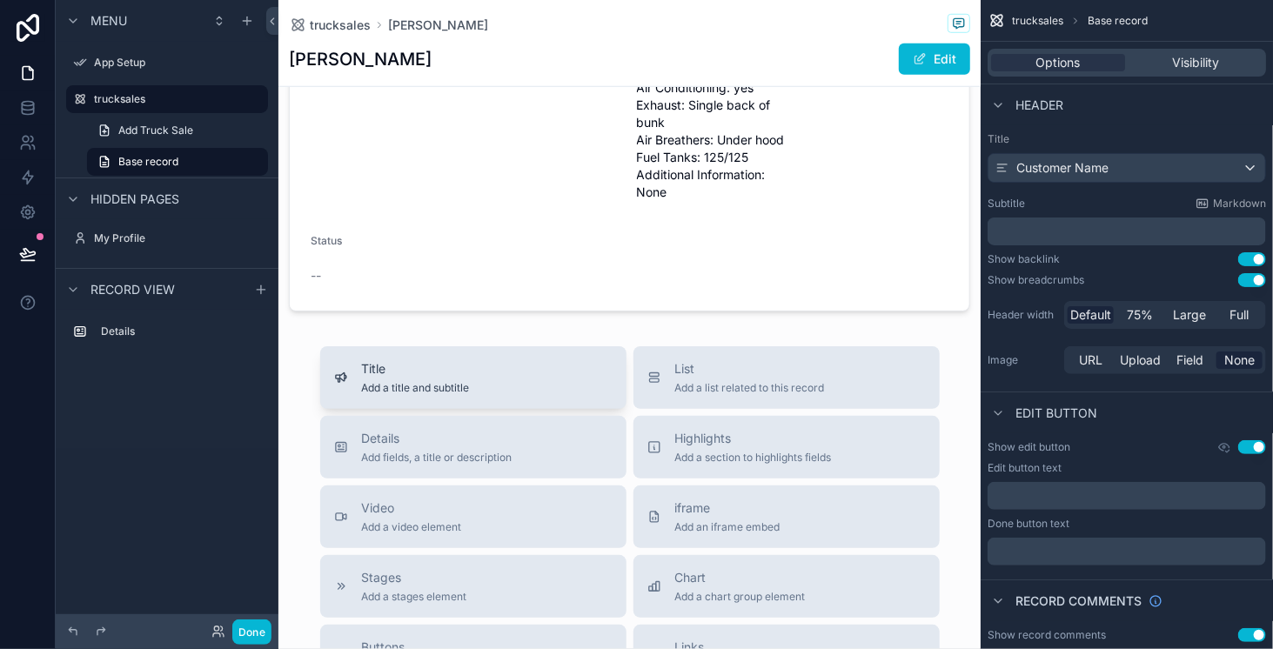
drag, startPoint x: 378, startPoint y: 399, endPoint x: 411, endPoint y: 369, distance: 44.3
click at [411, 369] on button "Title Add a title and subtitle" at bounding box center [473, 377] width 306 height 63
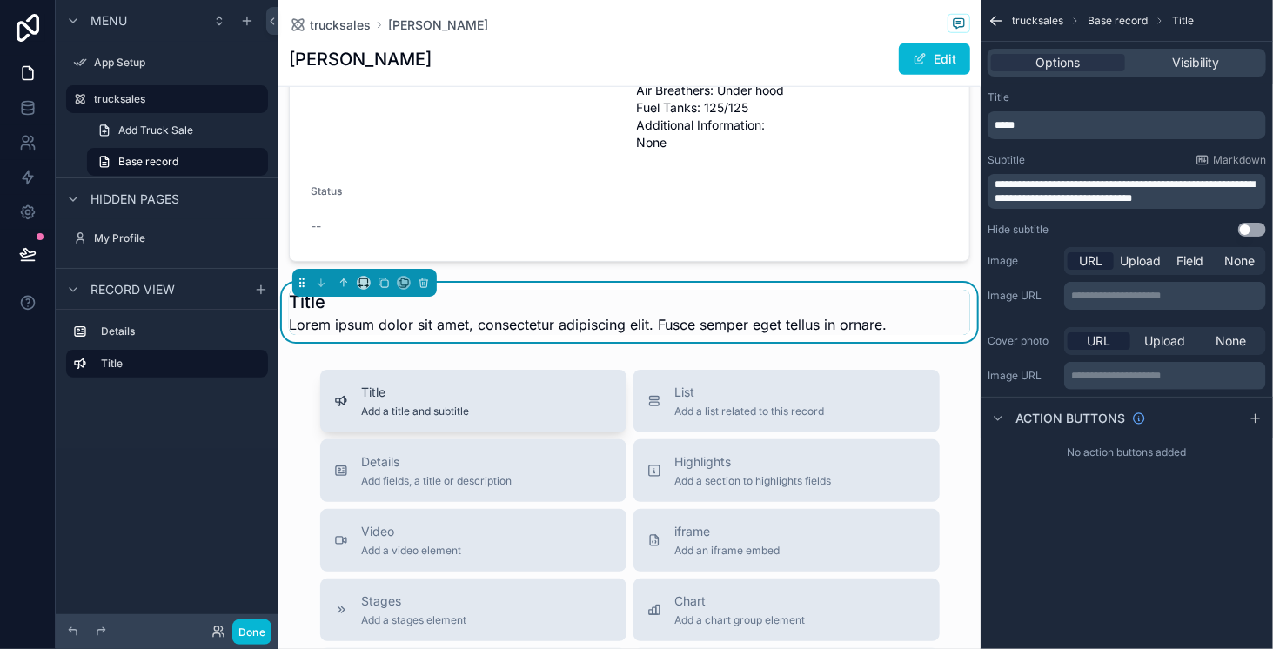
scroll to position [662, 0]
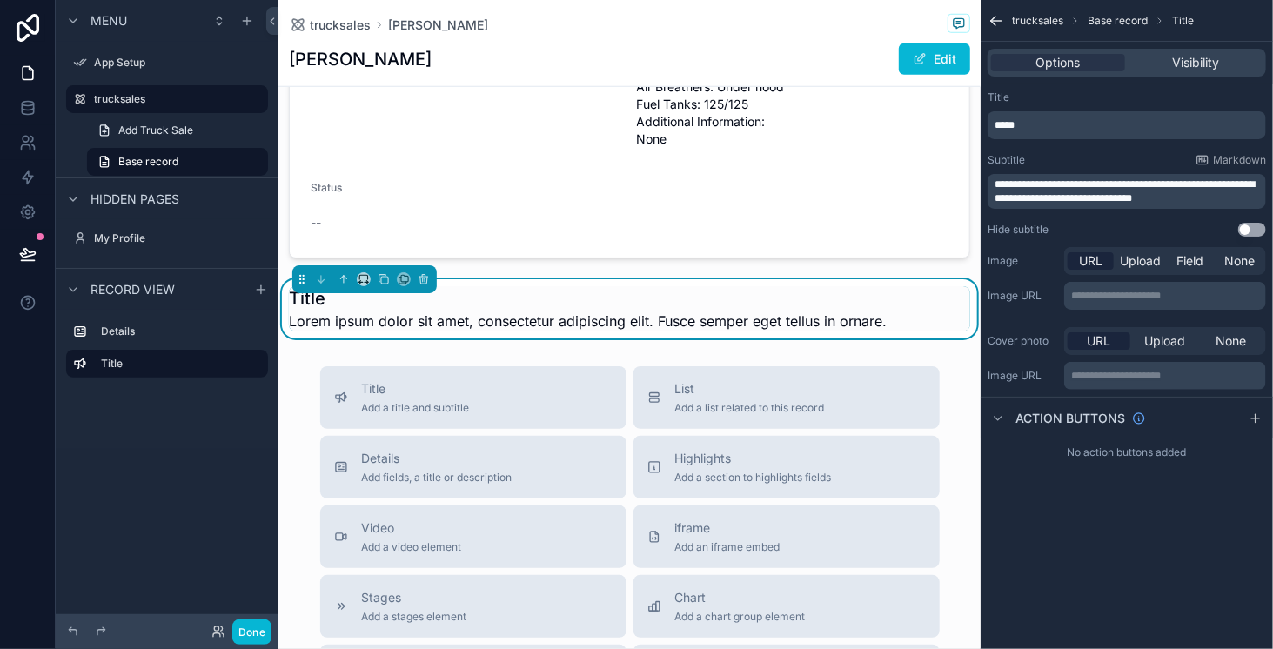
click at [336, 311] on h1 "Title" at bounding box center [588, 298] width 598 height 24
click at [352, 331] on span "Lorem ipsum dolor sit amet, consectetur adipiscing elit. Fusce semper eget tell…" at bounding box center [588, 321] width 598 height 21
click at [345, 285] on icon "scrollable content" at bounding box center [344, 279] width 12 height 12
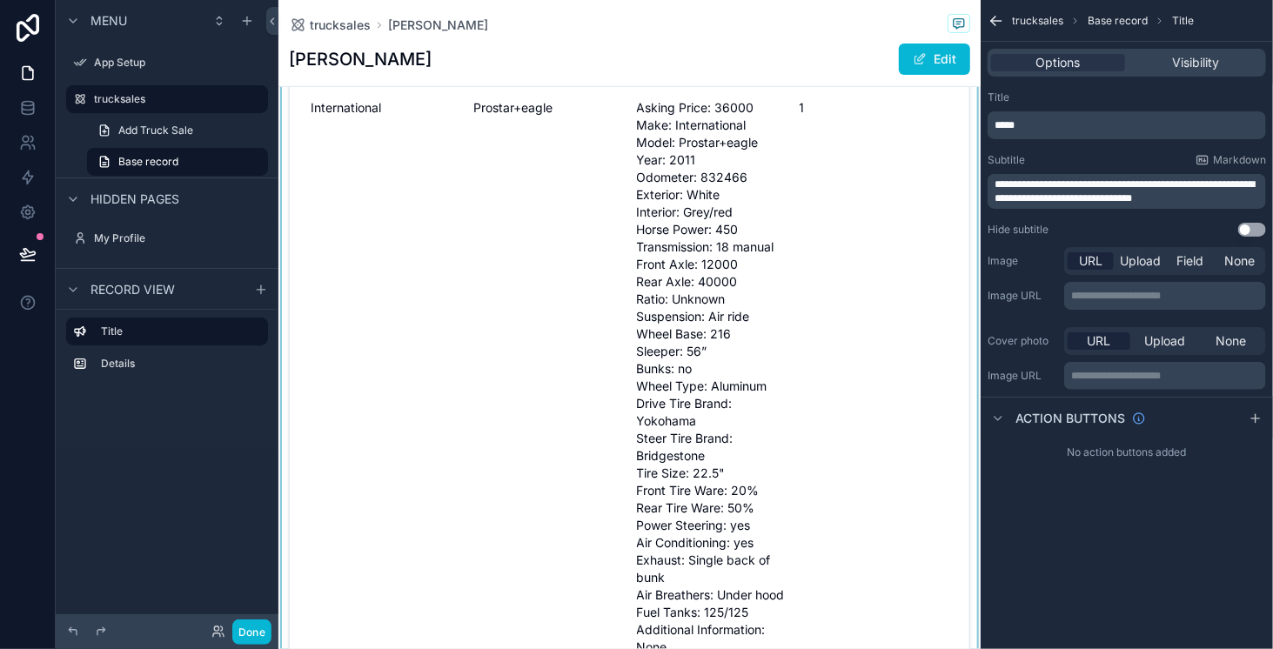
scroll to position [0, 0]
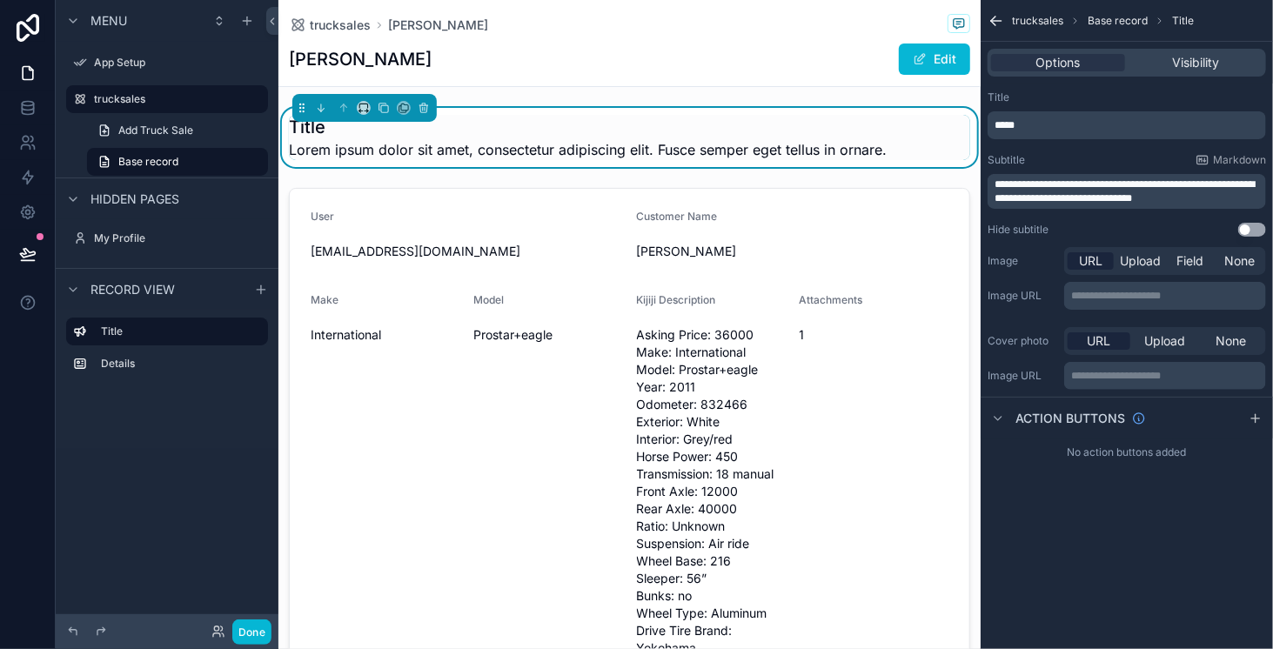
click at [1018, 128] on p "*****" at bounding box center [1128, 125] width 268 height 14
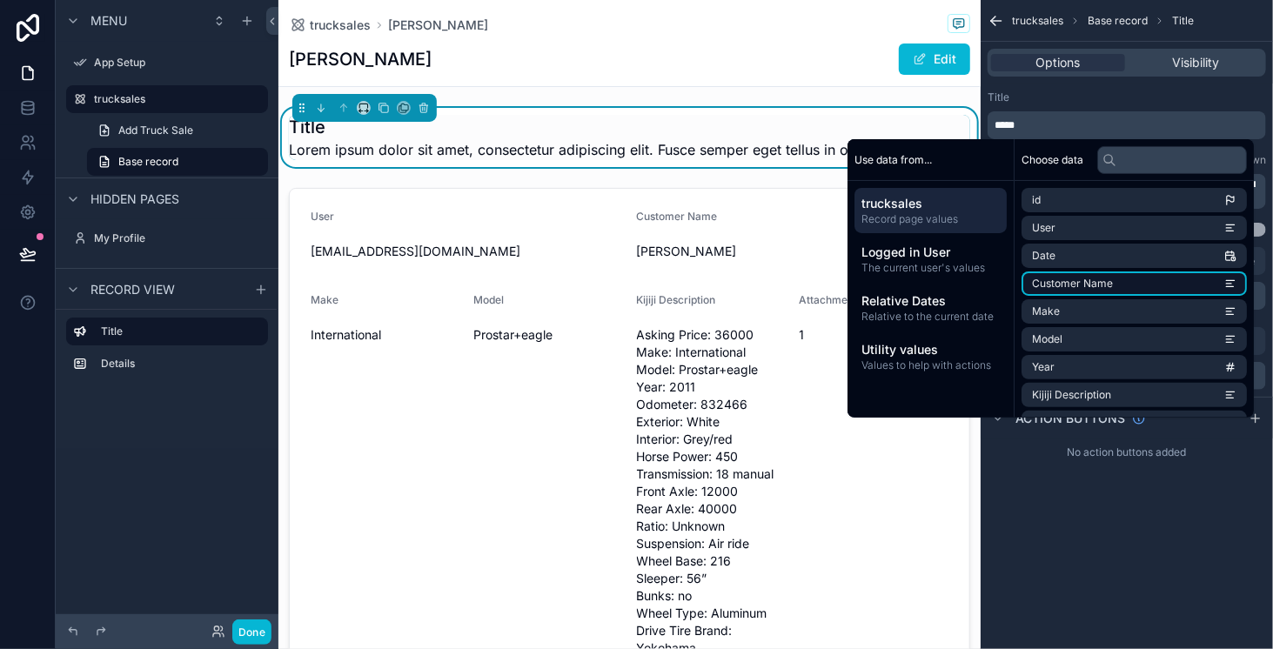
click at [1074, 283] on span "Customer Name" at bounding box center [1072, 284] width 81 height 14
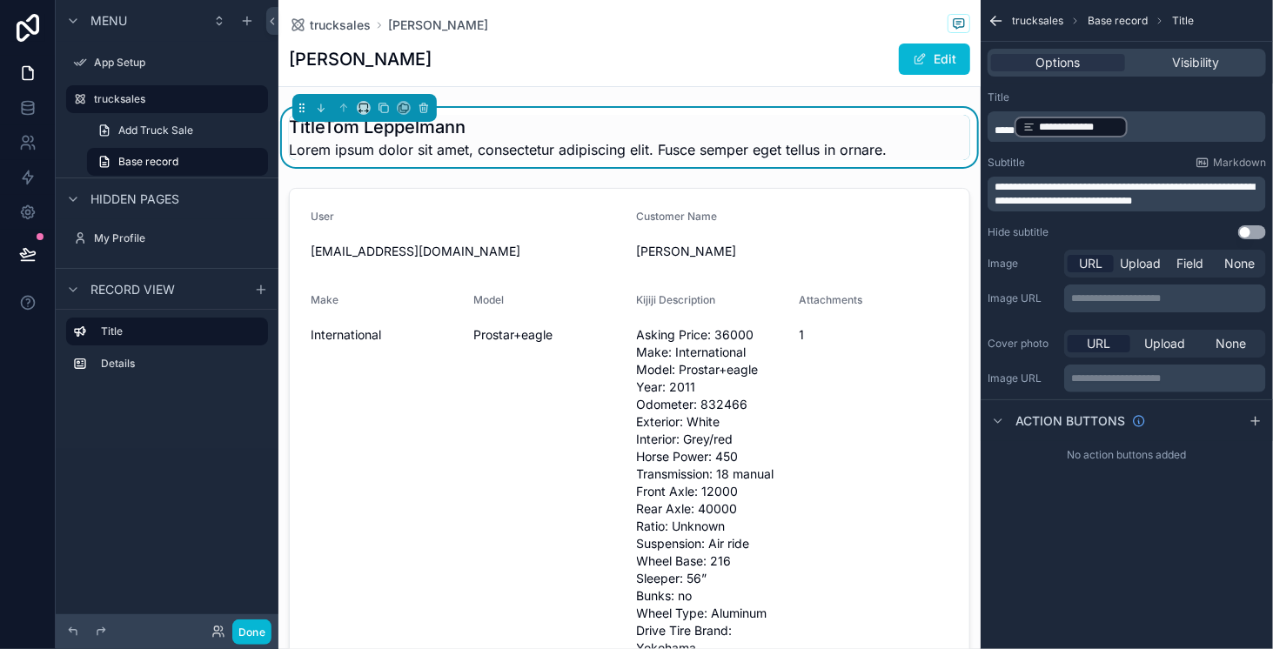
click at [1011, 127] on span "*****" at bounding box center [1004, 130] width 20 height 10
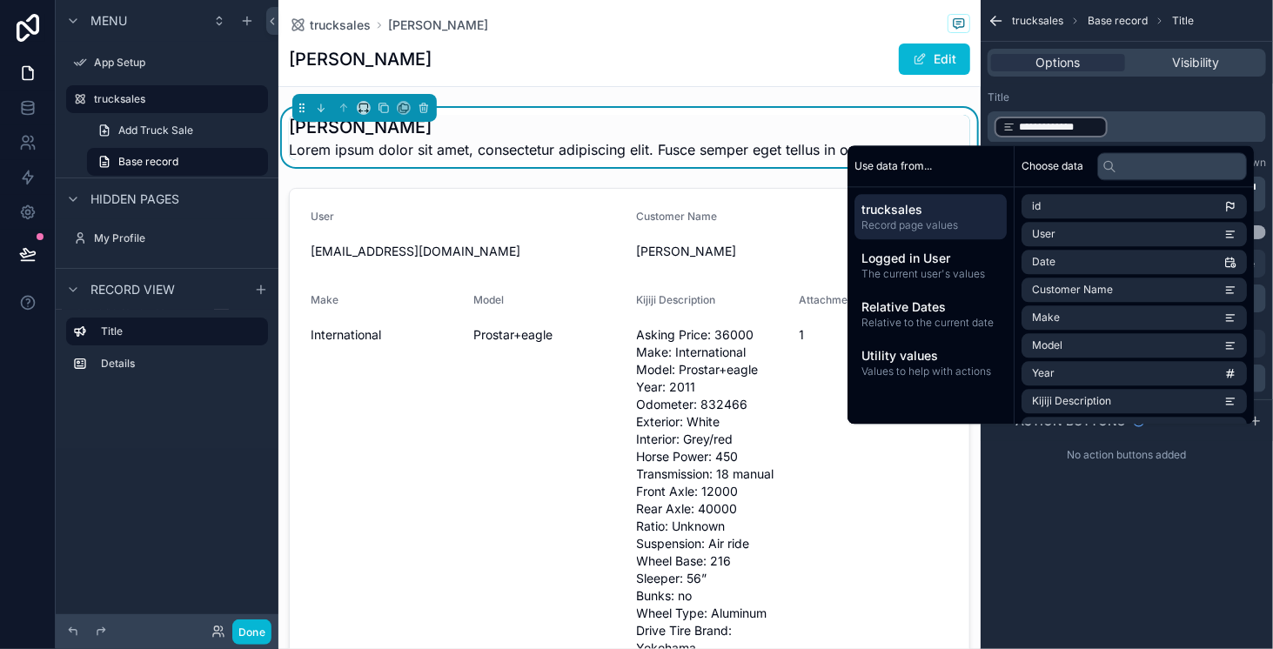
click at [1134, 126] on p "**********" at bounding box center [1128, 127] width 268 height 24
click at [1111, 130] on p "**********" at bounding box center [1128, 127] width 268 height 24
click at [1112, 124] on p "**********" at bounding box center [1128, 127] width 268 height 24
click at [1131, 124] on p "**********" at bounding box center [1128, 127] width 268 height 24
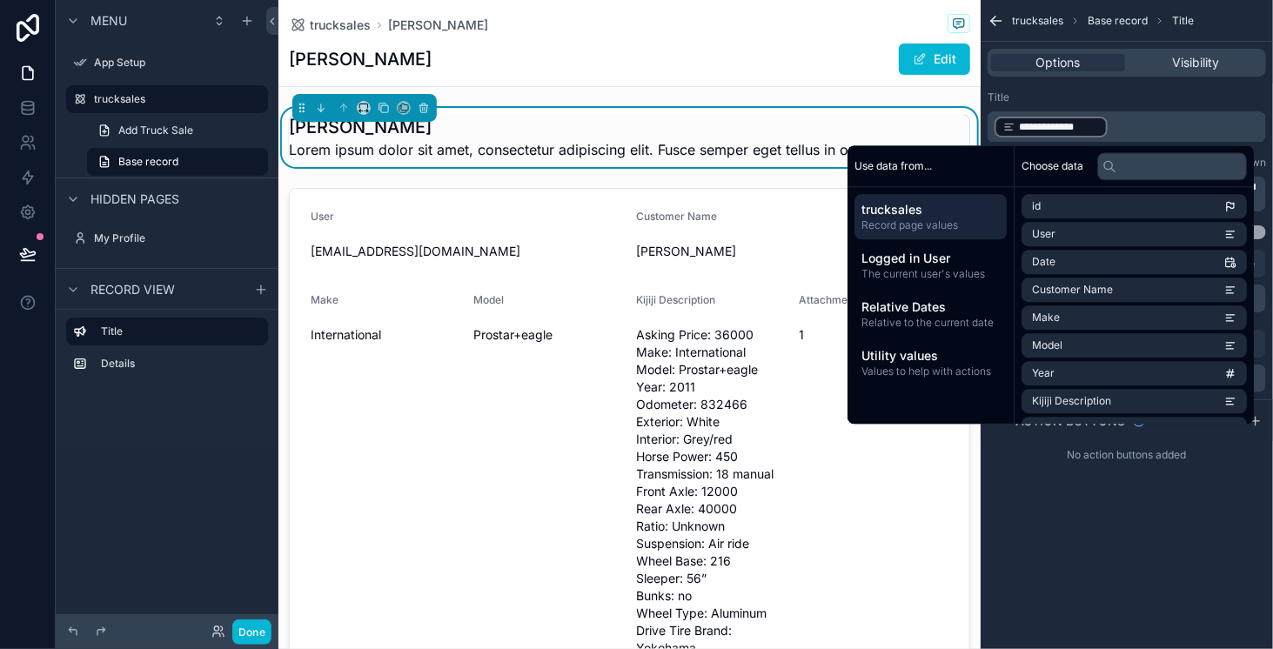
click at [795, 149] on span "Lorem ipsum dolor sit amet, consectetur adipiscing elit. Fusce semper eget tell…" at bounding box center [588, 149] width 598 height 21
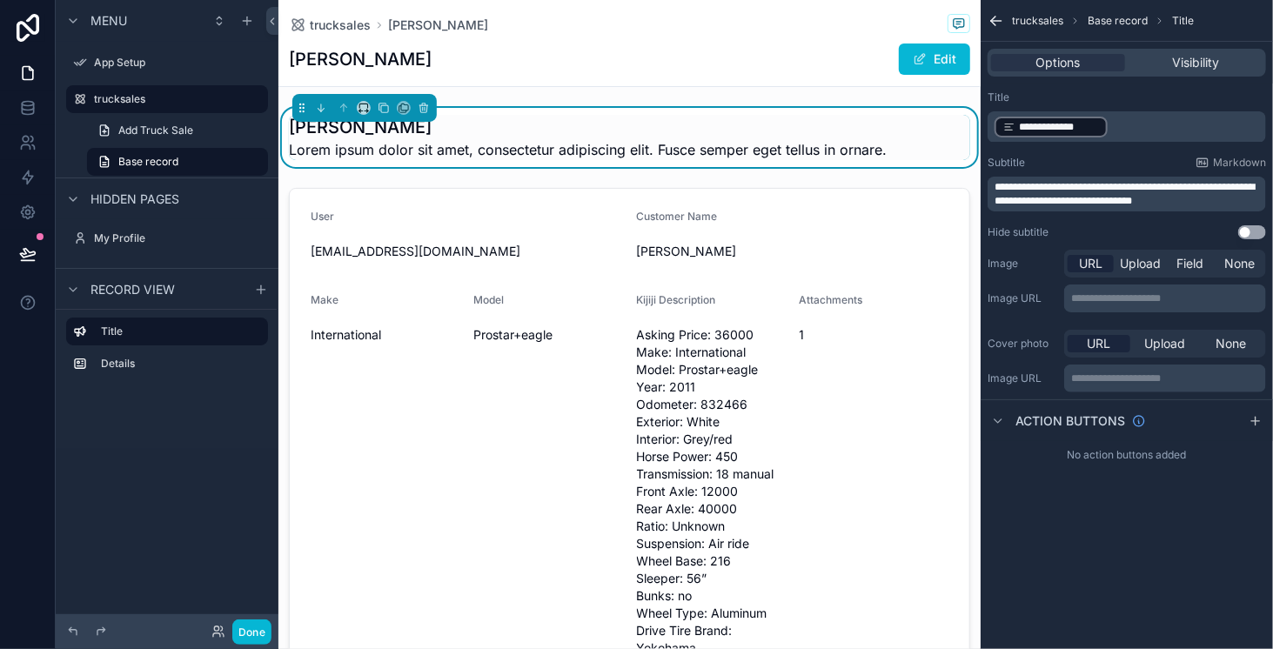
click at [888, 147] on div "Tom Leppelmann Lorem ipsum dolor sit amet, consectetur adipiscing elit. Fusce s…" at bounding box center [629, 137] width 681 height 45
click at [1177, 204] on span "**********" at bounding box center [1124, 194] width 260 height 24
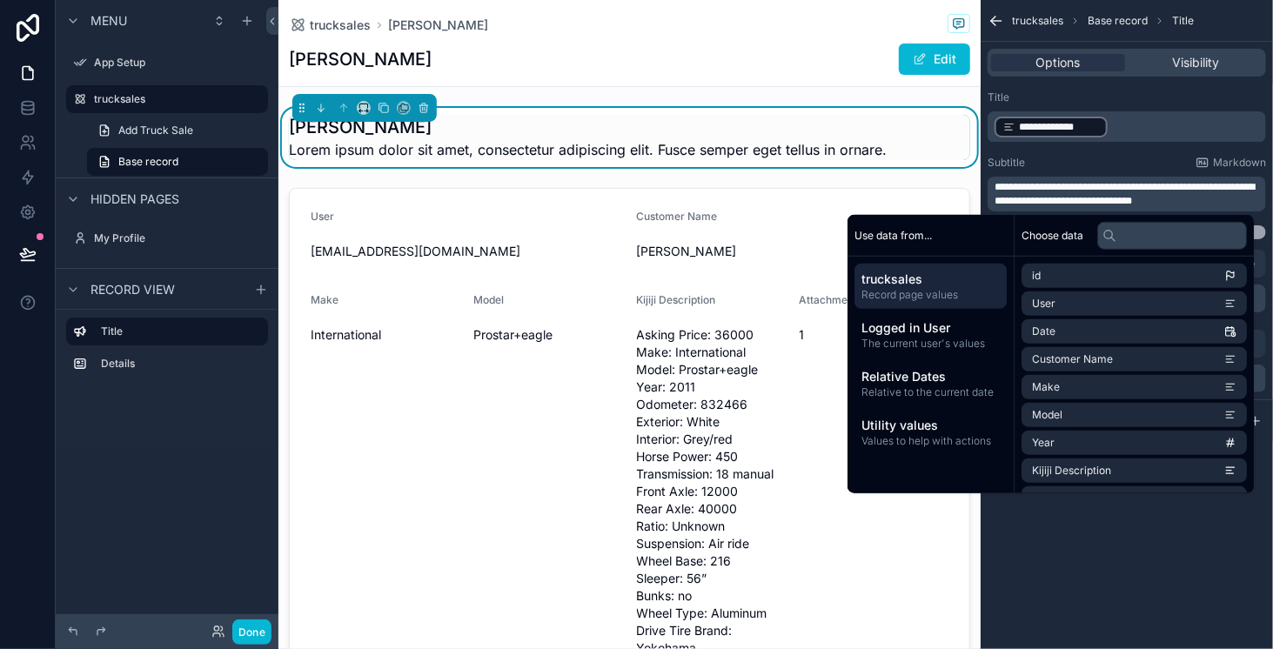
click at [1206, 204] on p "**********" at bounding box center [1128, 194] width 268 height 28
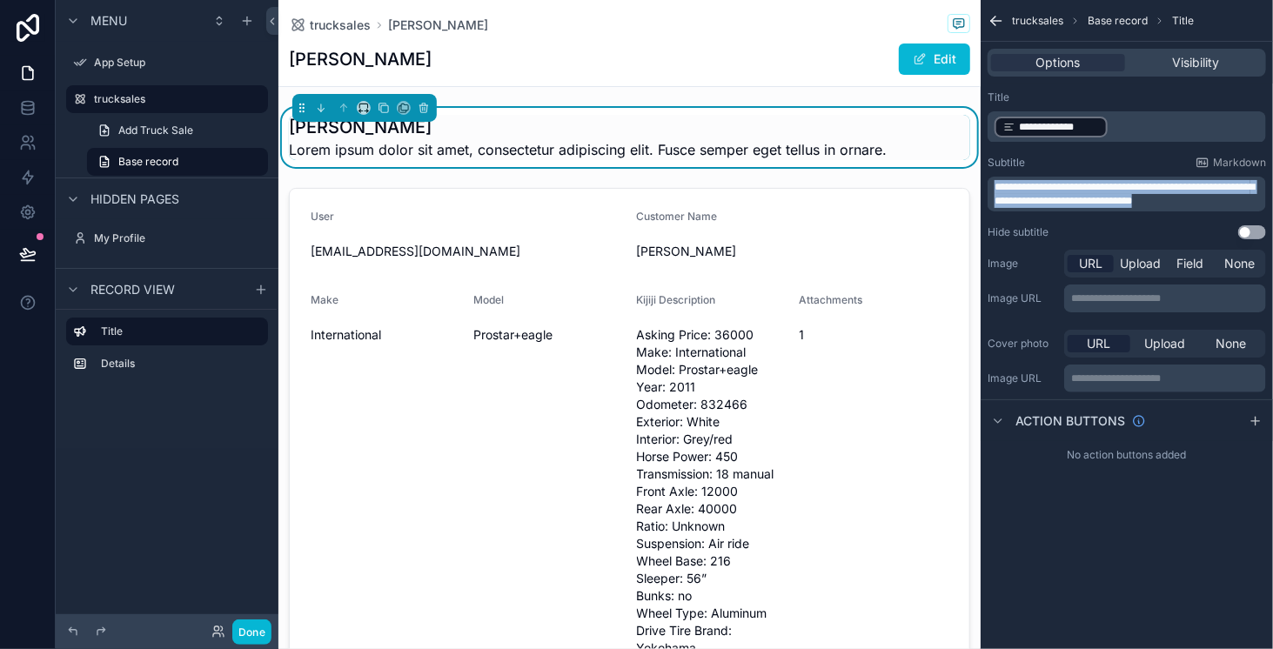
drag, startPoint x: 1208, startPoint y: 201, endPoint x: 992, endPoint y: 191, distance: 216.8
click at [992, 191] on div "**********" at bounding box center [1126, 194] width 278 height 35
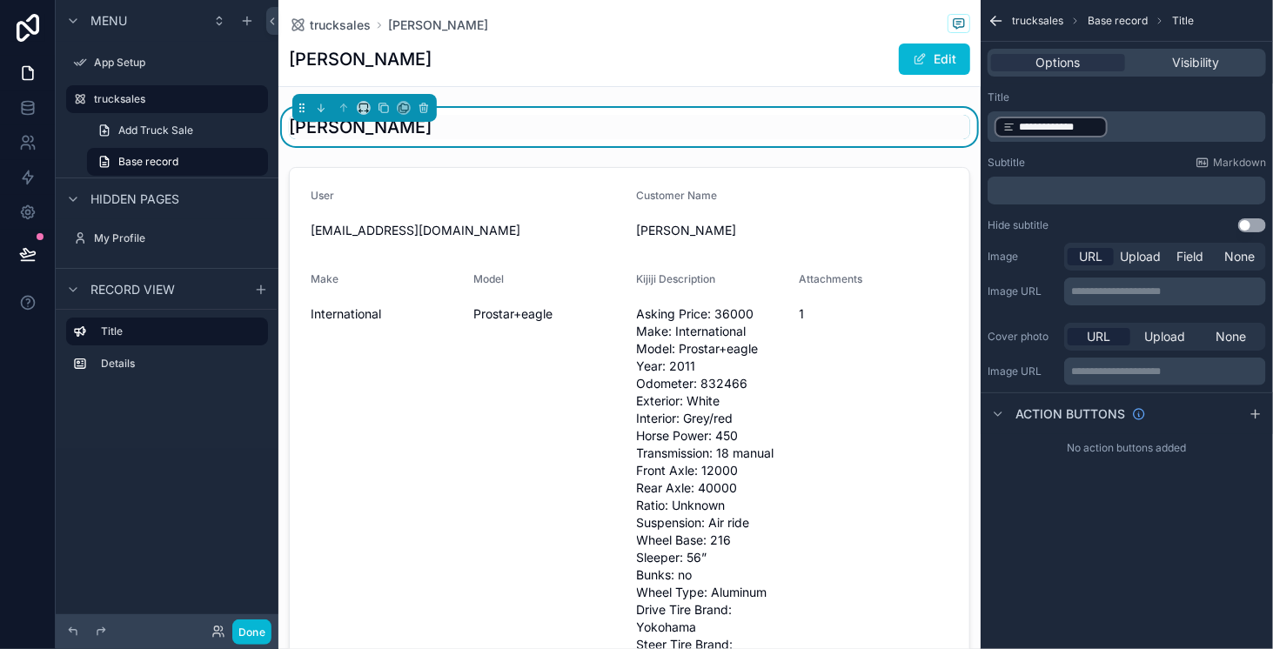
click at [1034, 188] on p "﻿" at bounding box center [1128, 191] width 268 height 14
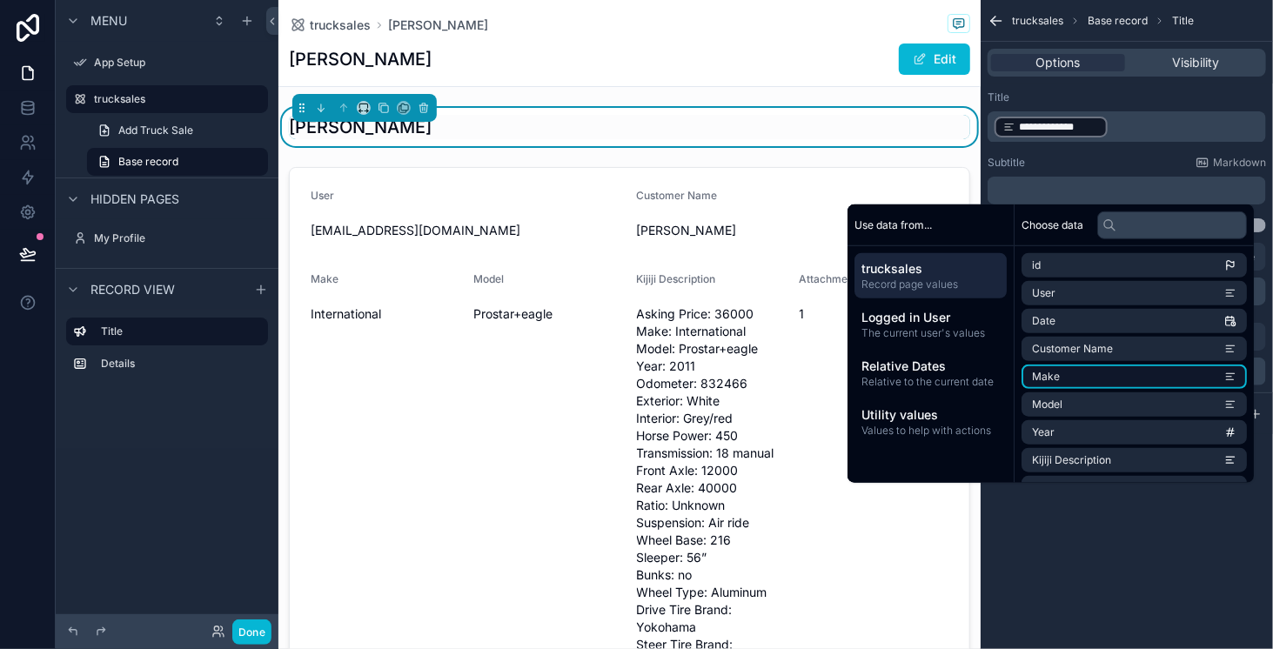
click at [1070, 375] on li "Make" at bounding box center [1133, 377] width 225 height 24
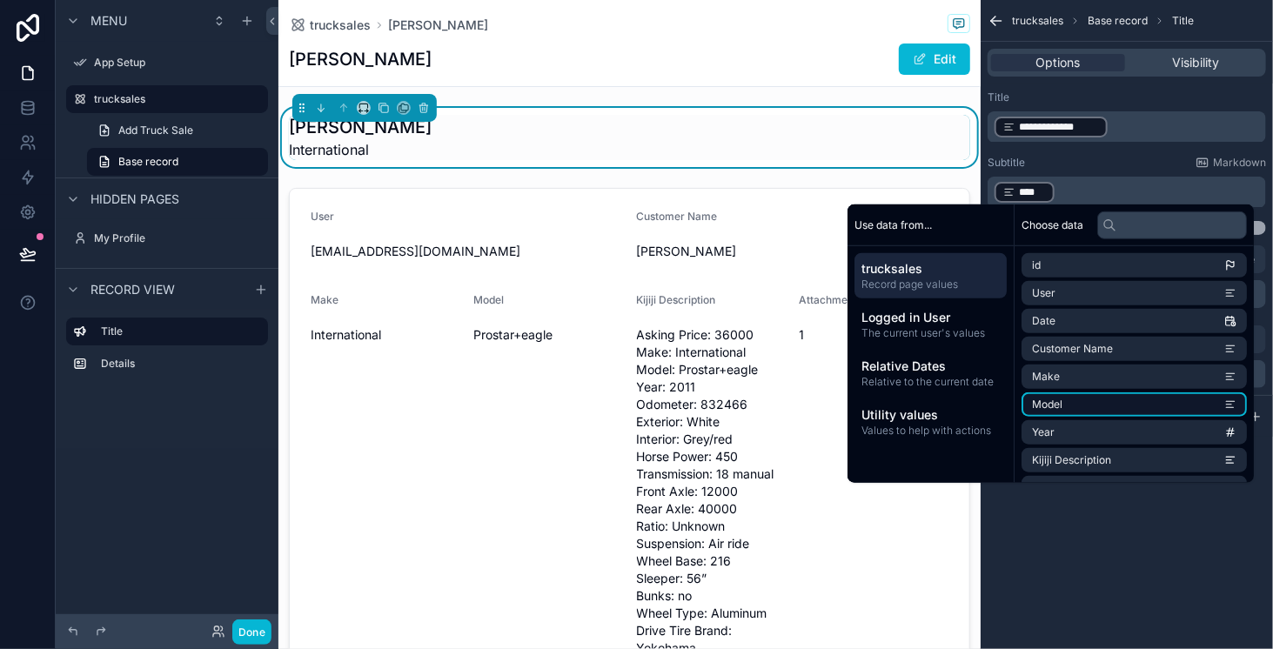
click at [1065, 401] on li "Model" at bounding box center [1133, 404] width 225 height 24
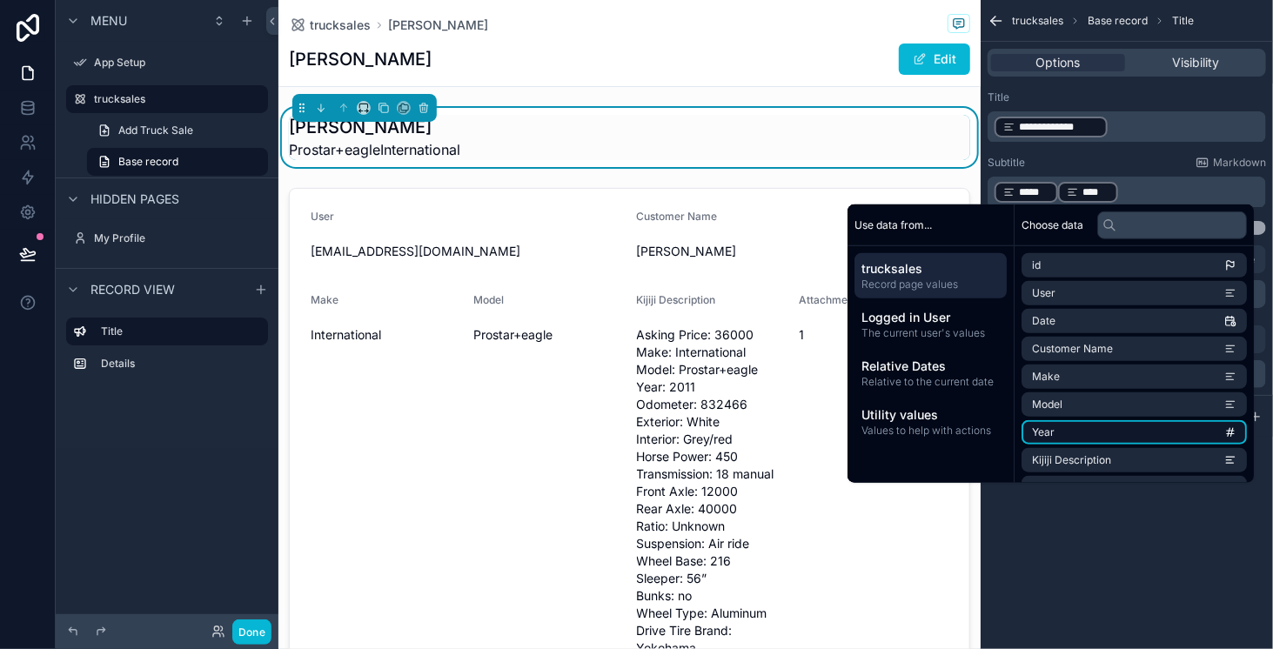
click at [1065, 427] on li "Year" at bounding box center [1133, 432] width 225 height 24
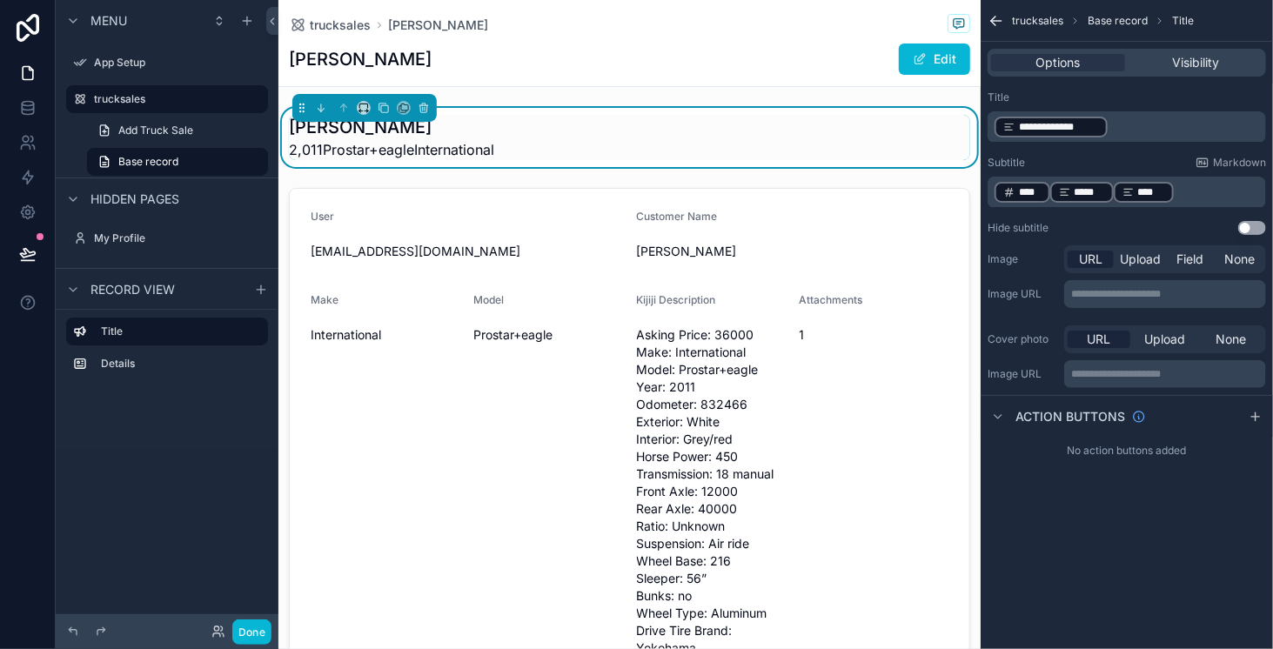
click at [1204, 188] on p "﻿ **** ﻿ ﻿ ***** ﻿ ﻿ **** ﻿ ﻿" at bounding box center [1128, 192] width 268 height 24
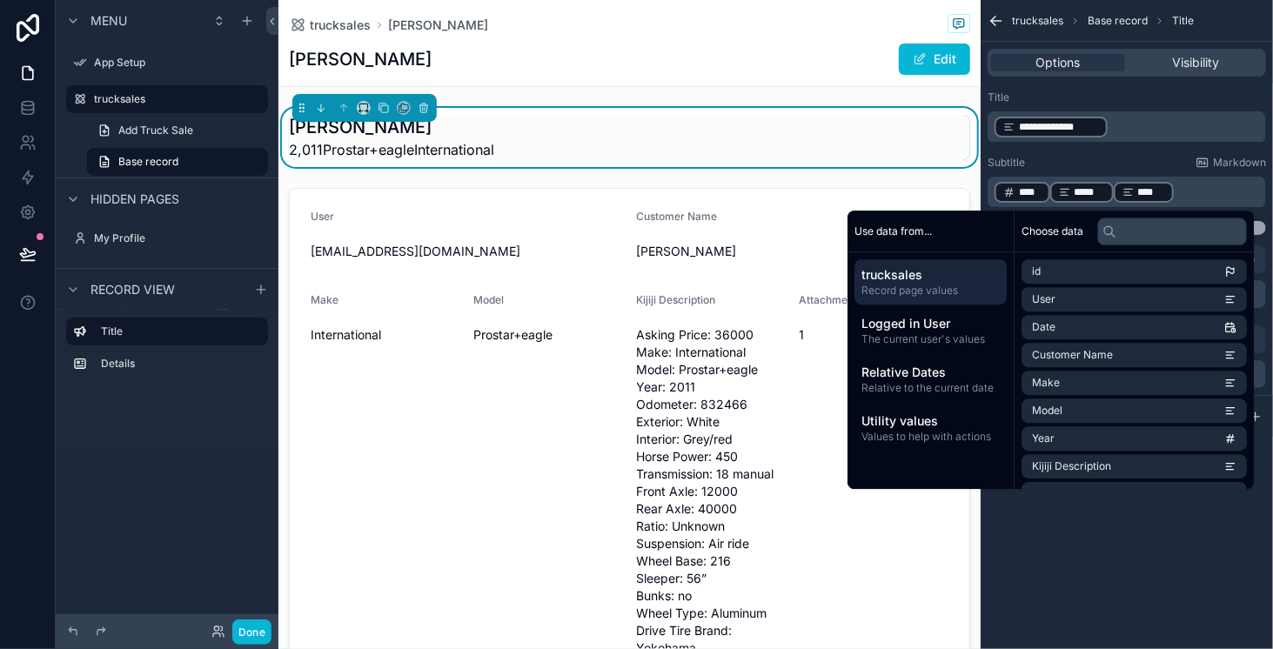
click at [1150, 195] on span "****" at bounding box center [1151, 192] width 27 height 14
click at [1141, 162] on div "Subtitle Markdown" at bounding box center [1126, 163] width 278 height 14
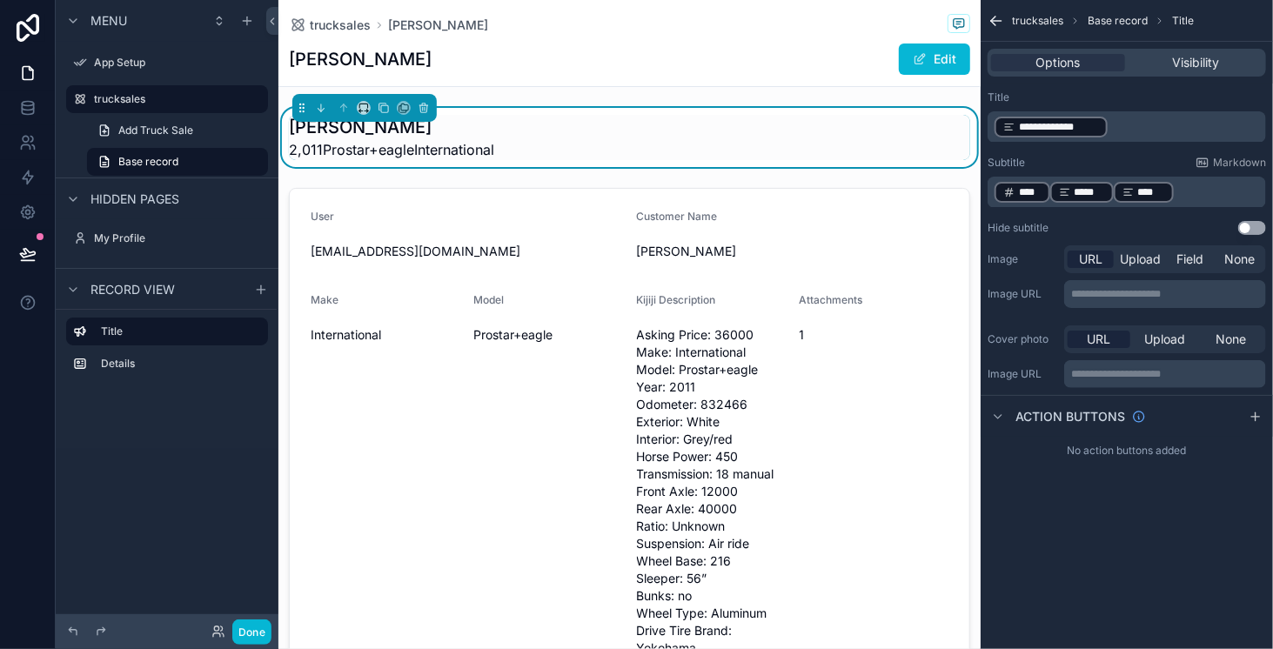
click at [1197, 191] on p "﻿ **** ﻿ ﻿ ***** ﻿ ﻿ **** ﻿ ﻿" at bounding box center [1128, 192] width 268 height 24
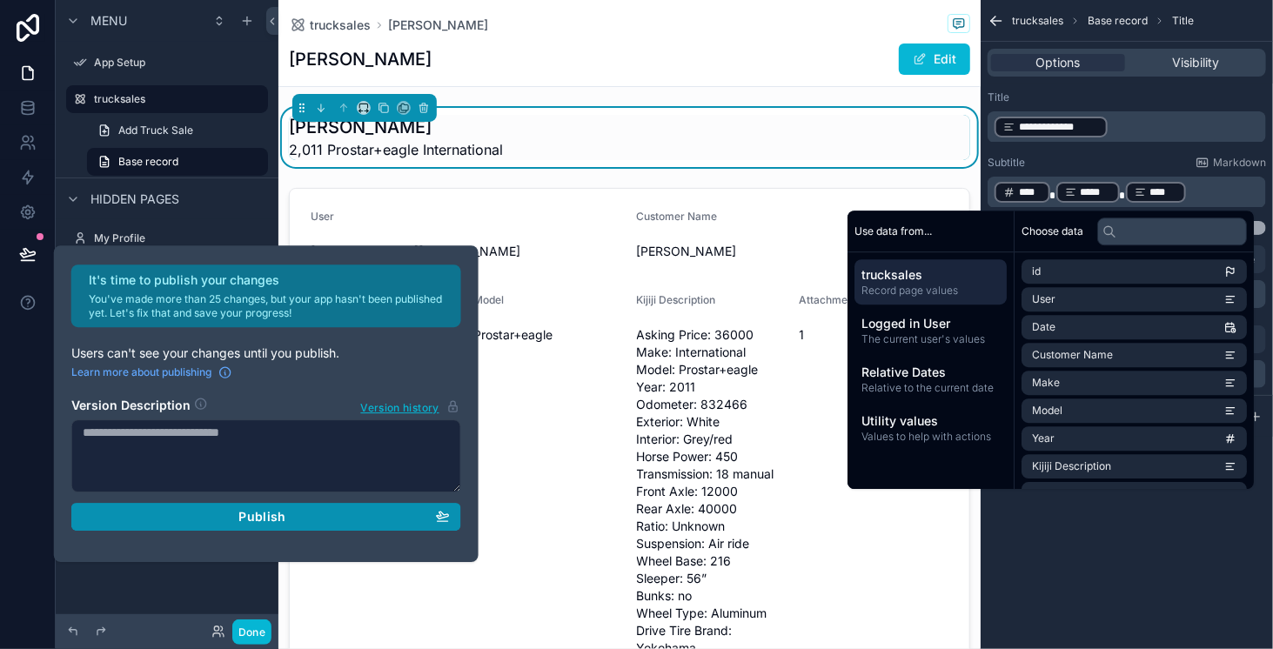
click at [299, 513] on div "Publish" at bounding box center [266, 517] width 367 height 16
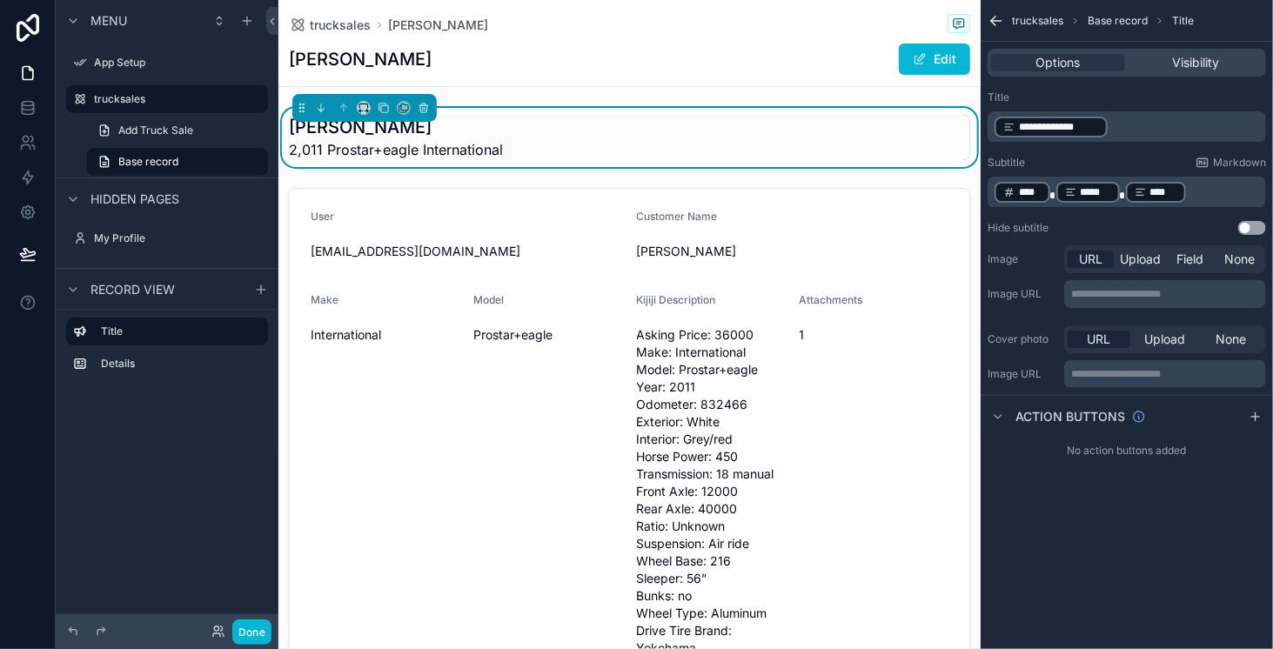
click at [179, 509] on div "Menu App Setup trucksales Add Truck Sale Base record Hidden pages My Profile Re…" at bounding box center [167, 314] width 223 height 628
click at [1030, 191] on span "****" at bounding box center [1030, 192] width 23 height 14
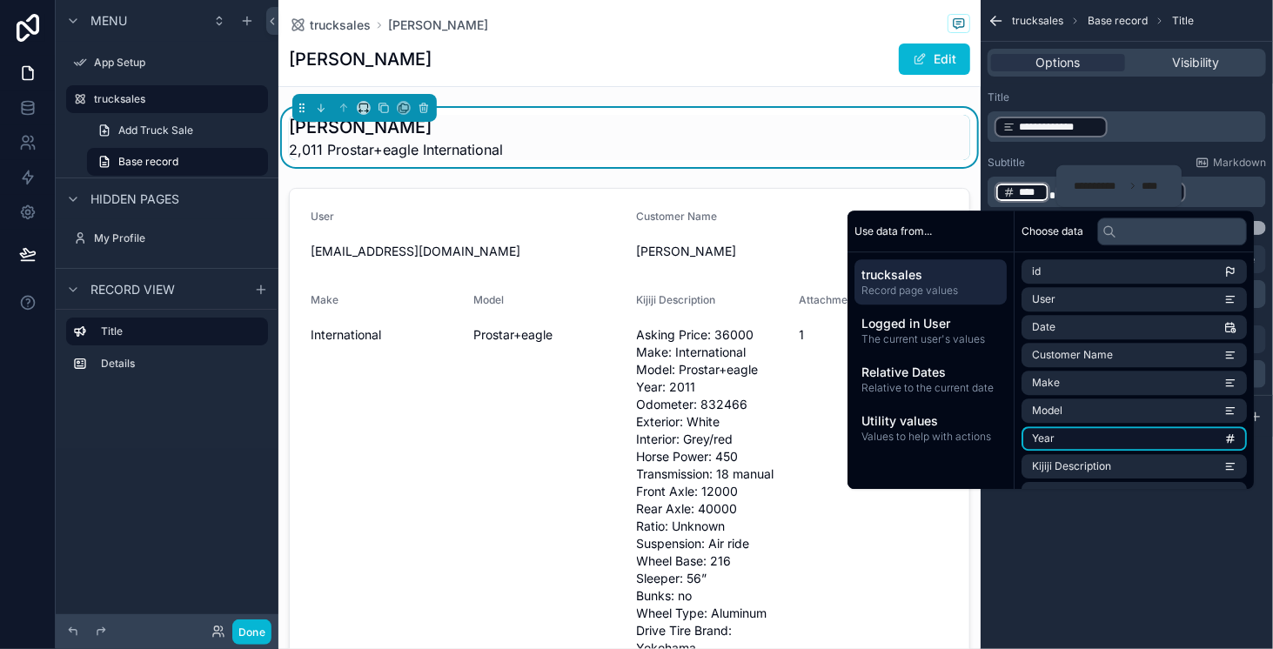
click at [1110, 438] on li "Year" at bounding box center [1133, 438] width 225 height 24
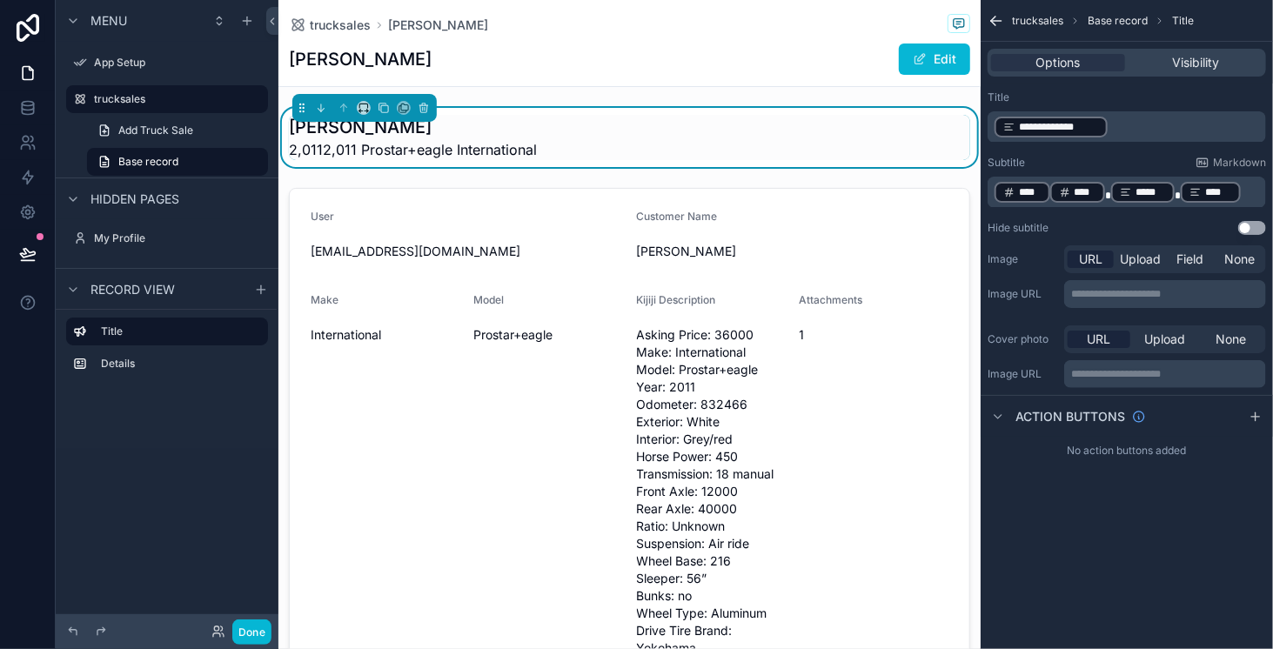
click at [1081, 196] on span "****" at bounding box center [1085, 192] width 23 height 14
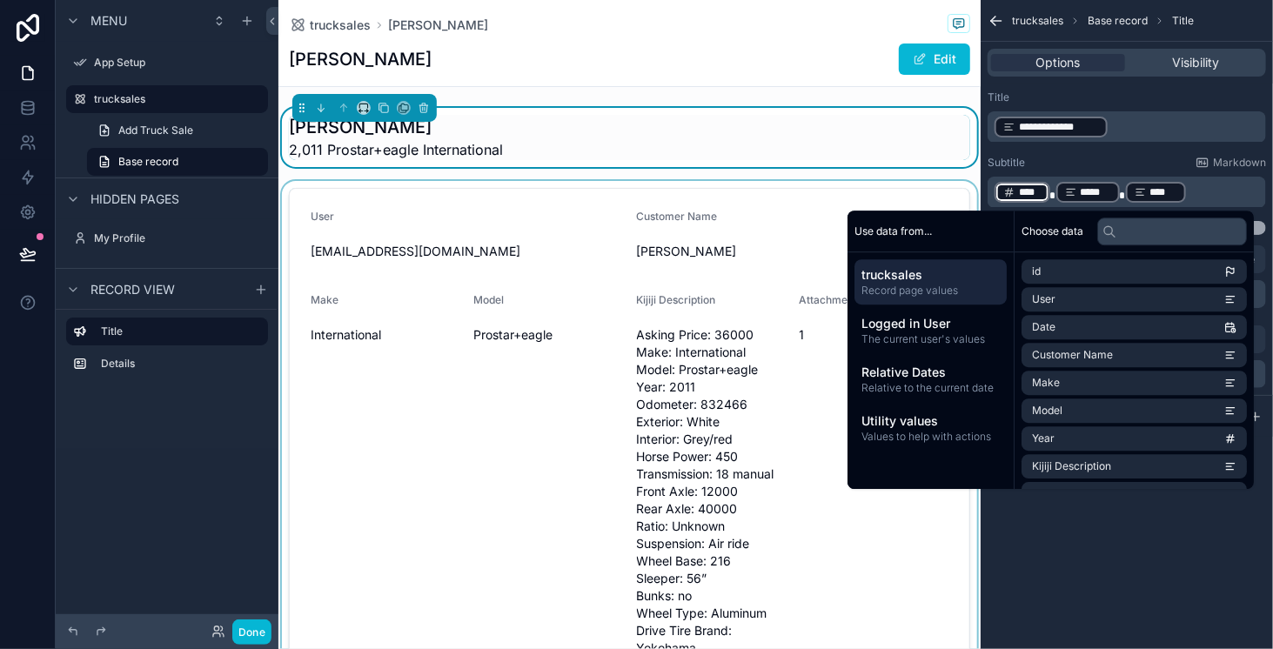
click at [459, 547] on div "scrollable content" at bounding box center [629, 591] width 702 height 820
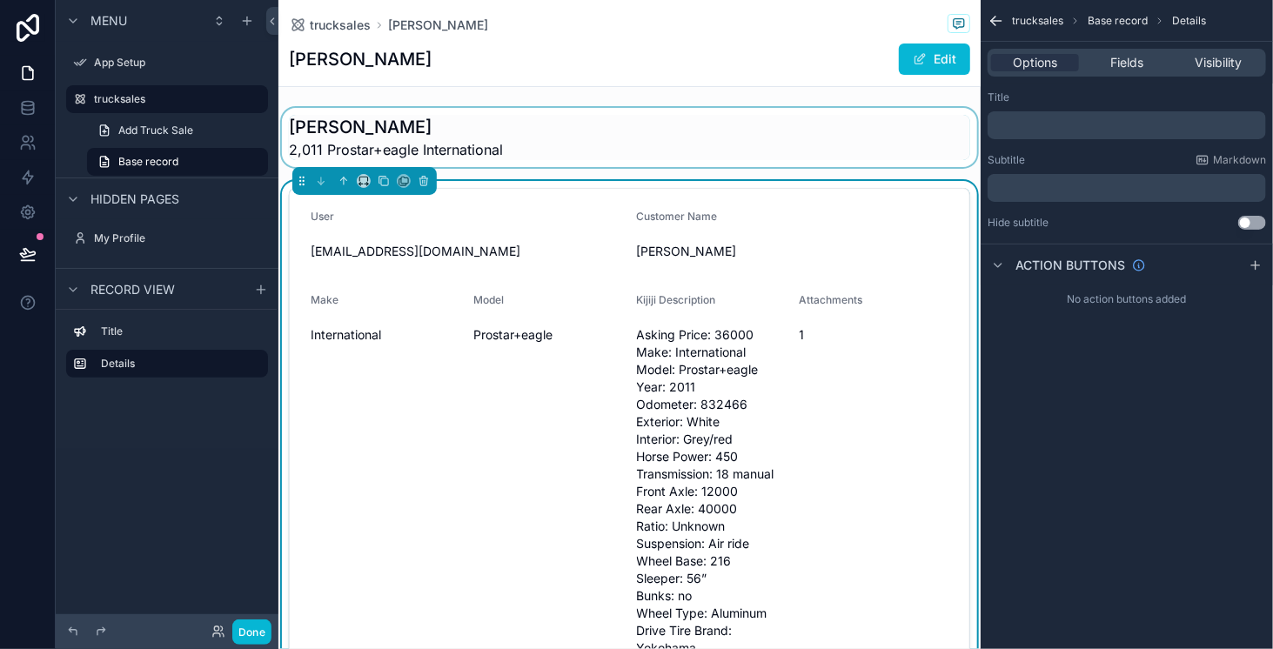
click at [447, 138] on div "scrollable content" at bounding box center [629, 137] width 702 height 59
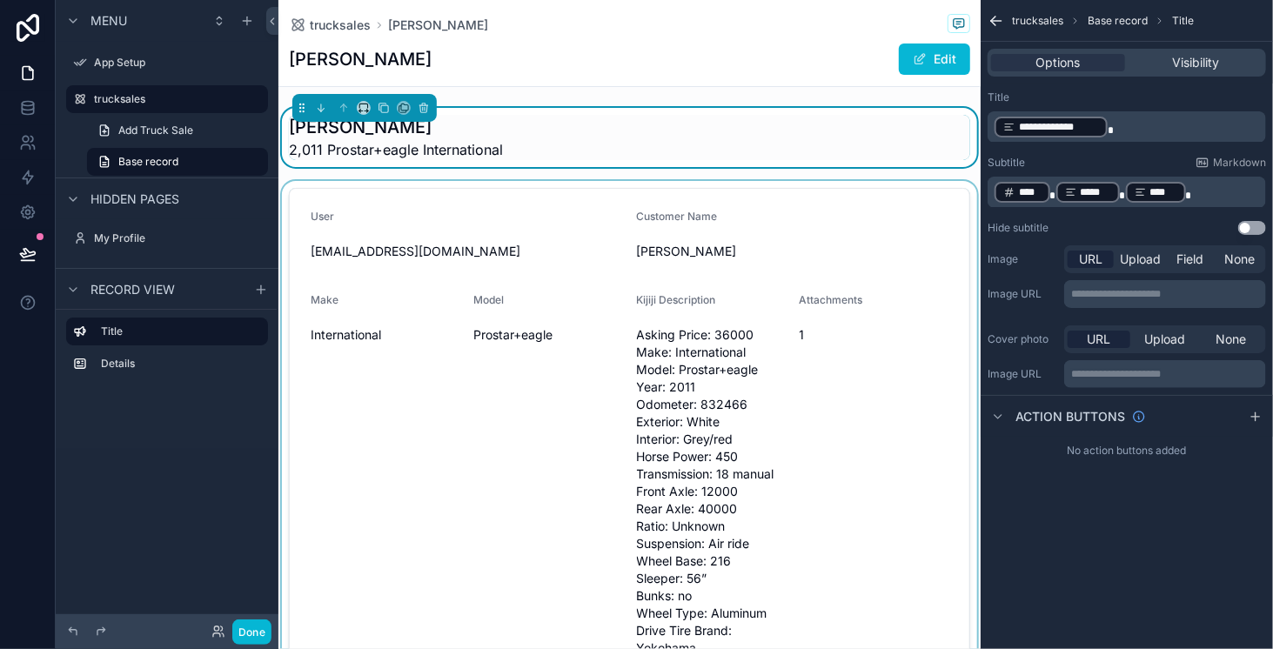
click at [1020, 192] on span "****" at bounding box center [1030, 192] width 23 height 14
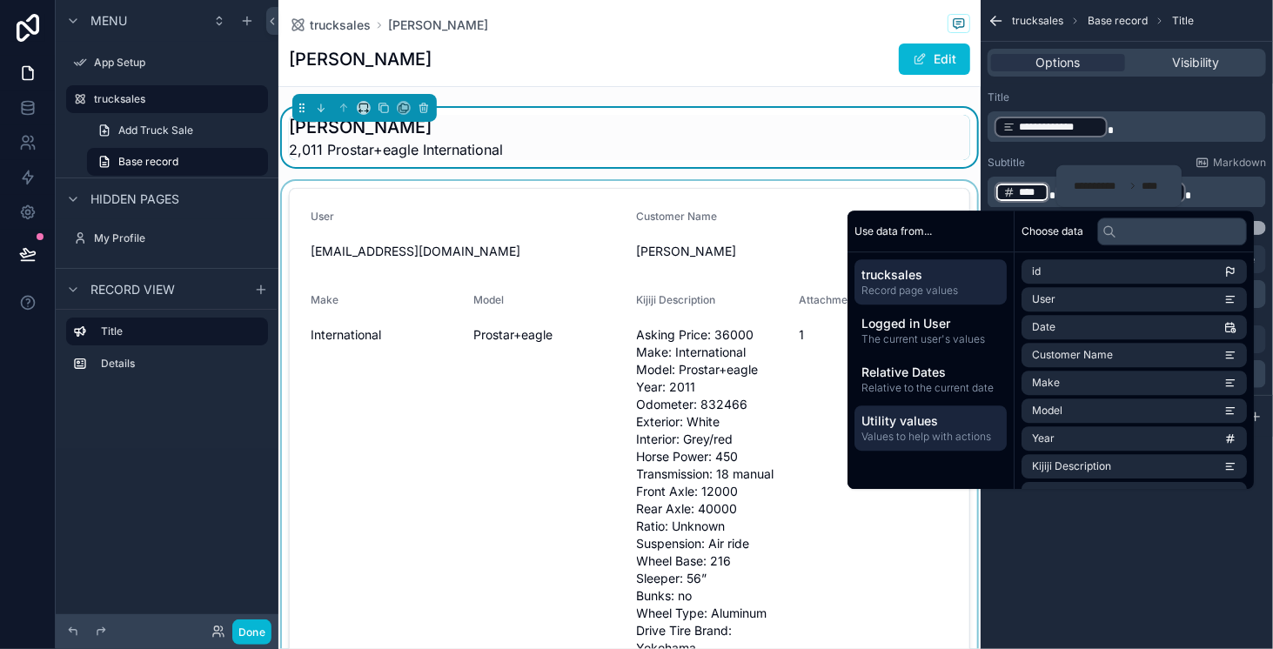
click at [917, 437] on span "Values to help with actions" at bounding box center [930, 437] width 138 height 14
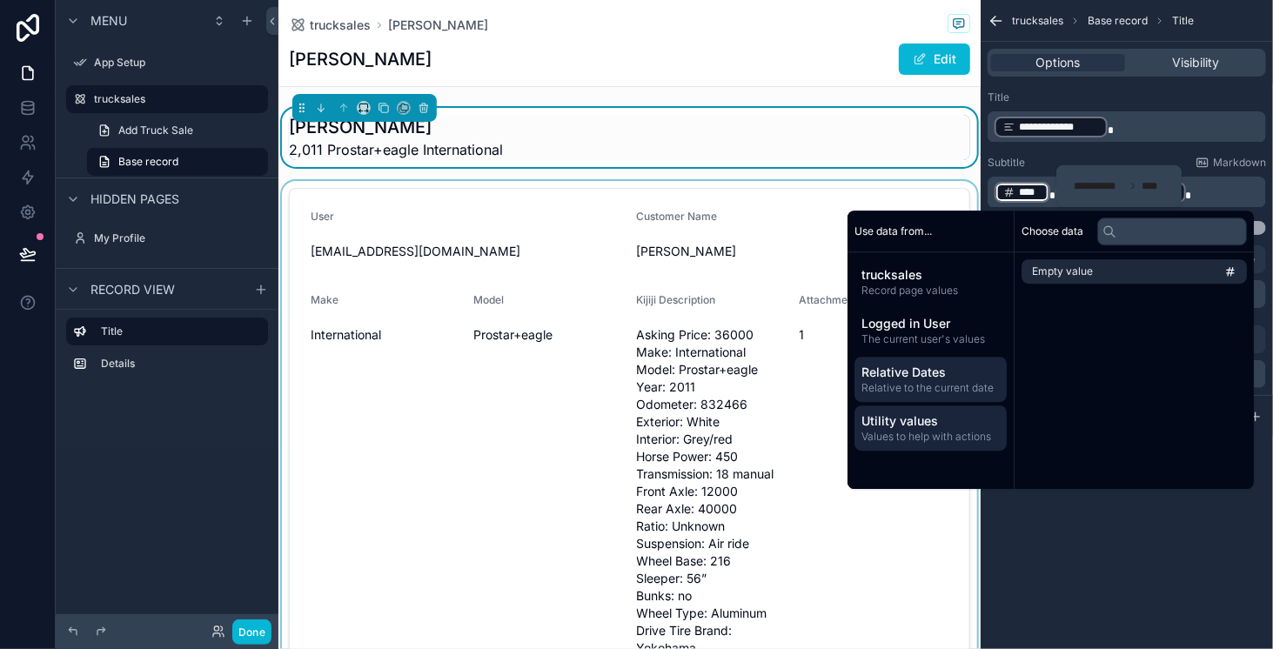
click at [915, 381] on span "Relative to the current date" at bounding box center [930, 388] width 138 height 14
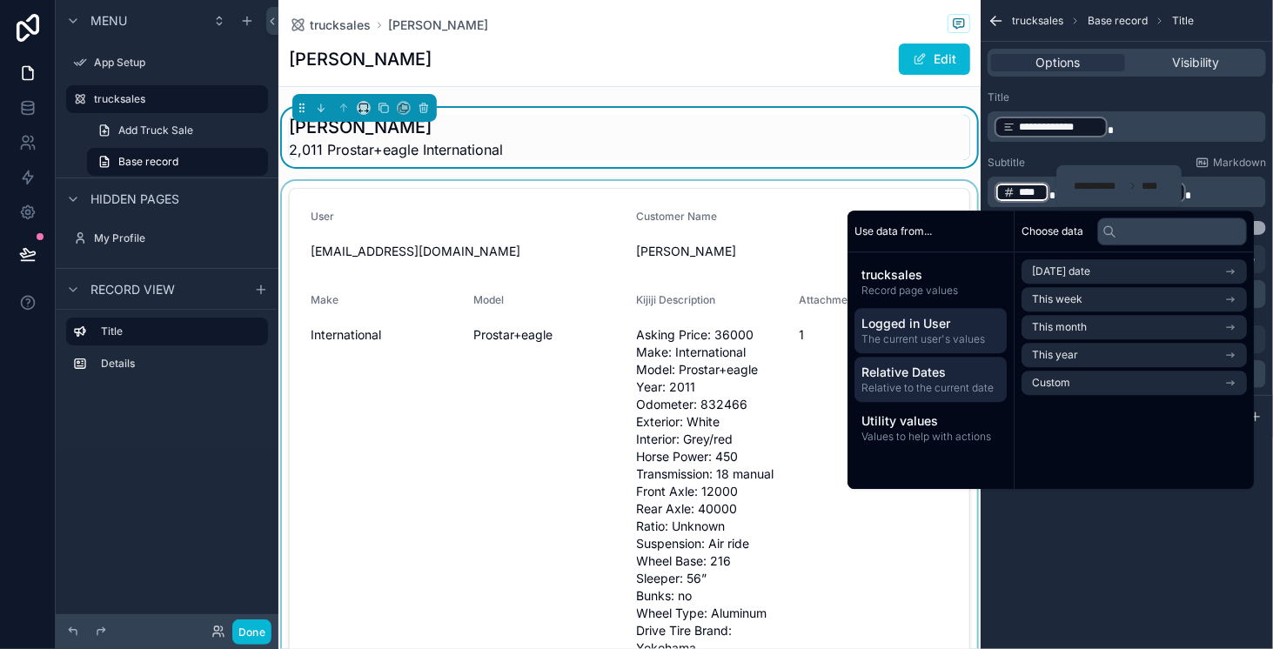
click at [909, 340] on span "The current user's values" at bounding box center [930, 339] width 138 height 14
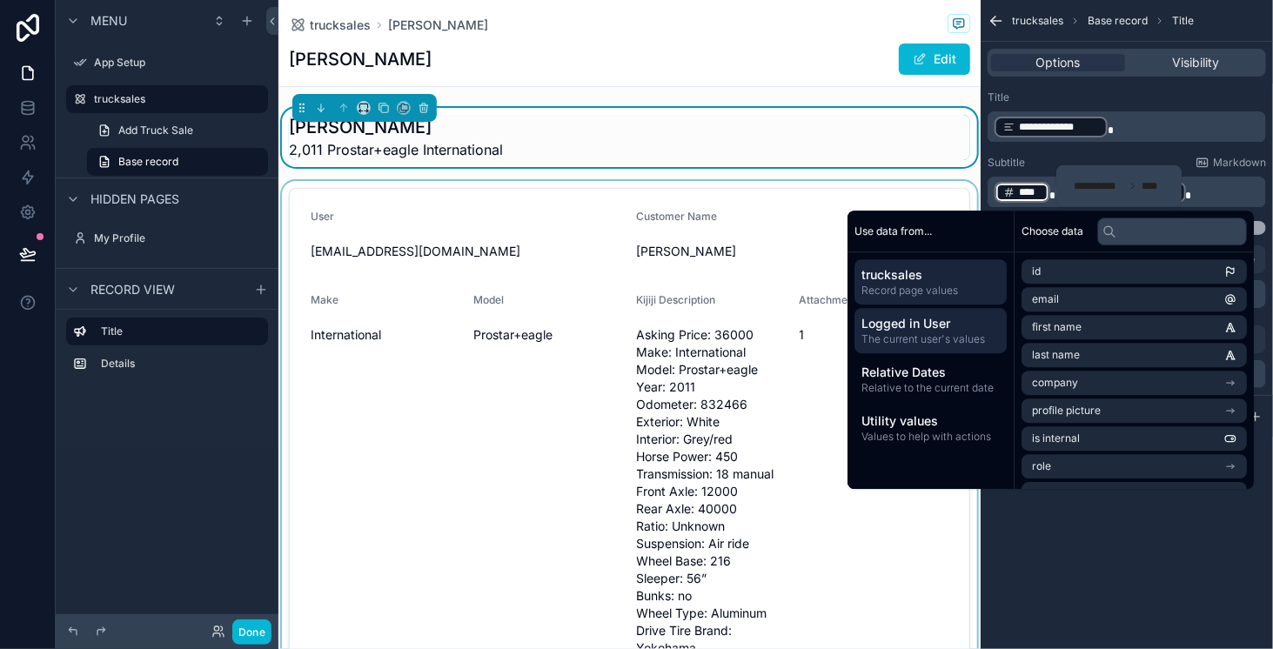
click at [909, 287] on span "Record page values" at bounding box center [930, 291] width 138 height 14
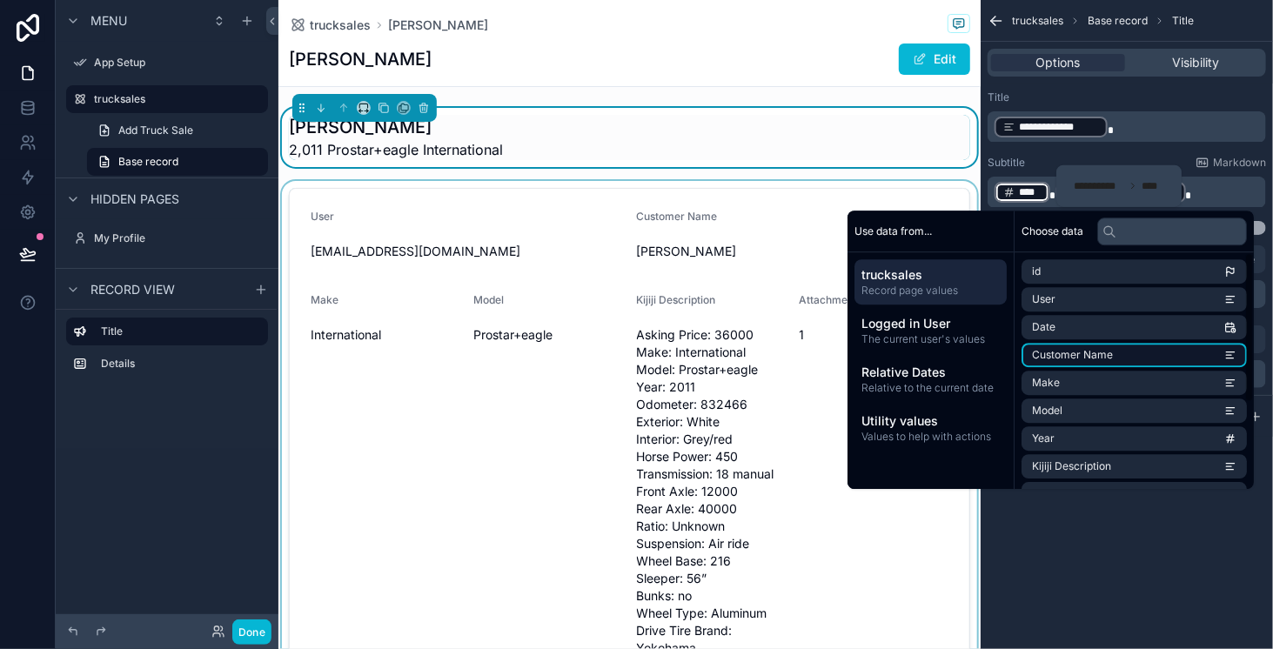
scroll to position [87, 0]
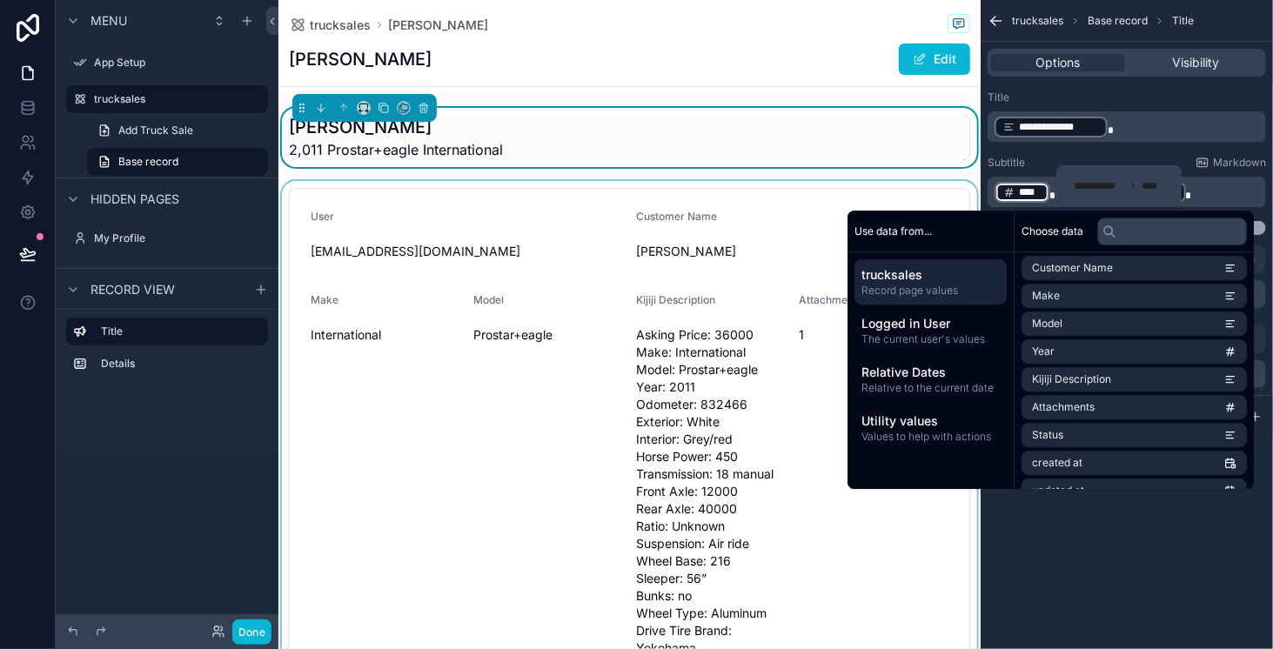
click at [1045, 168] on div "Subtitle Markdown" at bounding box center [1126, 163] width 278 height 14
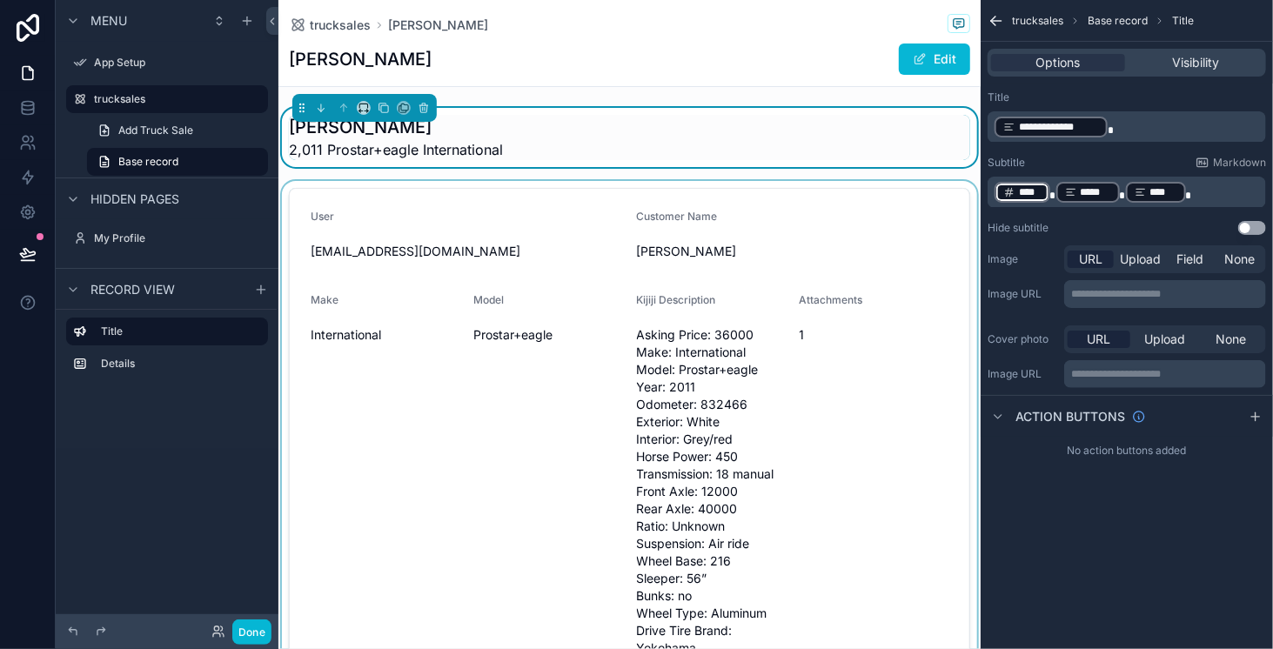
drag, startPoint x: 1018, startPoint y: 194, endPoint x: 1097, endPoint y: 171, distance: 82.3
click at [1097, 171] on div "Subtitle Markdown ﻿ **** ﻿ ***** ﻿ **** ﻿" at bounding box center [1126, 181] width 278 height 51
click at [1192, 259] on span "Field" at bounding box center [1189, 259] width 27 height 17
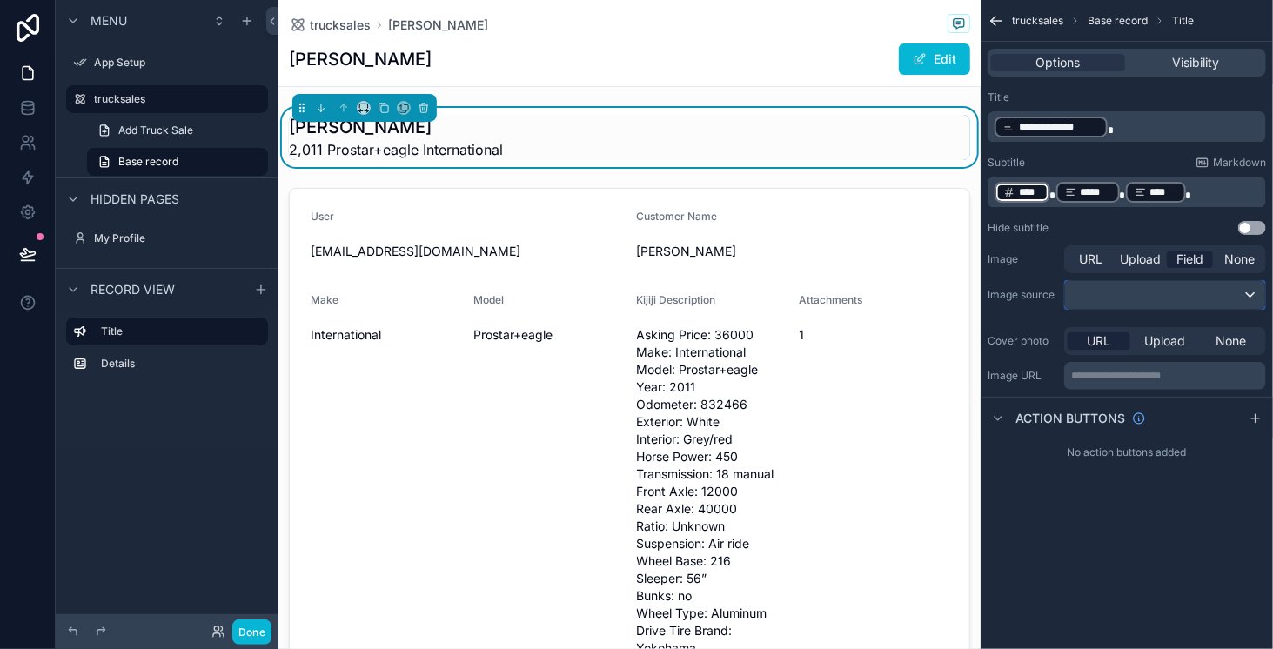
click at [1181, 299] on div "scrollable content" at bounding box center [1165, 295] width 200 height 28
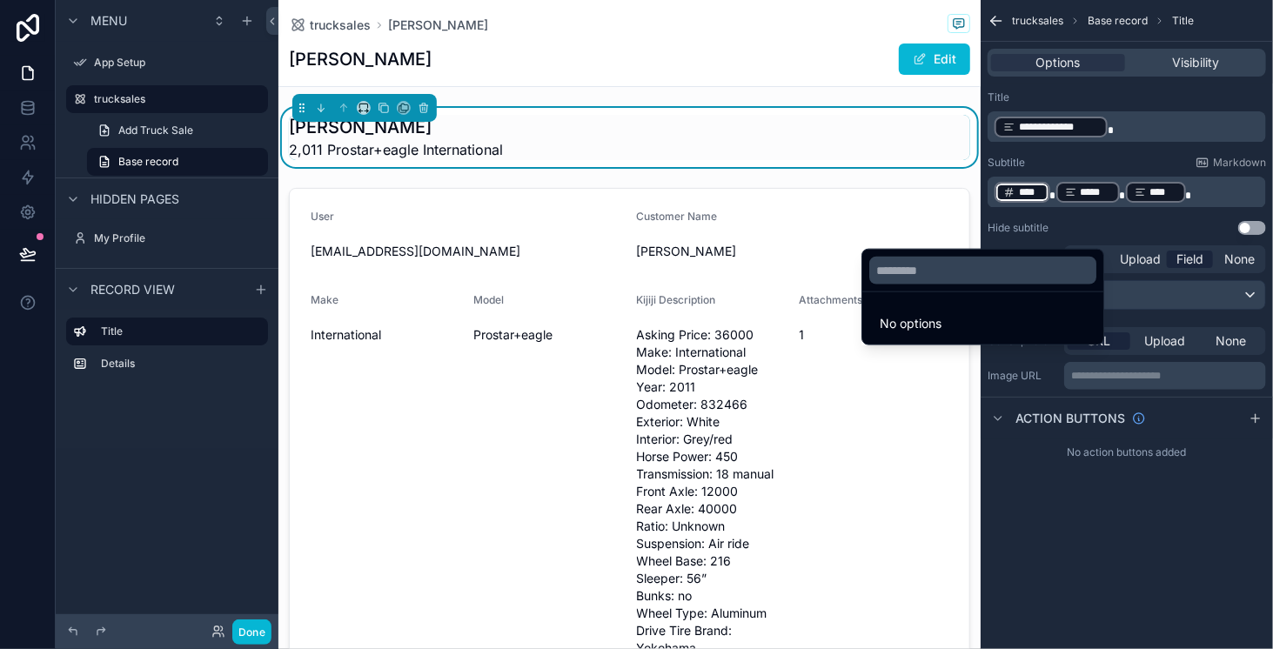
click at [1183, 298] on div "scrollable content" at bounding box center [636, 324] width 1273 height 649
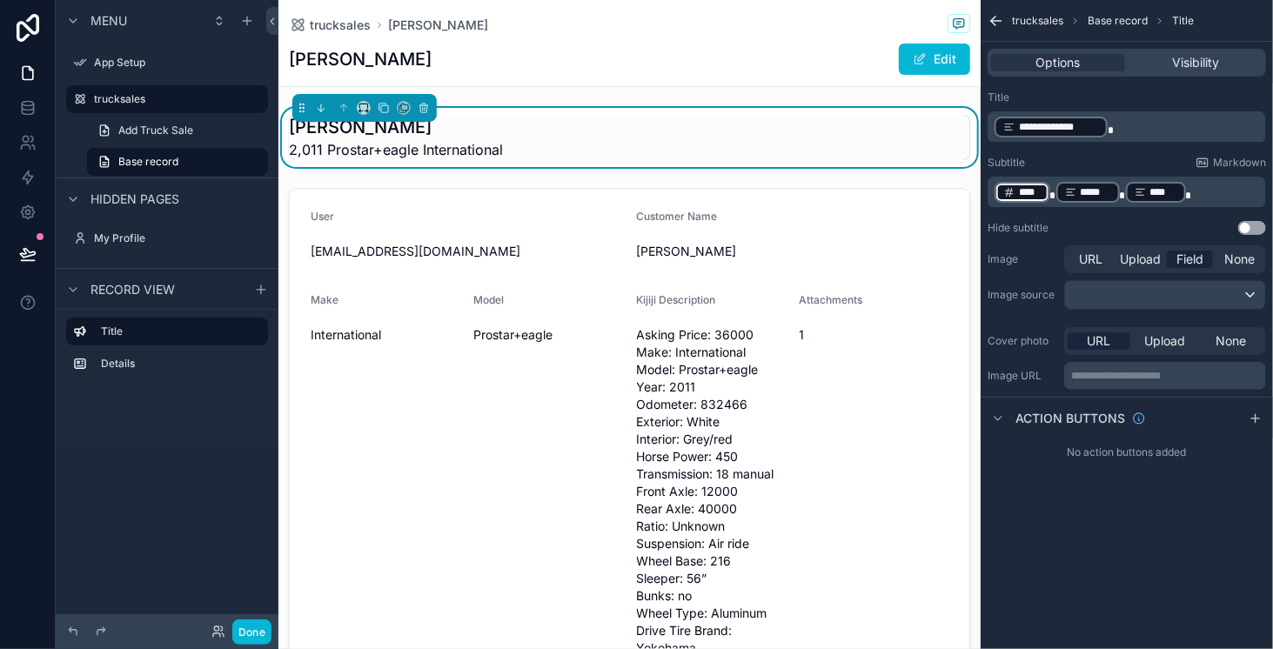
click at [1004, 17] on icon "scrollable content" at bounding box center [995, 20] width 17 height 17
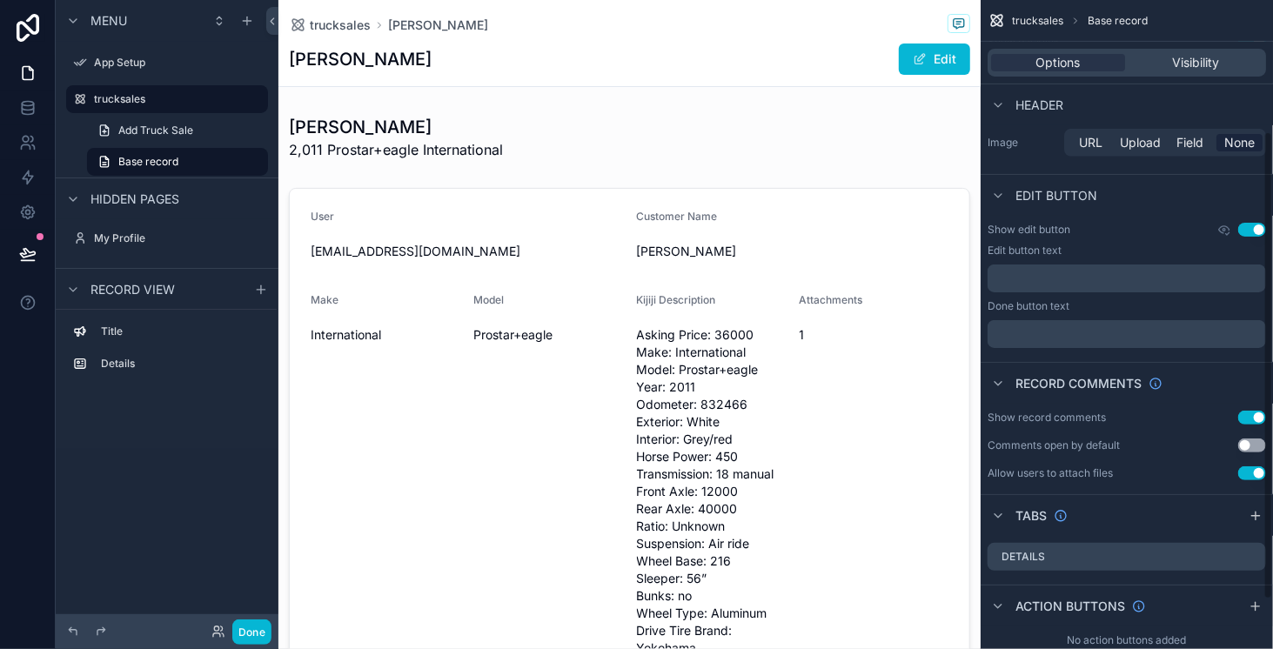
scroll to position [0, 0]
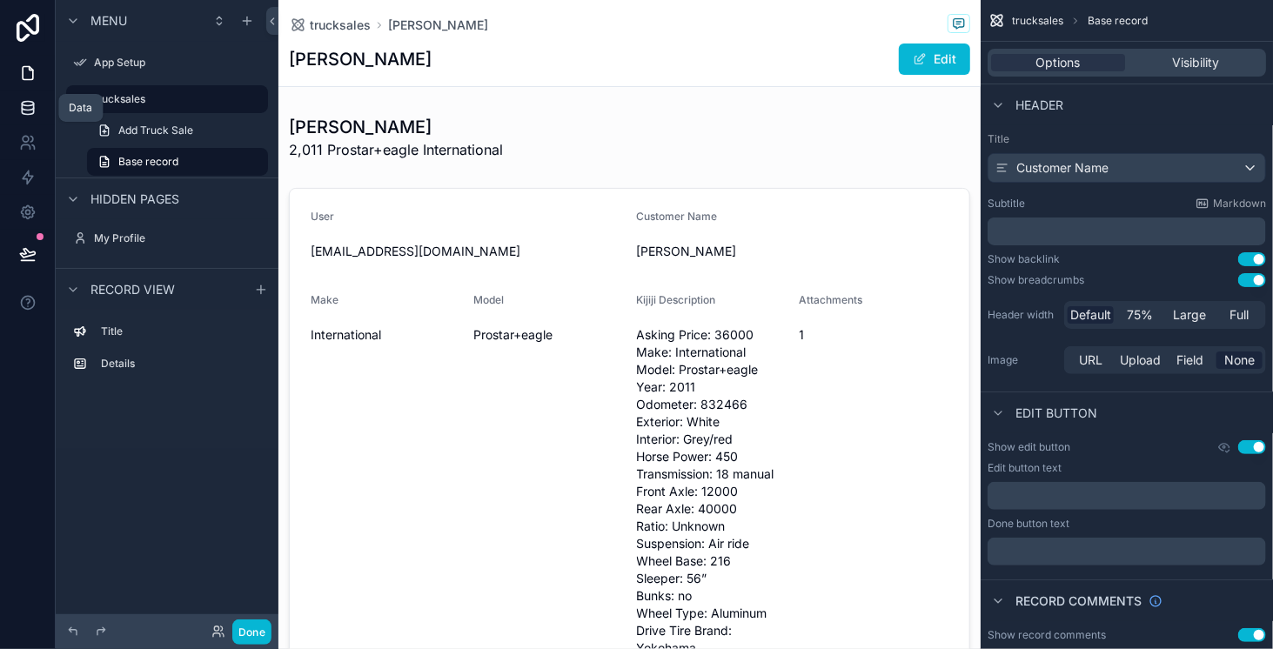
click at [28, 111] on icon at bounding box center [27, 107] width 17 height 17
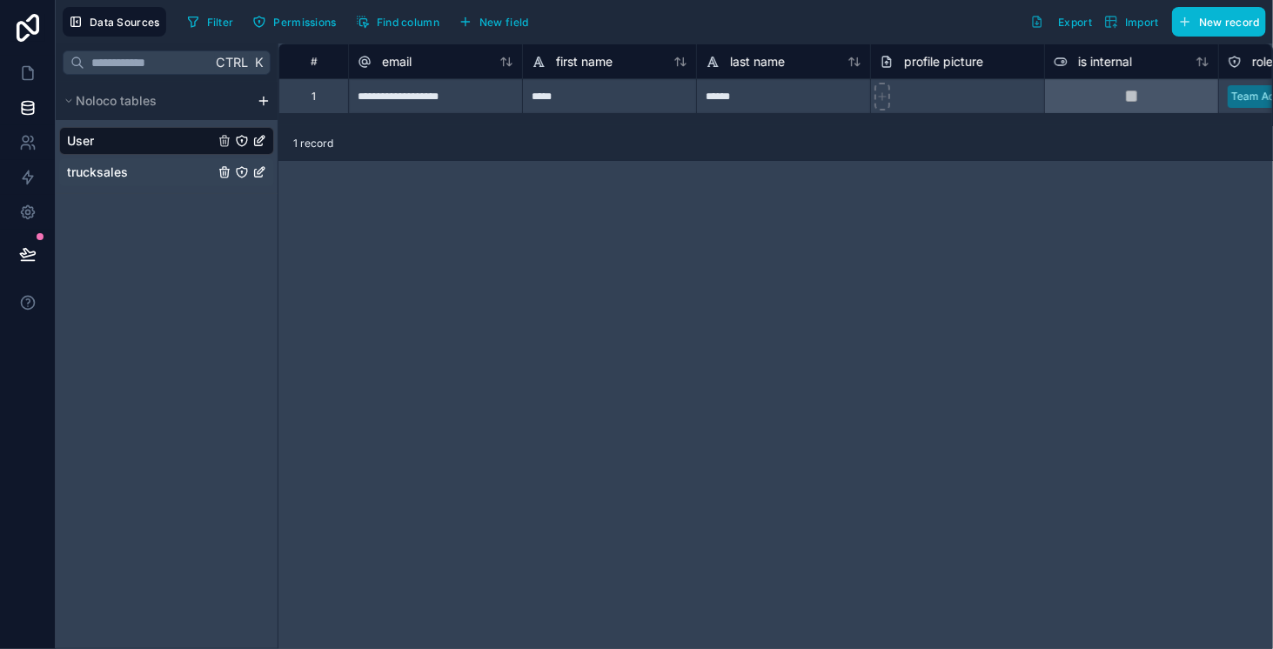
click at [125, 177] on span "trucksales" at bounding box center [97, 172] width 61 height 17
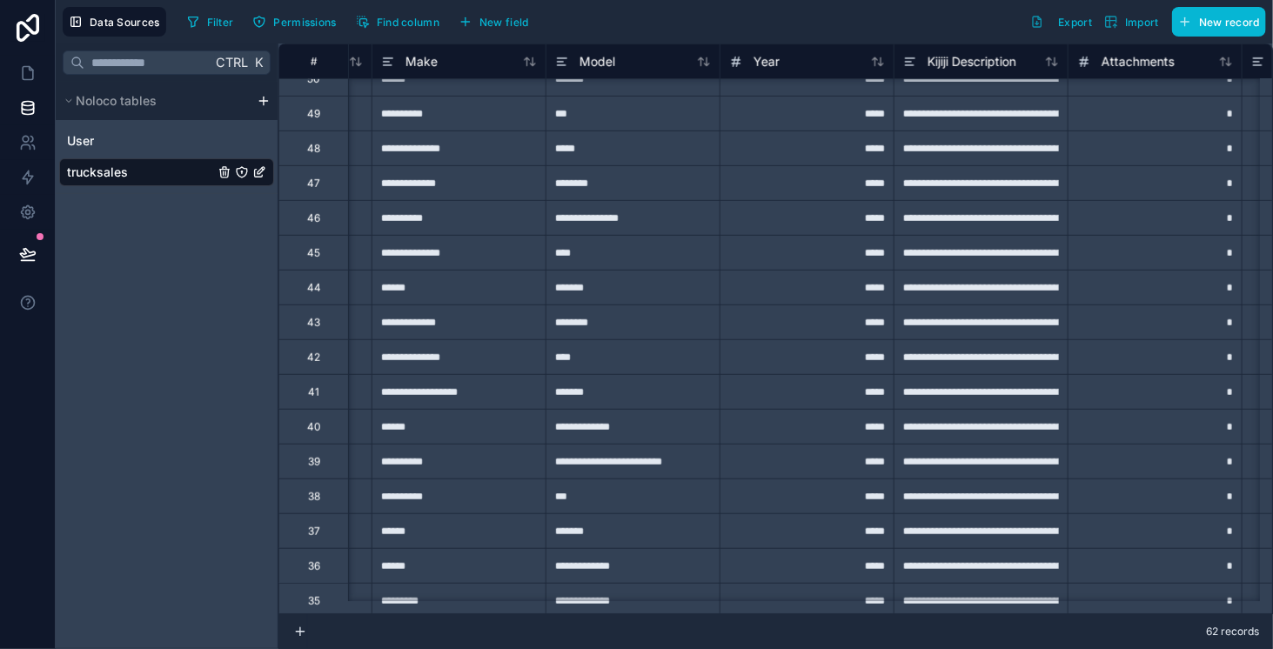
scroll to position [0, 498]
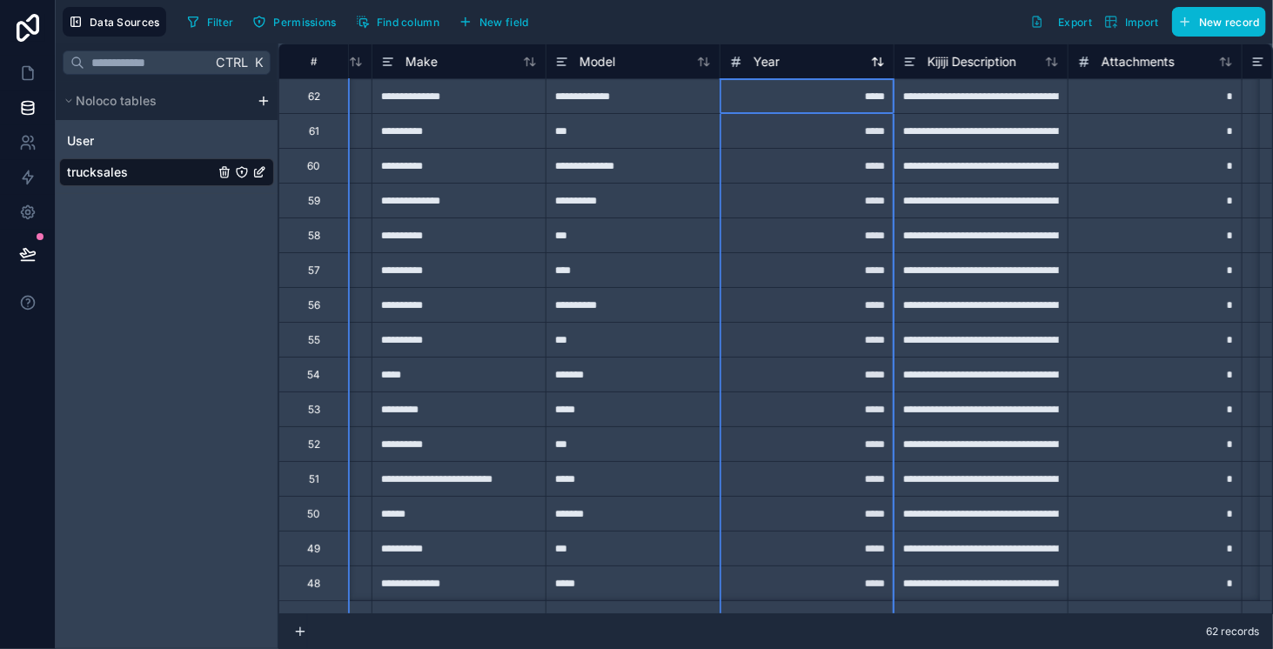
click at [807, 57] on div "Year" at bounding box center [807, 61] width 156 height 21
click at [842, 66] on div "Year" at bounding box center [807, 61] width 156 height 21
click at [818, 216] on div "*****" at bounding box center [806, 200] width 174 height 35
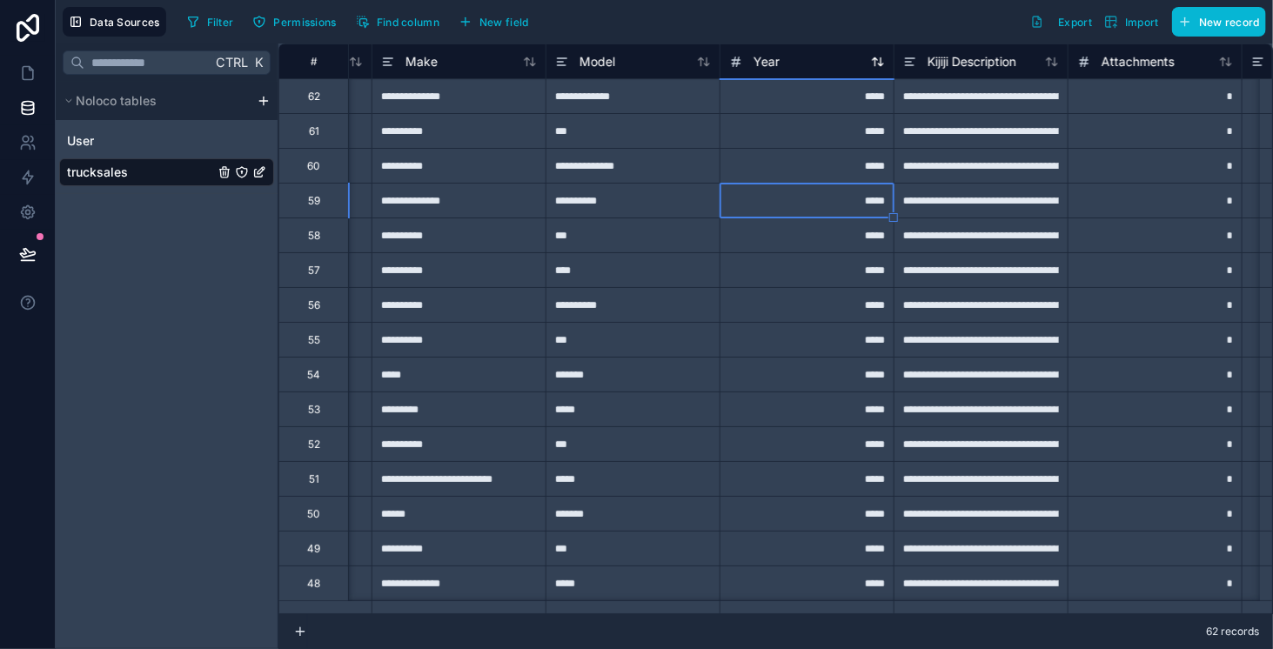
click at [806, 61] on div "Year" at bounding box center [807, 61] width 156 height 21
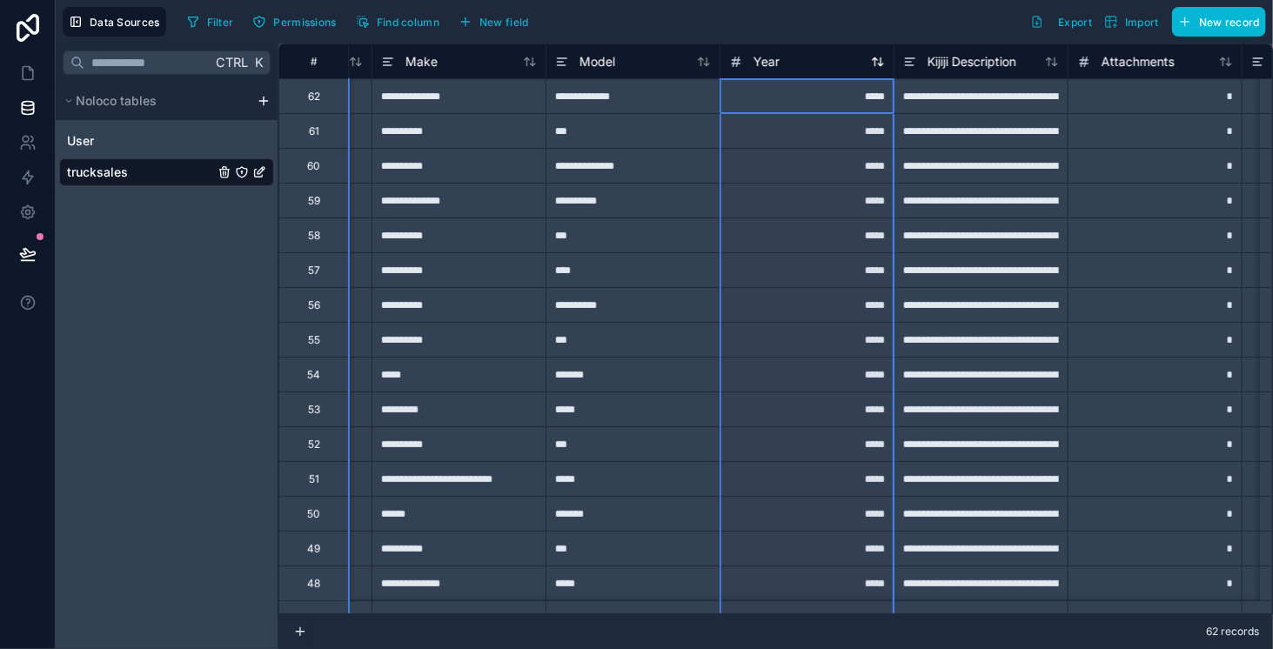
click at [779, 55] on div "Year" at bounding box center [807, 61] width 156 height 21
click at [872, 97] on div "*****" at bounding box center [806, 95] width 174 height 35
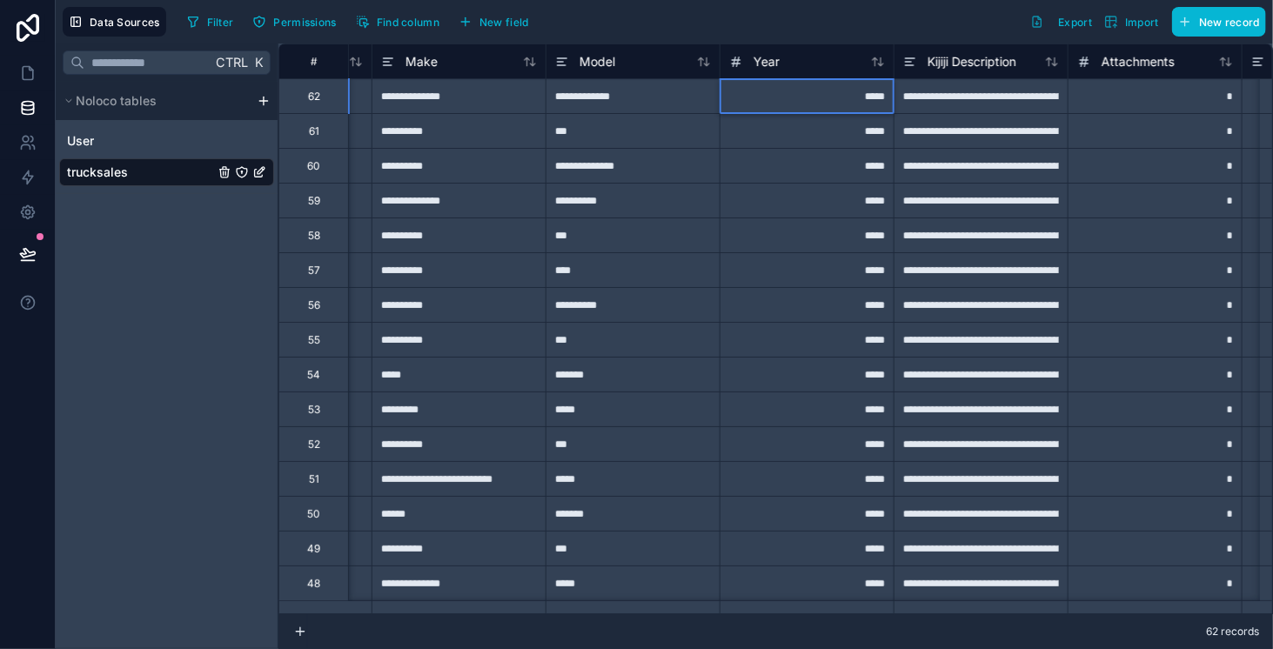
click at [864, 96] on div "*****" at bounding box center [806, 95] width 174 height 35
click at [818, 97] on input "*****" at bounding box center [806, 96] width 173 height 34
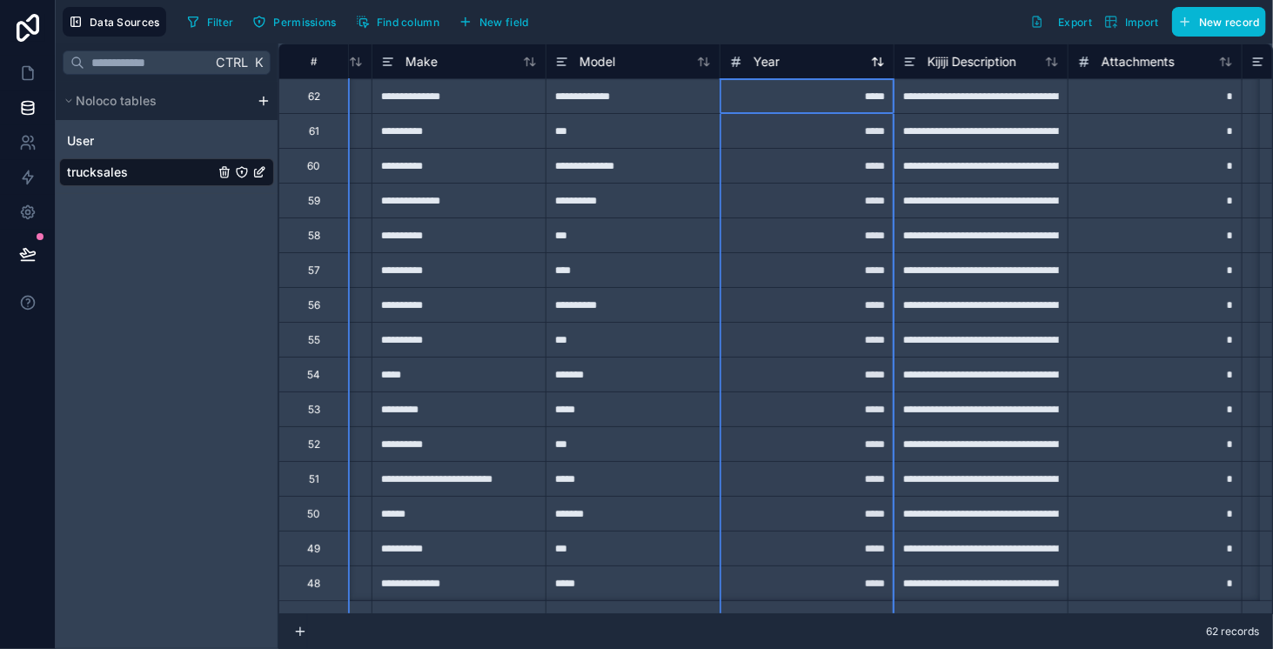
click at [811, 64] on div "Year" at bounding box center [807, 61] width 156 height 21
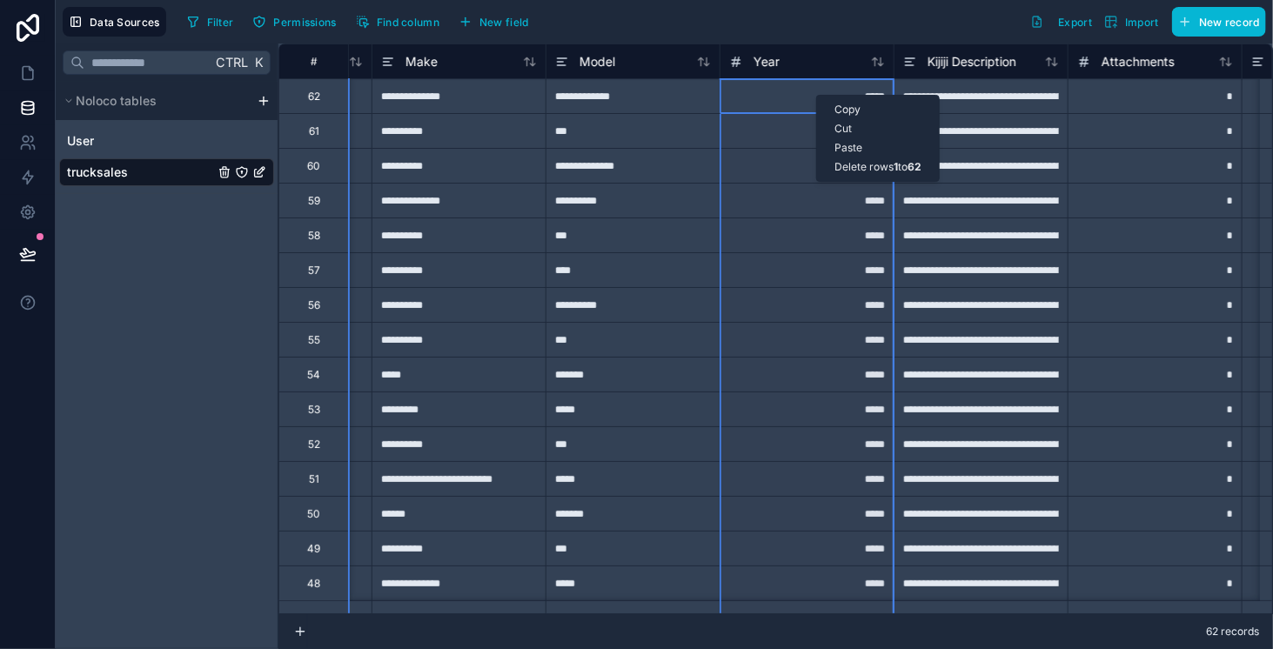
click at [783, 129] on div "*****" at bounding box center [806, 130] width 174 height 35
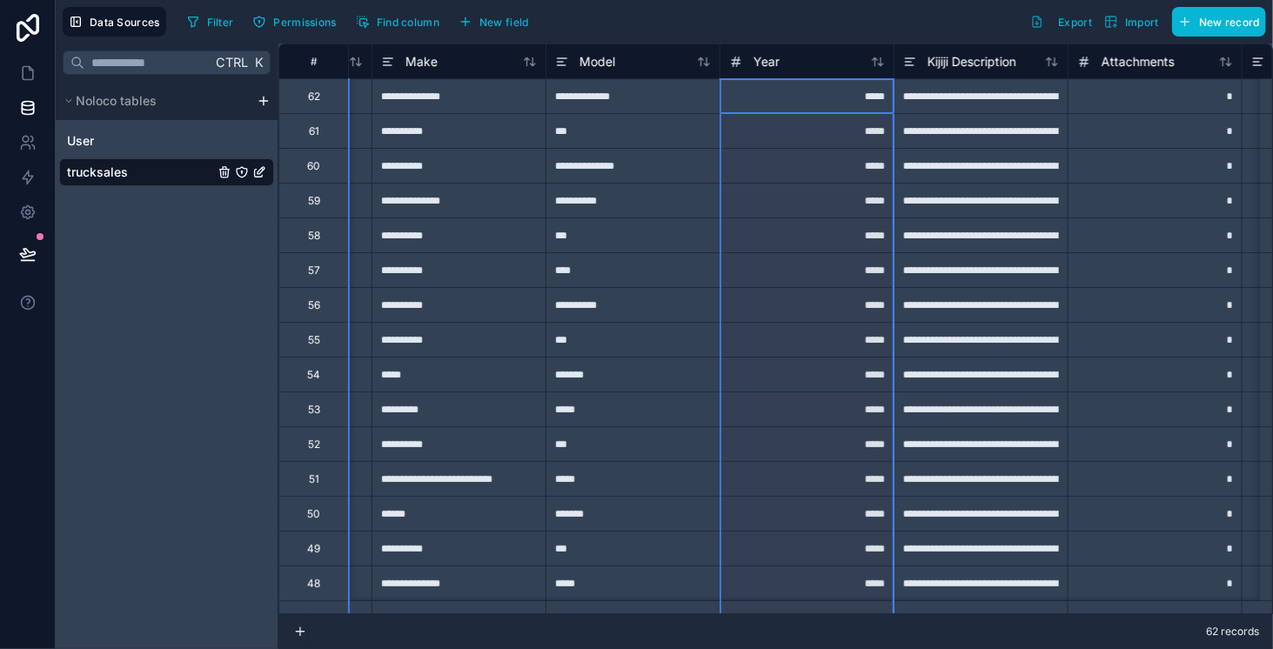
click at [869, 97] on div "*****" at bounding box center [806, 95] width 174 height 35
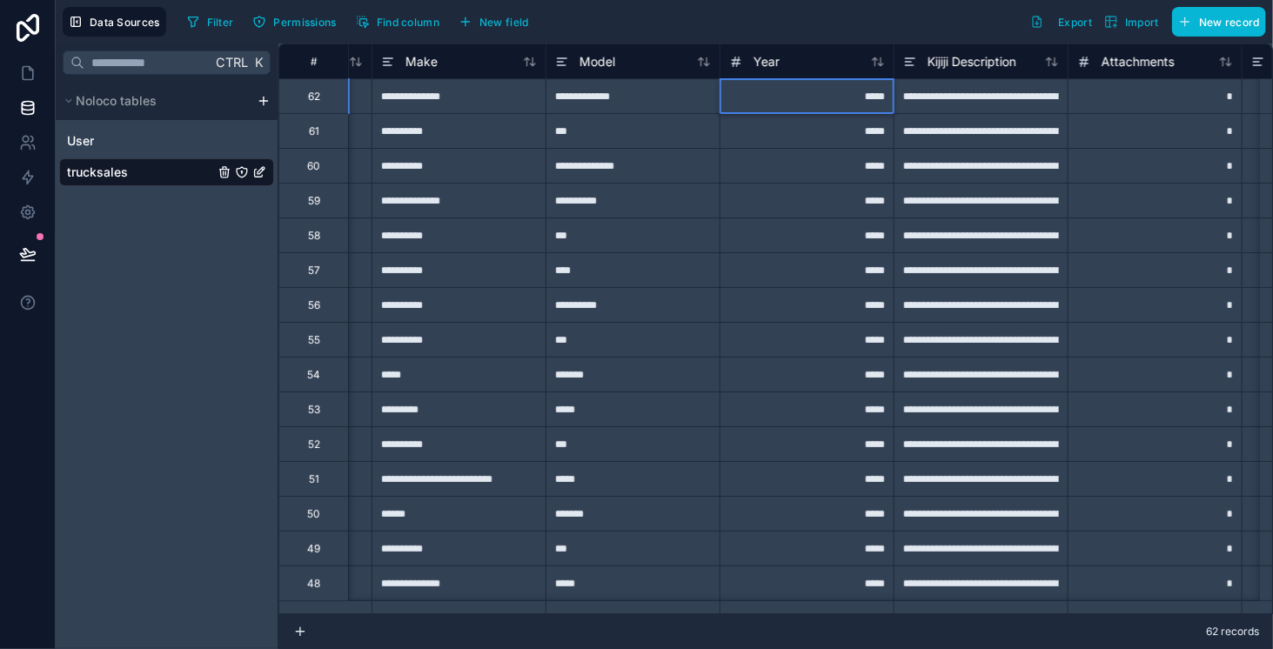
click at [869, 97] on input "*****" at bounding box center [806, 96] width 173 height 34
click at [874, 93] on input "*****" at bounding box center [806, 96] width 173 height 34
type input "****"
click at [819, 100] on input "****" at bounding box center [806, 96] width 173 height 34
click at [816, 139] on div "*****" at bounding box center [806, 130] width 174 height 35
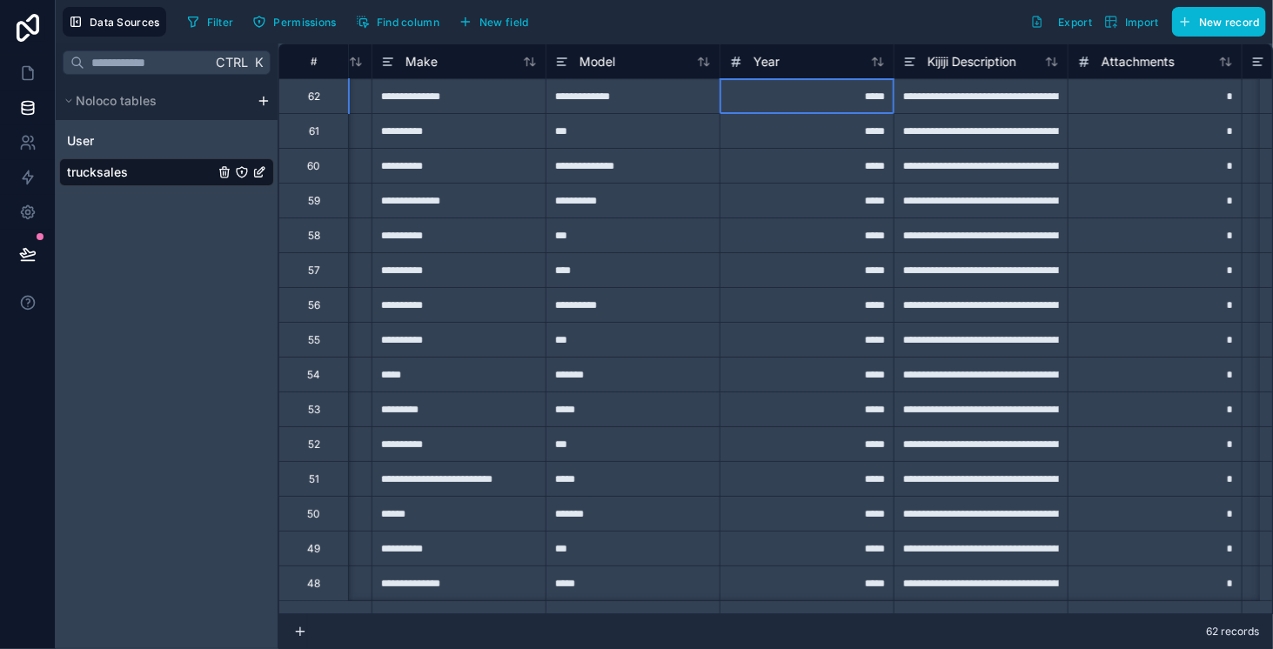
click at [819, 110] on div "*****" at bounding box center [806, 95] width 174 height 35
click at [821, 69] on div "Year" at bounding box center [807, 61] width 156 height 21
